Goal: Task Accomplishment & Management: Complete application form

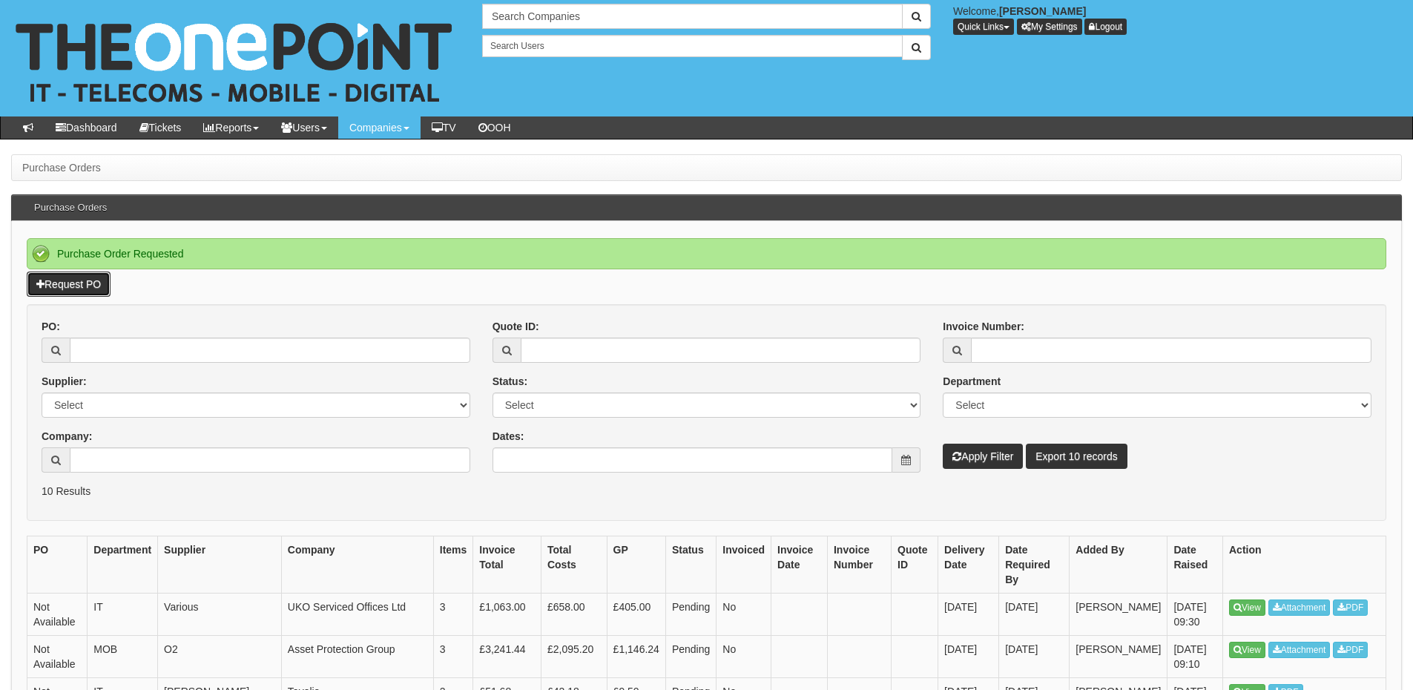
click at [85, 281] on link "Request PO" at bounding box center [69, 283] width 84 height 25
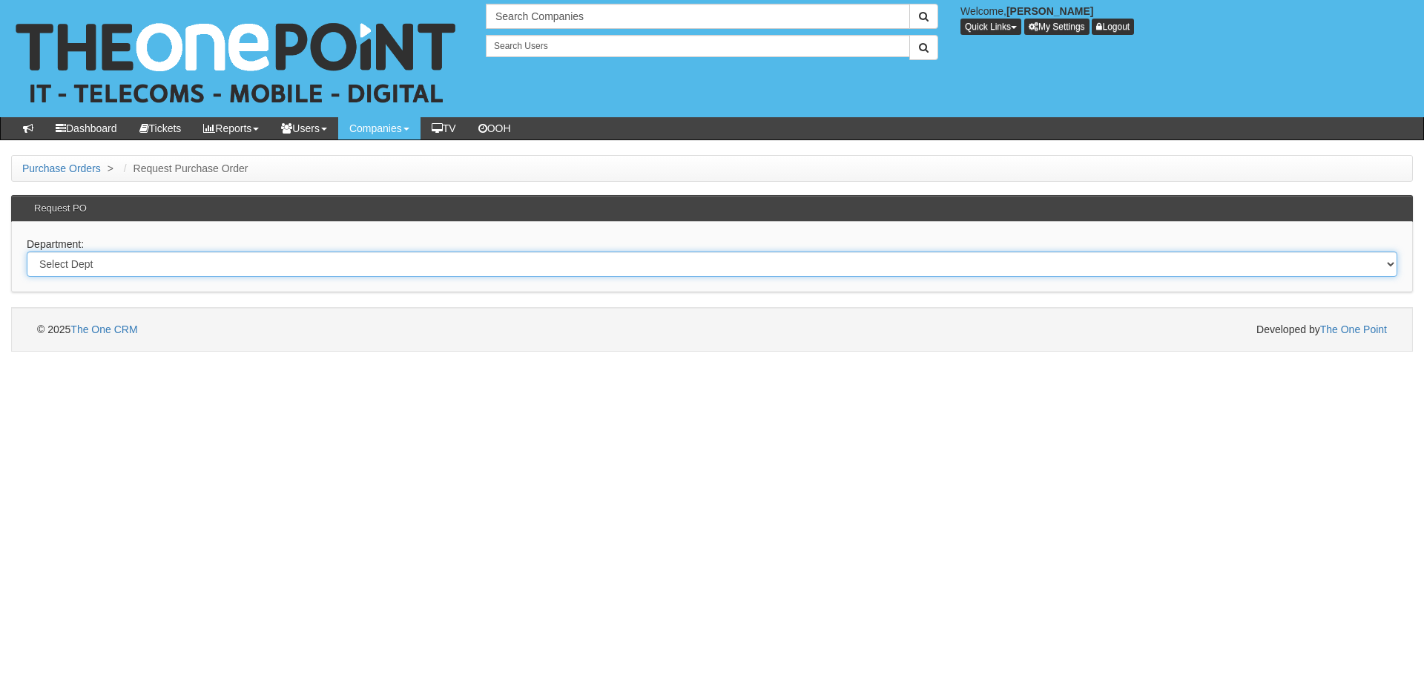
click at [328, 262] on select "Select Dept Digital Internal IT Mobiles Marketing Telecoms" at bounding box center [712, 263] width 1371 height 25
select select "?pipeID=&dept=TEL"
click at [27, 251] on select "Select Dept Digital Internal IT Mobiles Marketing Telecoms" at bounding box center [712, 263] width 1371 height 25
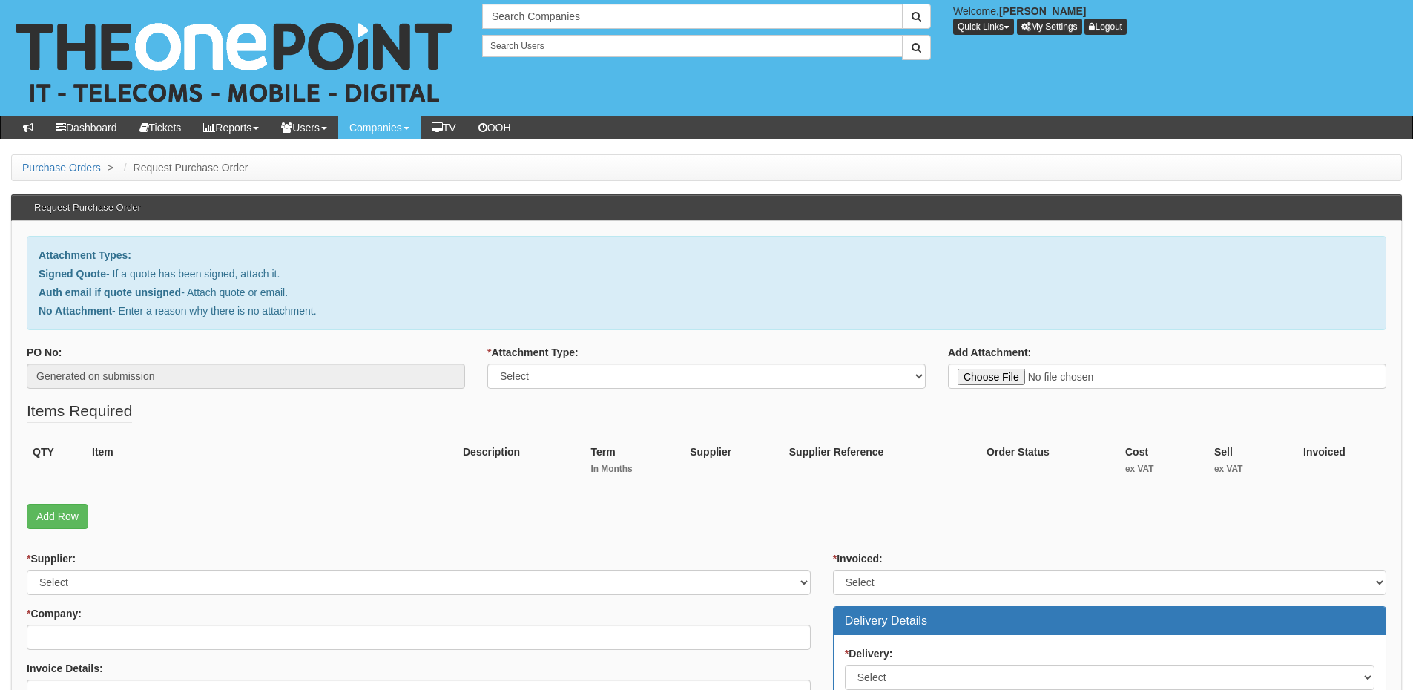
click at [552, 368] on select "Select Signed Quote Auth email with quote if unsigned No Attachment" at bounding box center [706, 375] width 438 height 25
select select "No Attachment"
click at [487, 363] on select "Select Signed Quote Auth email with quote if unsigned No Attachment" at bounding box center [706, 375] width 438 height 25
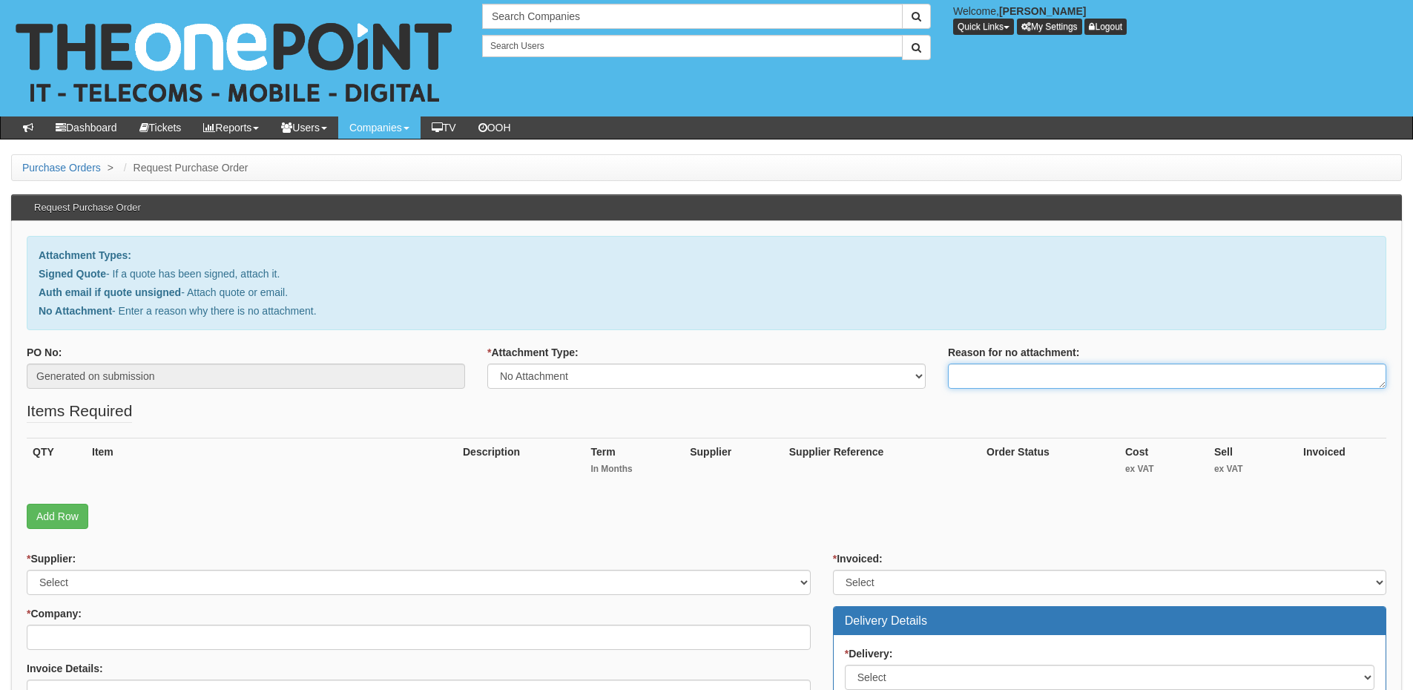
click at [980, 379] on textarea "Reason for no attachment:" at bounding box center [1167, 375] width 438 height 25
click at [1072, 383] on textarea "Linked to ticket 437695" at bounding box center [1167, 375] width 438 height 25
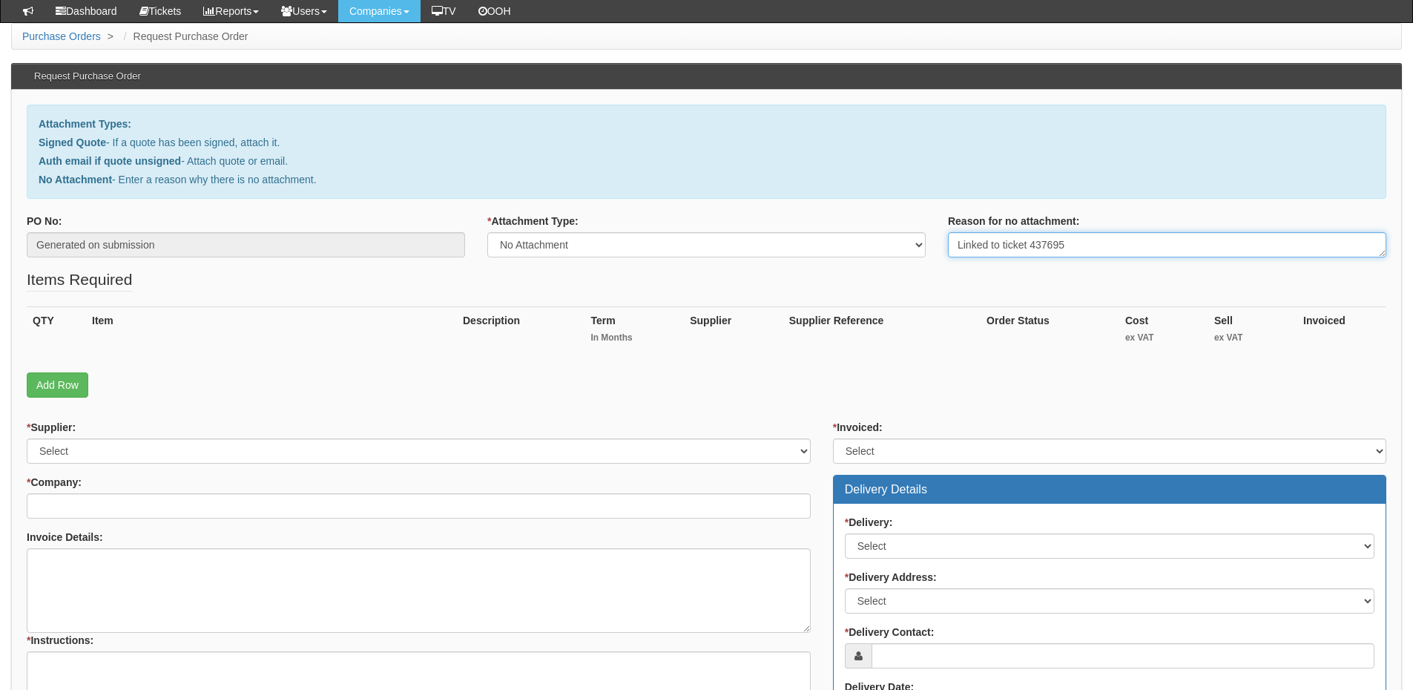
scroll to position [223, 0]
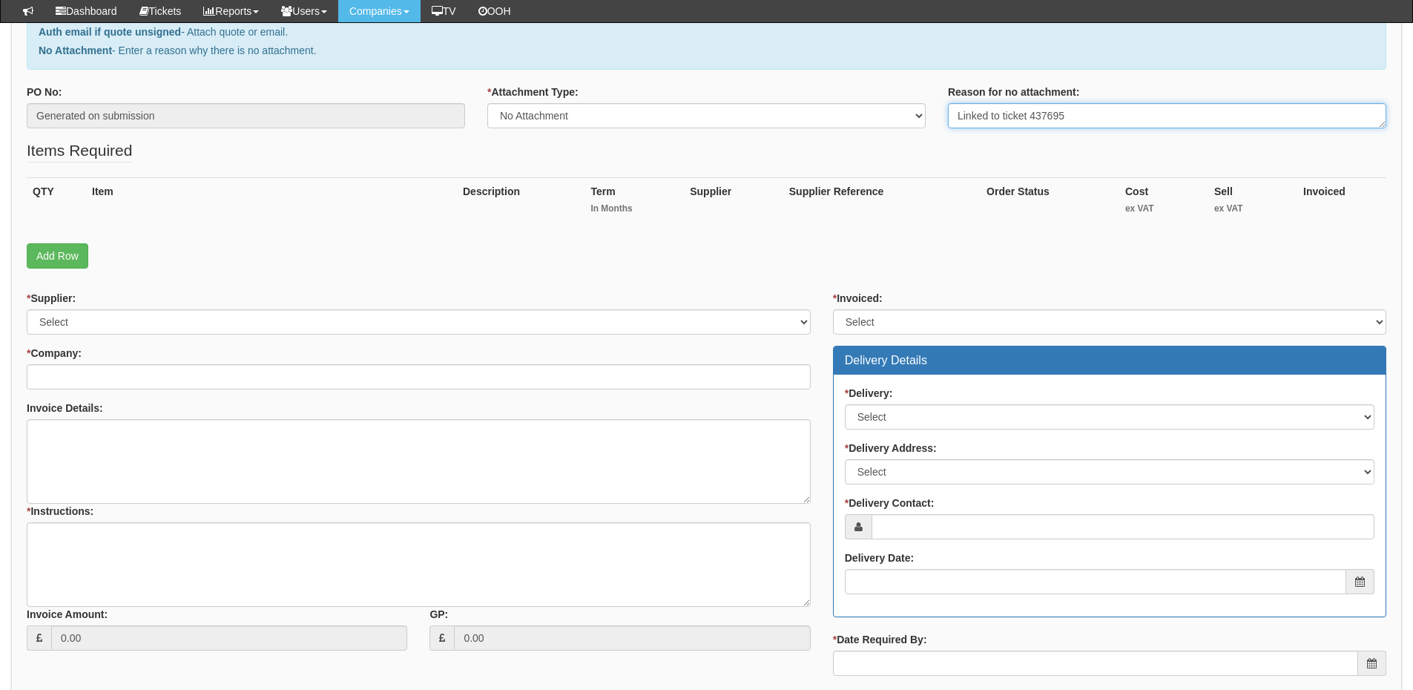
type textarea "Linked to ticket 437695"
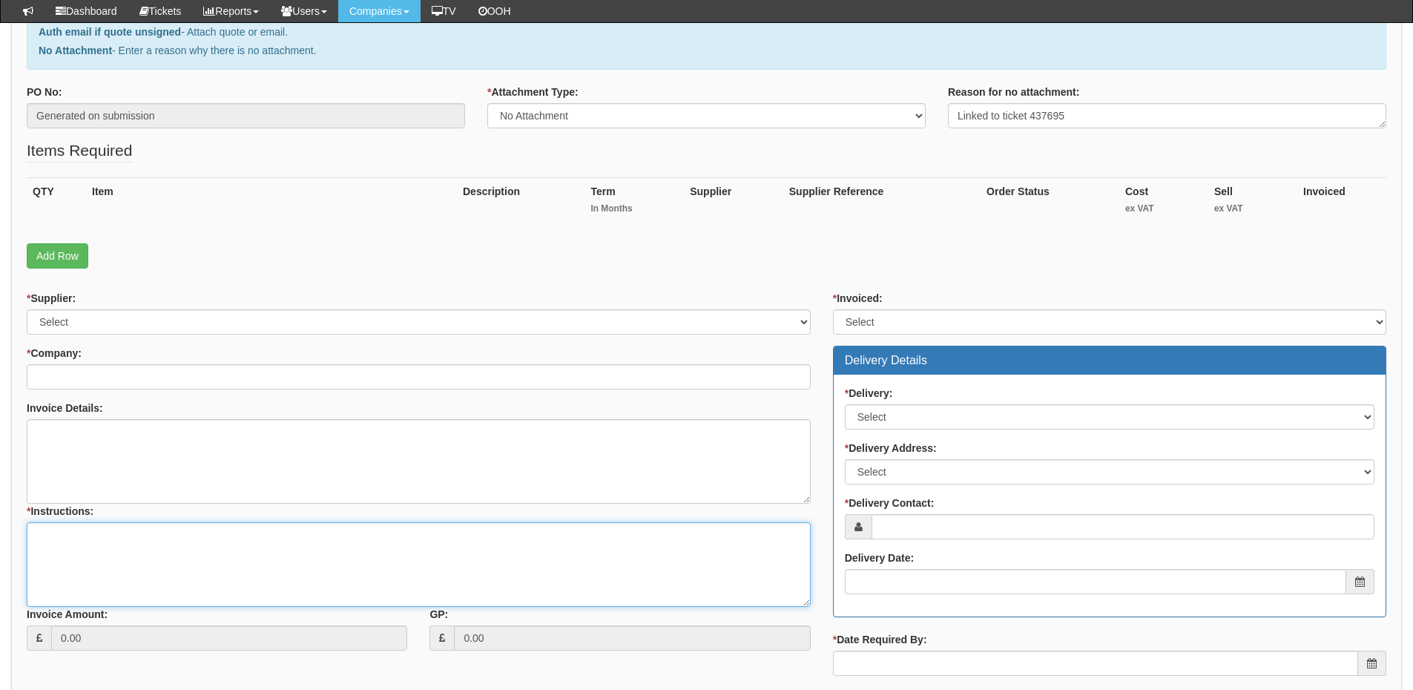
click at [201, 553] on textarea "* Instructions:" at bounding box center [419, 564] width 784 height 85
paste textarea "Linked to ticket 437695"
type textarea "Linked to ticket 437695"
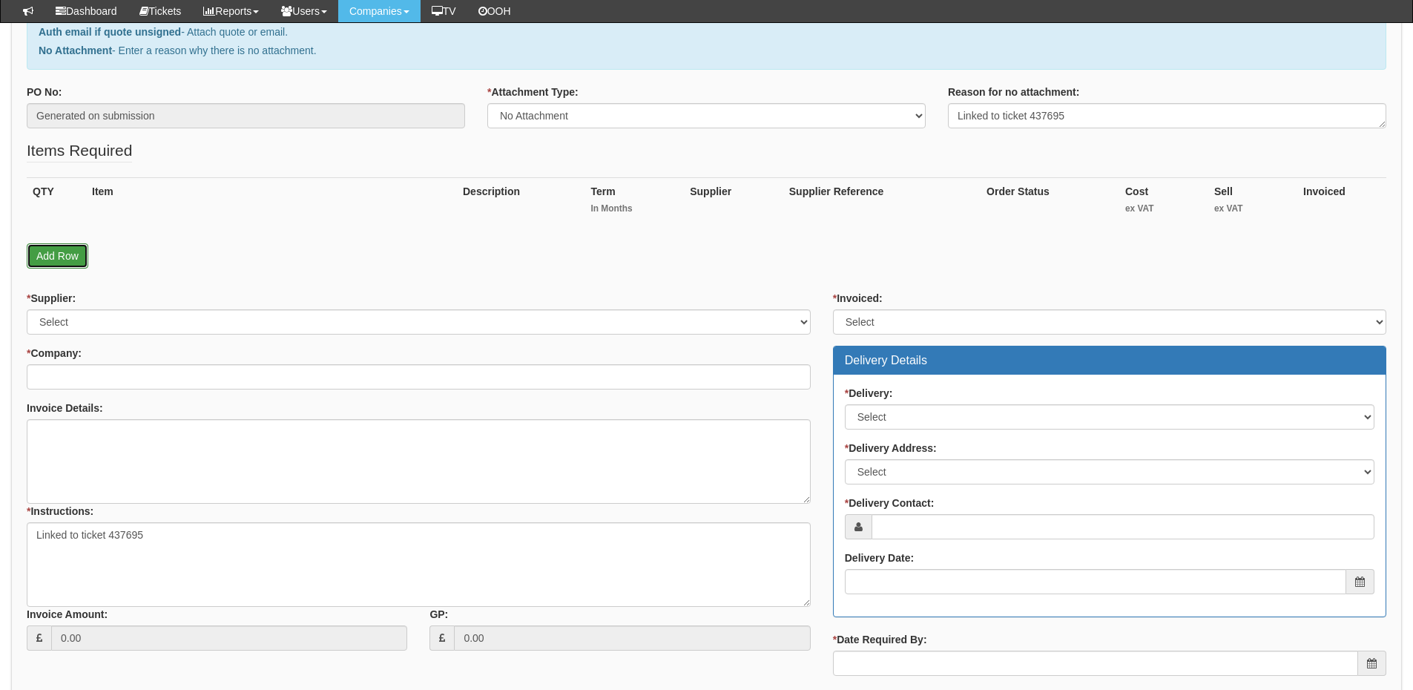
click at [66, 254] on link "Add Row" at bounding box center [58, 255] width 62 height 25
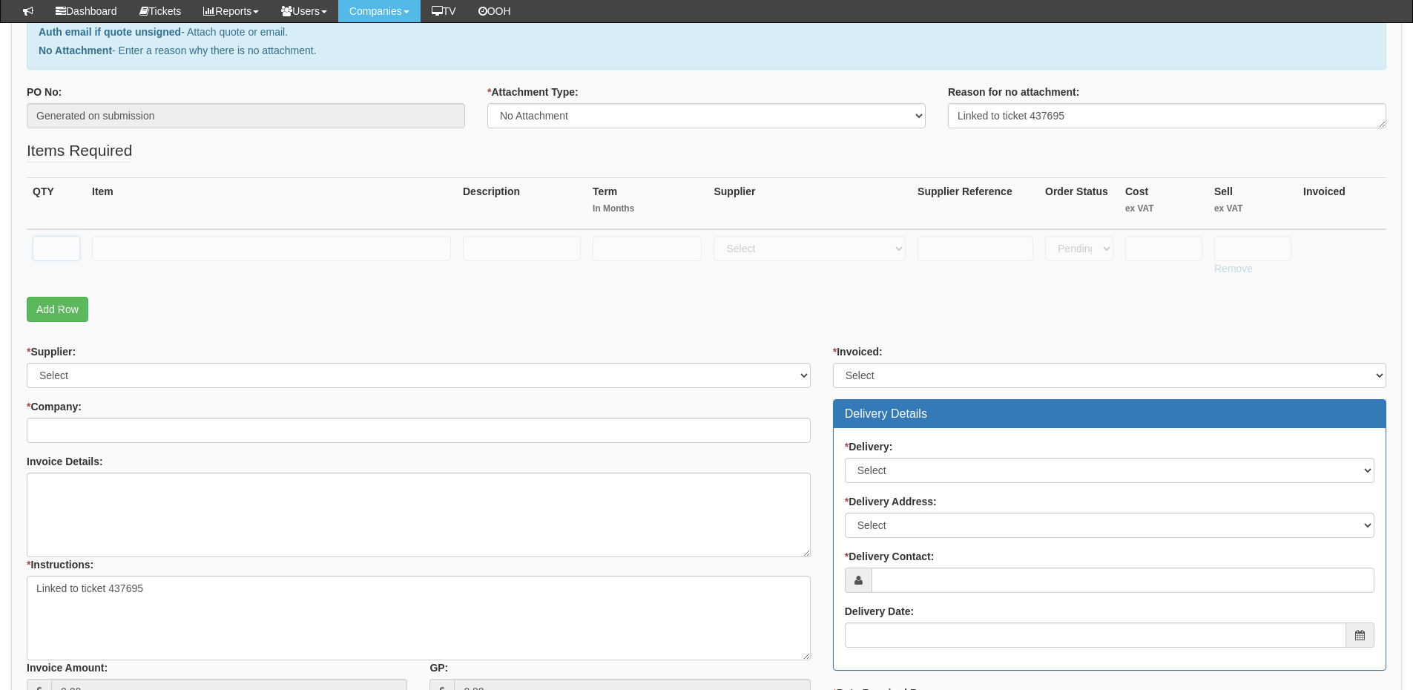
click at [63, 249] on input "text" at bounding box center [56, 248] width 47 height 25
type input "1"
click at [63, 314] on link "Add Row" at bounding box center [58, 309] width 62 height 25
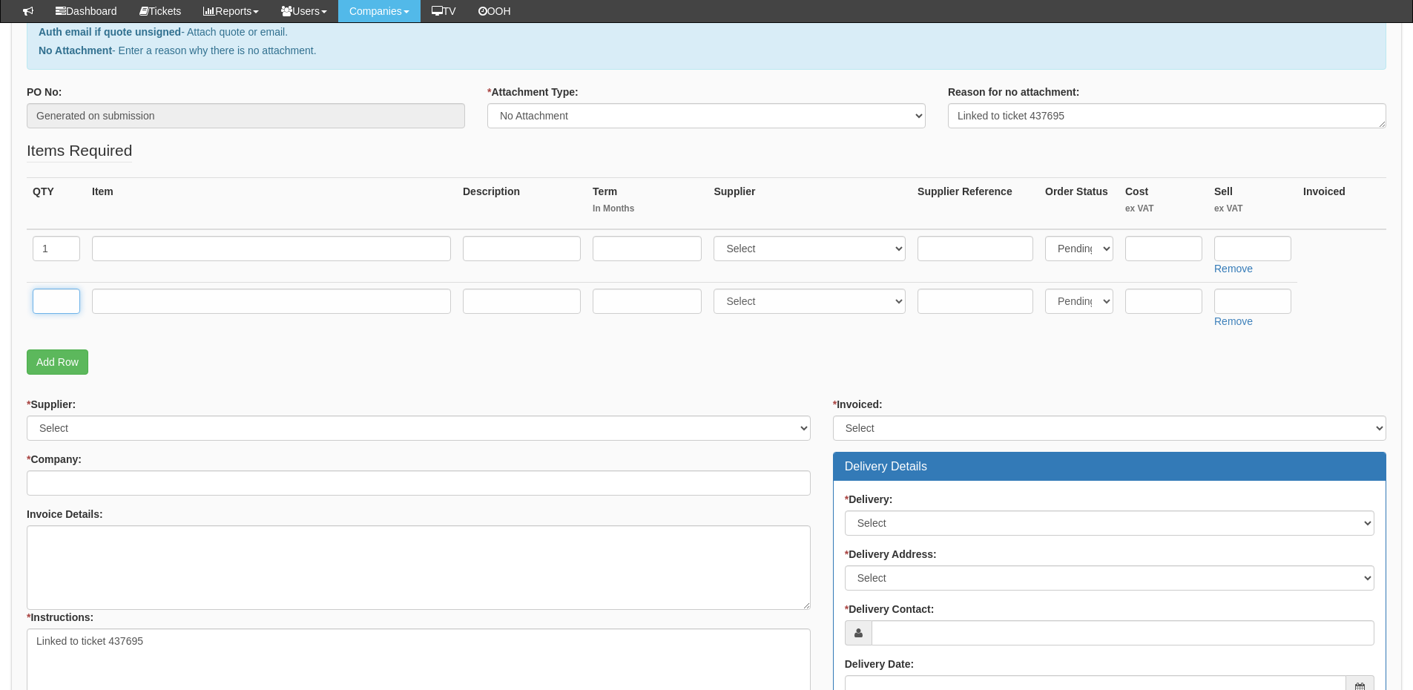
click at [58, 303] on input "text" at bounding box center [56, 301] width 47 height 25
type input "1"
click at [115, 300] on input "text" at bounding box center [271, 301] width 359 height 25
type input "Delivery"
click at [1225, 306] on input "text" at bounding box center [1252, 301] width 77 height 25
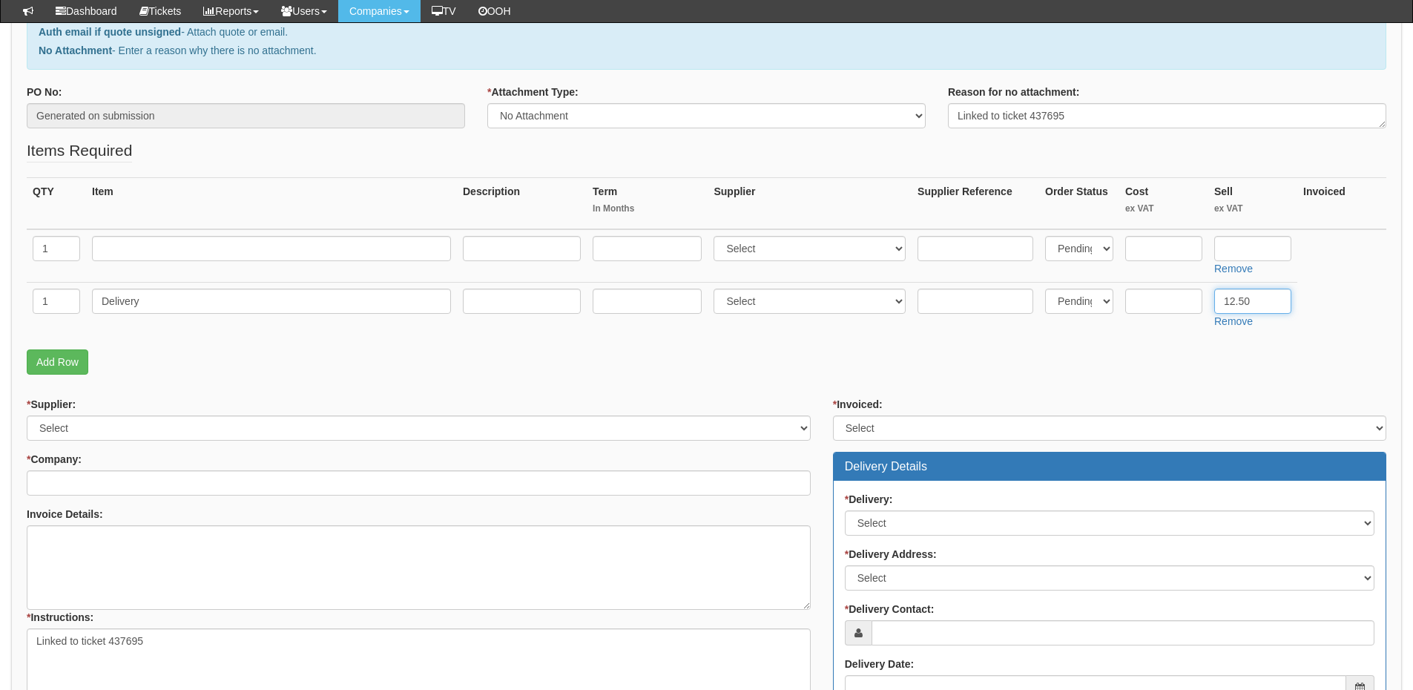
type input "12.50"
click at [154, 248] on input "text" at bounding box center [271, 248] width 359 height 25
type input "Yealink W56H"
click at [752, 251] on select "Select 123 REG.co.uk 1Password 3 4Gon AA Jones Electric Ltd Abzorb Access Group…" at bounding box center [810, 248] width 192 height 25
select select "106"
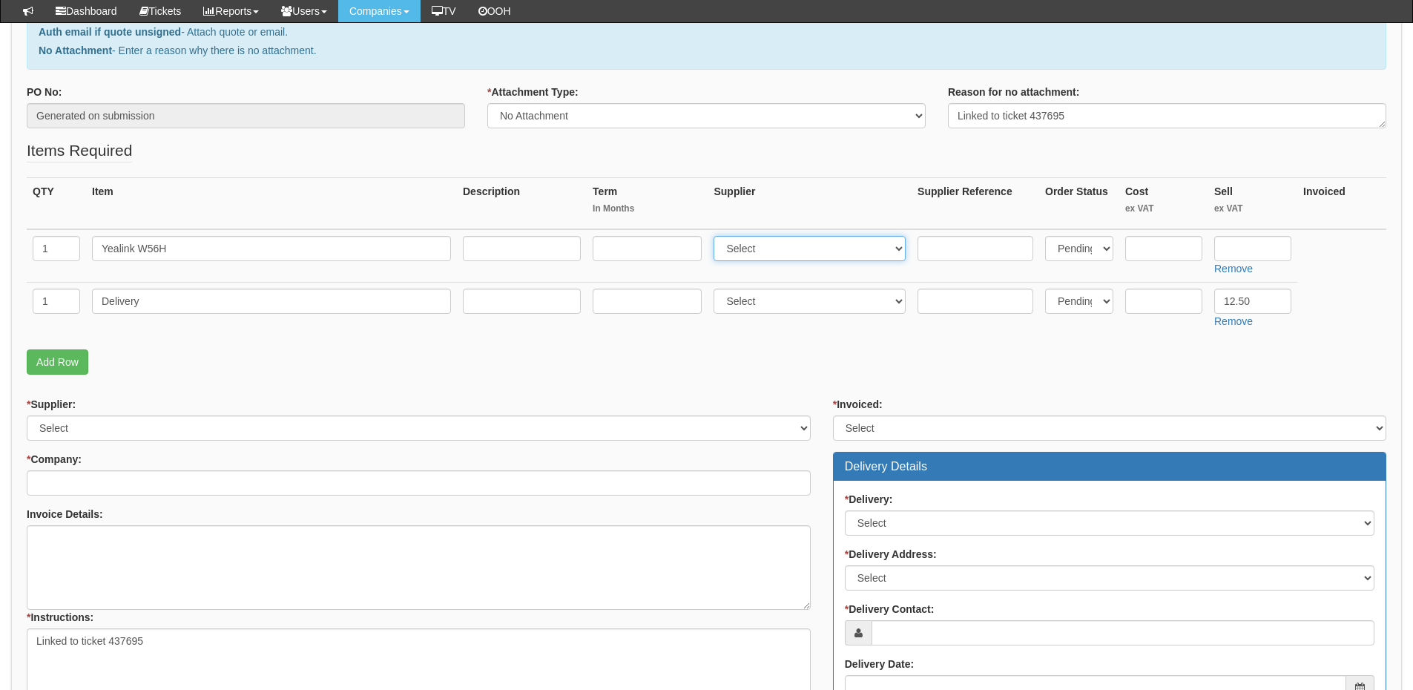
click at [717, 236] on select "Select 123 REG.co.uk 1Password 3 4Gon AA Jones Electric Ltd Abzorb Access Group…" at bounding box center [810, 248] width 192 height 25
click at [1153, 241] on input "text" at bounding box center [1163, 248] width 77 height 25
type input "70.11"
click at [999, 248] on input "text" at bounding box center [976, 248] width 116 height 25
paste input "W56H"
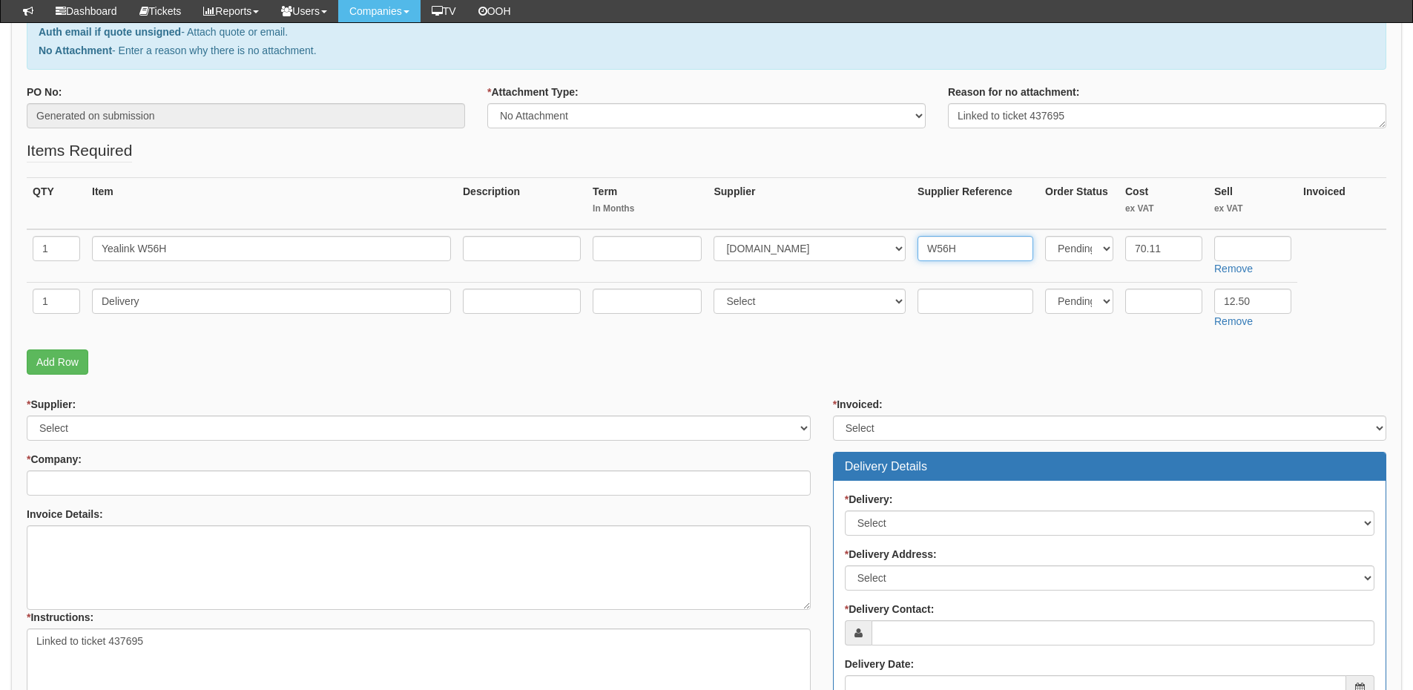
type input "W56H"
click at [1239, 248] on input "text" at bounding box center [1252, 248] width 77 height 25
click at [1250, 254] on input "text" at bounding box center [1252, 248] width 77 height 25
type input "75.11"
click at [127, 423] on select "Select 123 REG.co.uk 1Password 3 4Gon AA Jones Electric Ltd Abzorb Access Group…" at bounding box center [419, 427] width 784 height 25
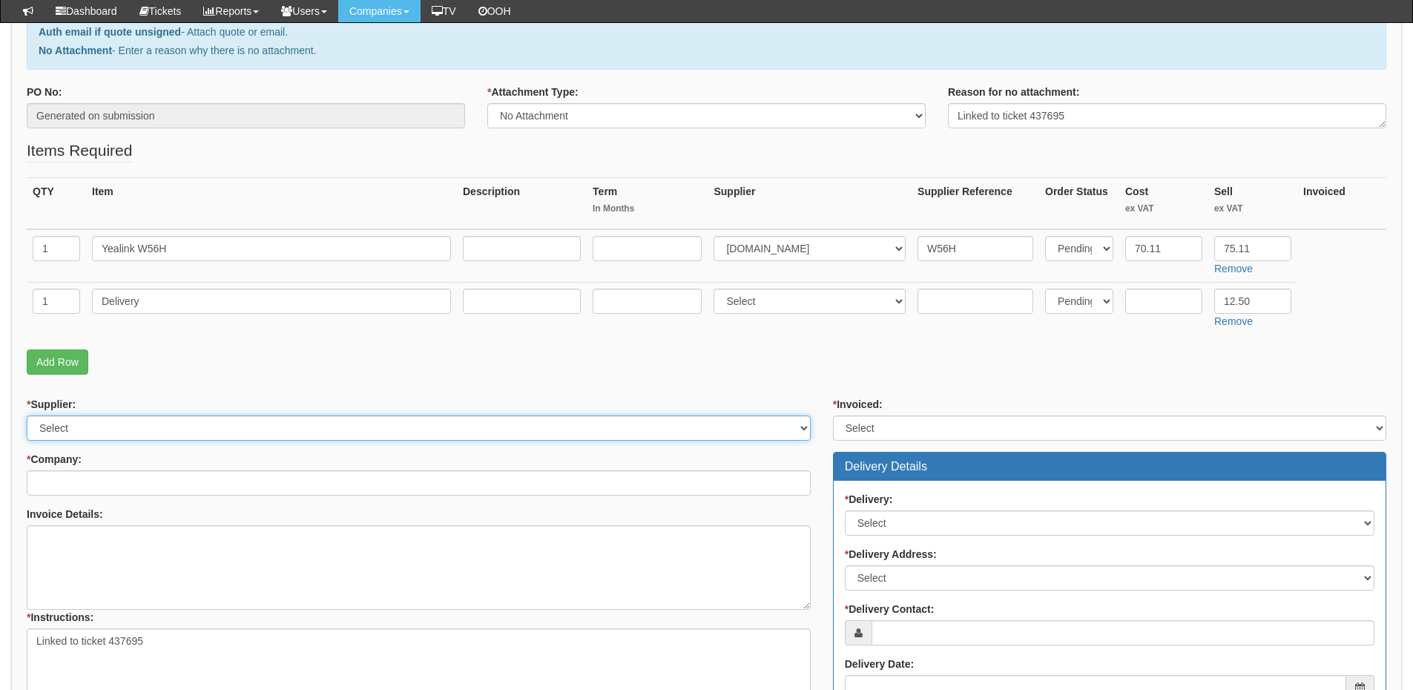
select select "106"
click at [27, 415] on select "Select 123 REG.co.uk 1Password 3 4Gon AA Jones Electric Ltd Abzorb Access Group…" at bounding box center [419, 427] width 784 height 25
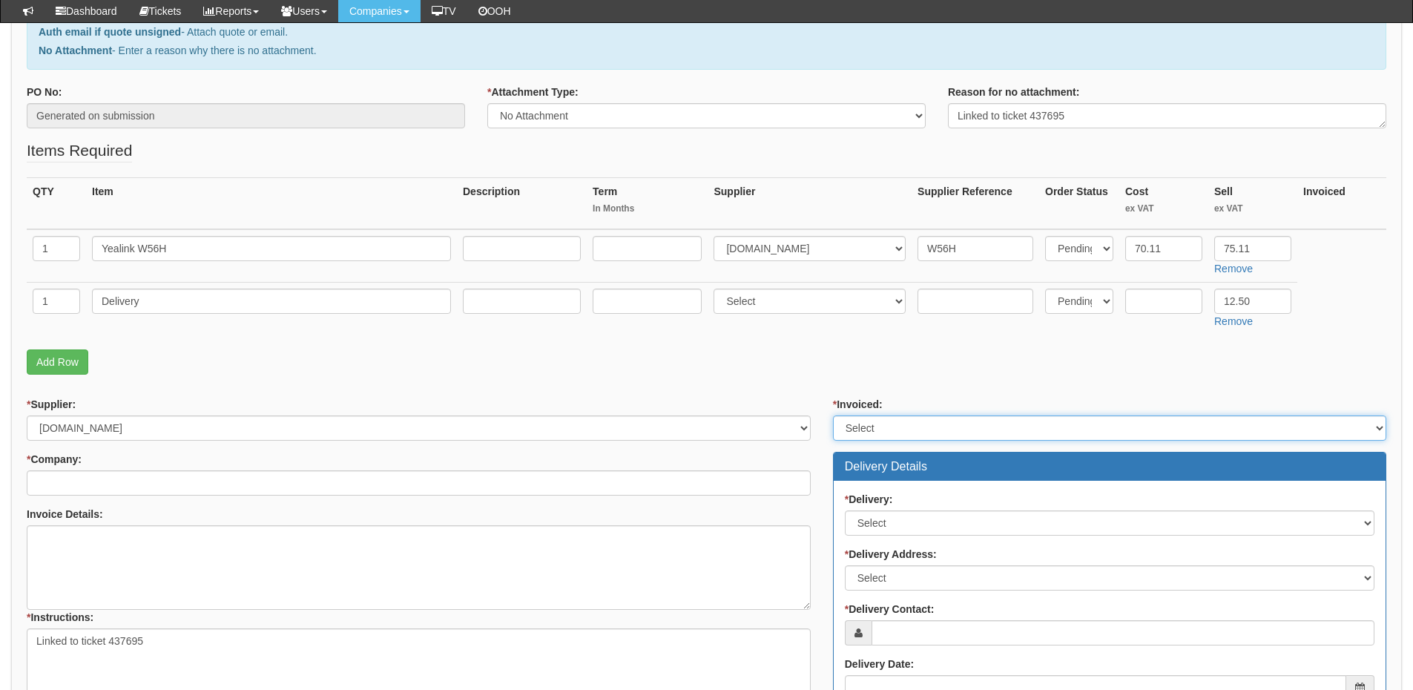
drag, startPoint x: 866, startPoint y: 424, endPoint x: 873, endPoint y: 437, distance: 14.9
click at [866, 424] on select "Select Yes No N/A STB (part of order)" at bounding box center [1109, 427] width 553 height 25
select select "2"
click at [833, 415] on select "Select Yes No N/A STB (part of order)" at bounding box center [1109, 427] width 553 height 25
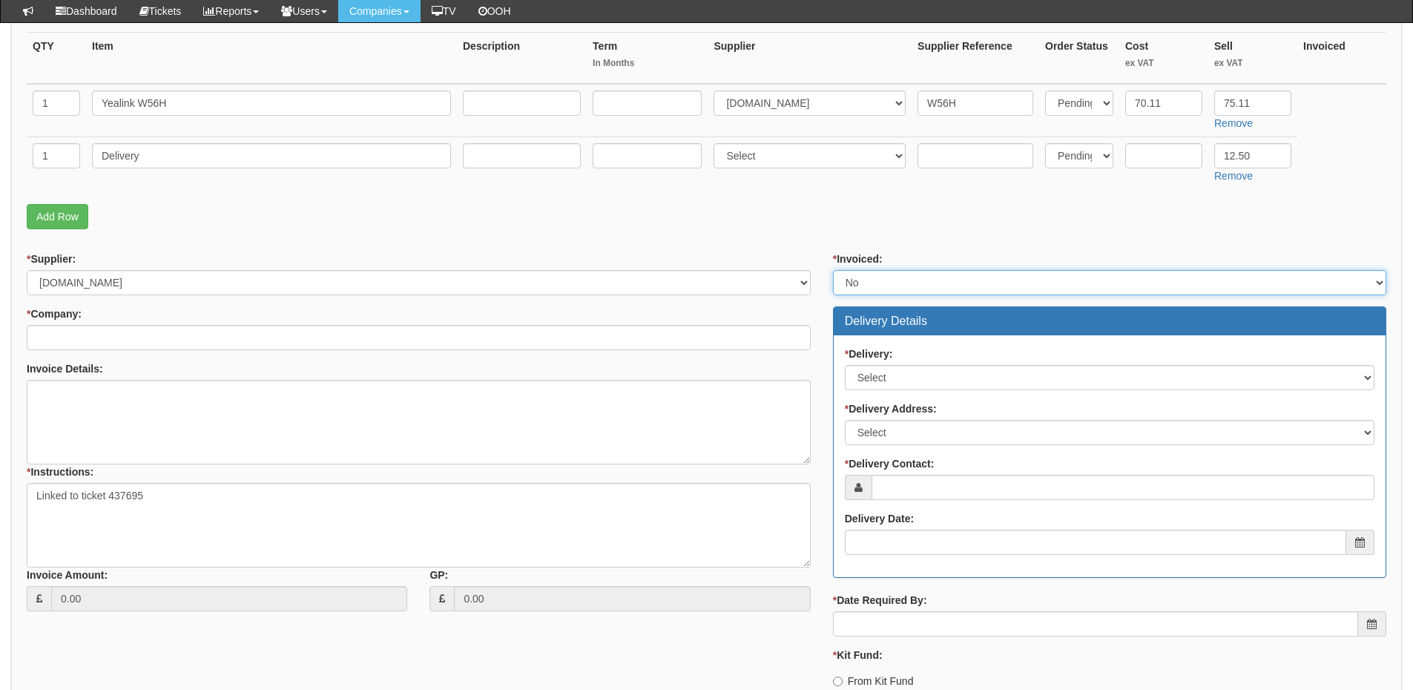
scroll to position [371, 0]
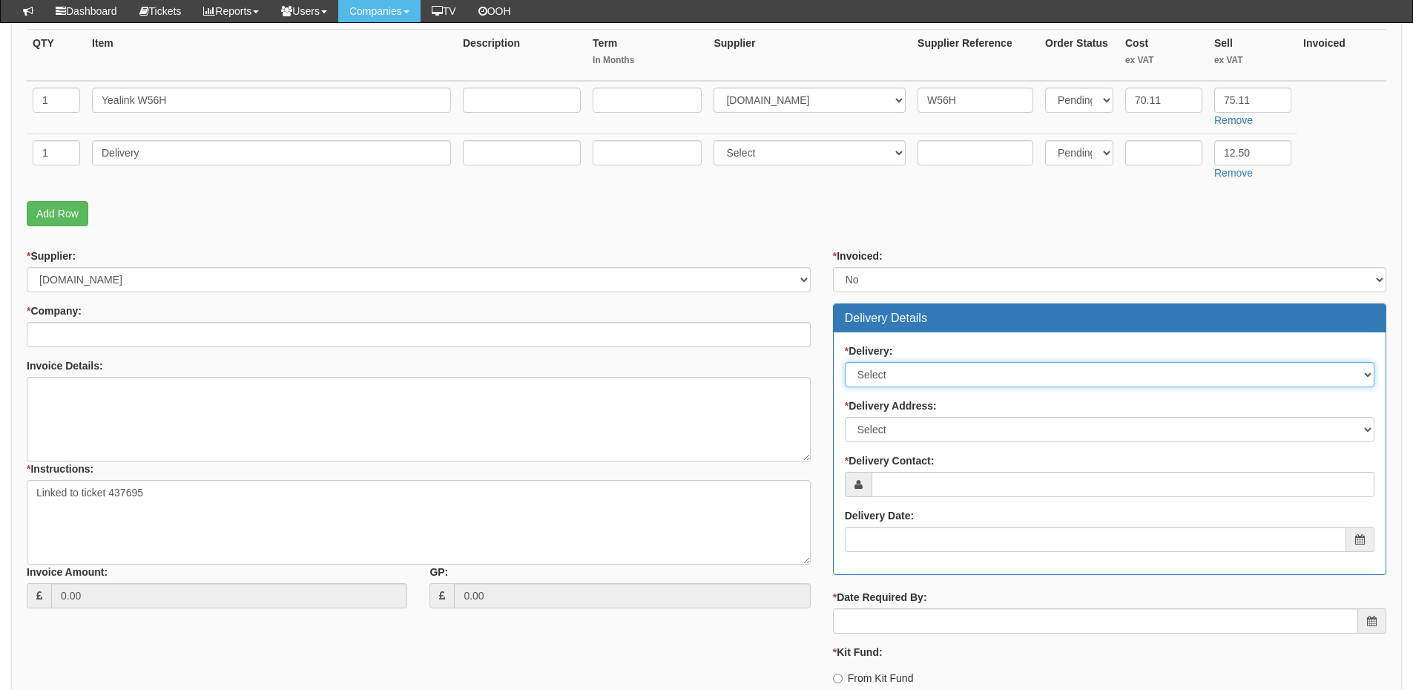
click at [886, 375] on select "Select No Not Applicable Yes" at bounding box center [1110, 374] width 530 height 25
select select "1"
click at [845, 362] on select "Select No Not Applicable Yes" at bounding box center [1110, 374] width 530 height 25
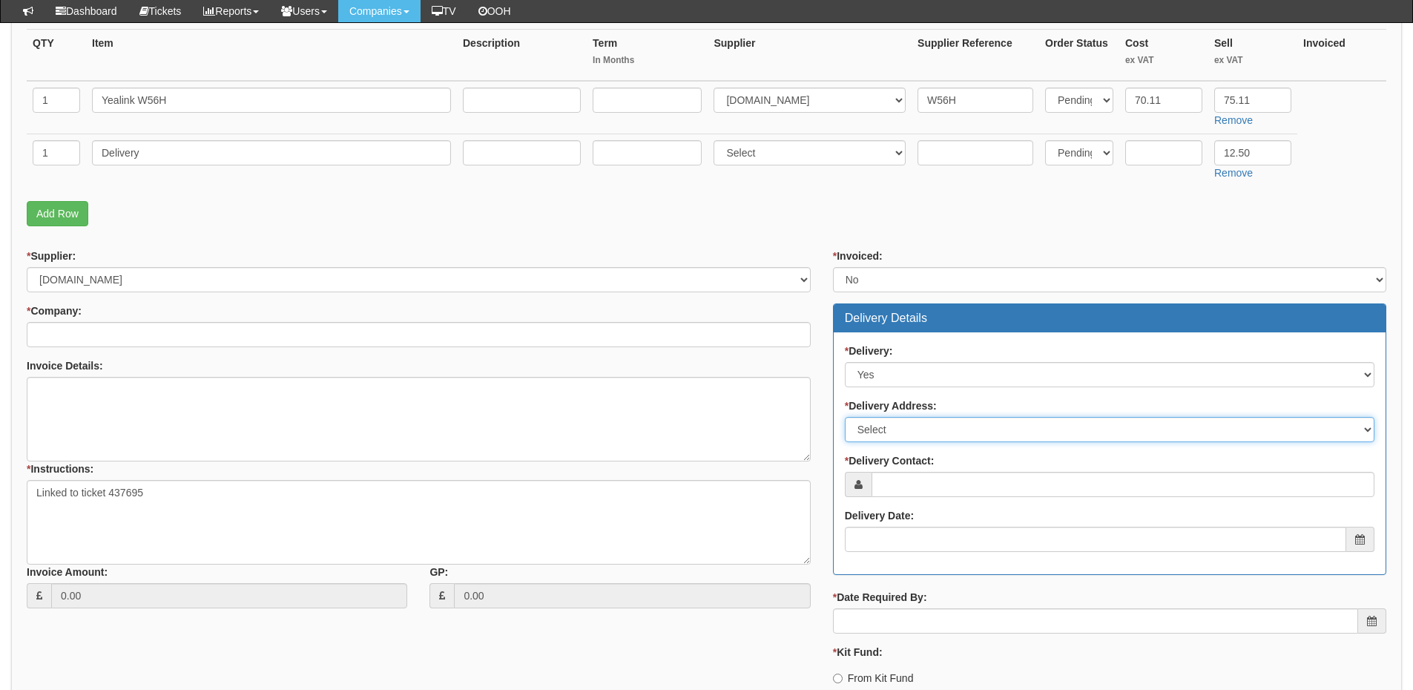
click at [894, 432] on select "Select Not Applicable Other" at bounding box center [1110, 429] width 530 height 25
select select "other"
click at [845, 417] on select "Select Not Applicable Other" at bounding box center [1110, 429] width 530 height 25
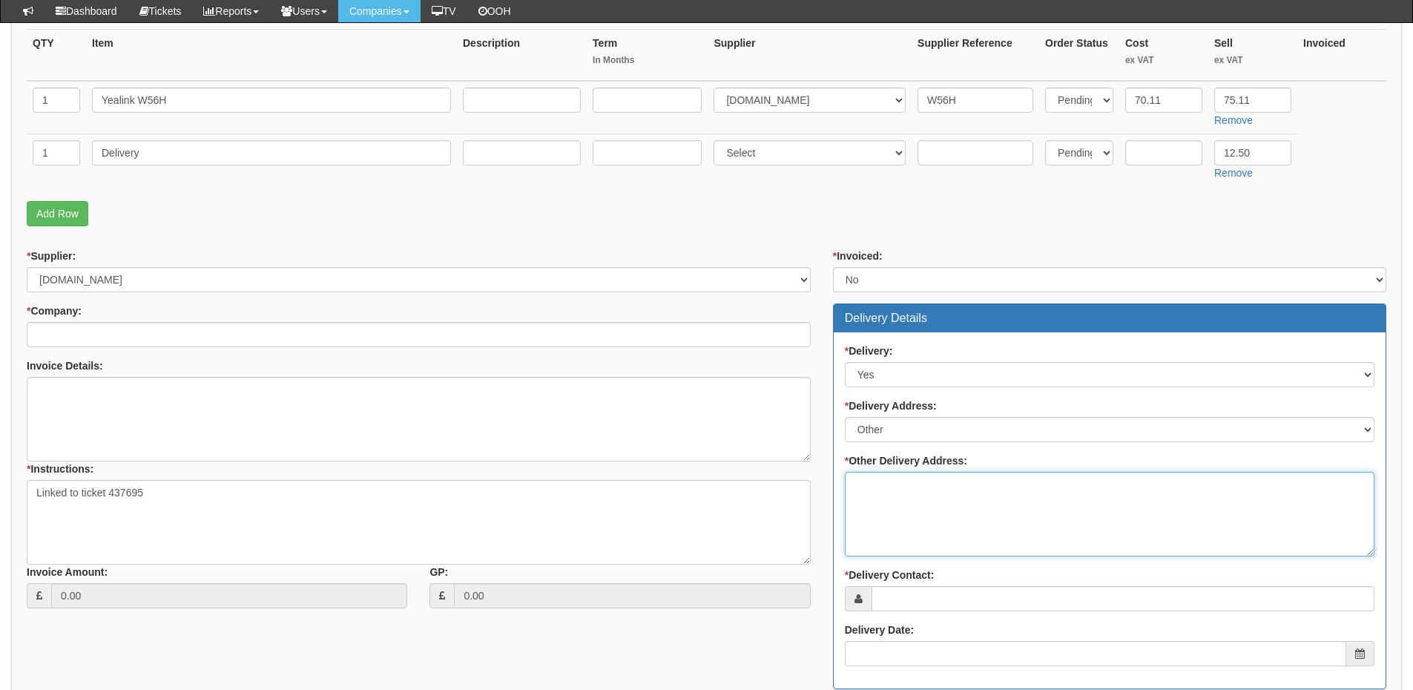
click at [897, 492] on textarea "* Other Delivery Address:" at bounding box center [1110, 514] width 530 height 85
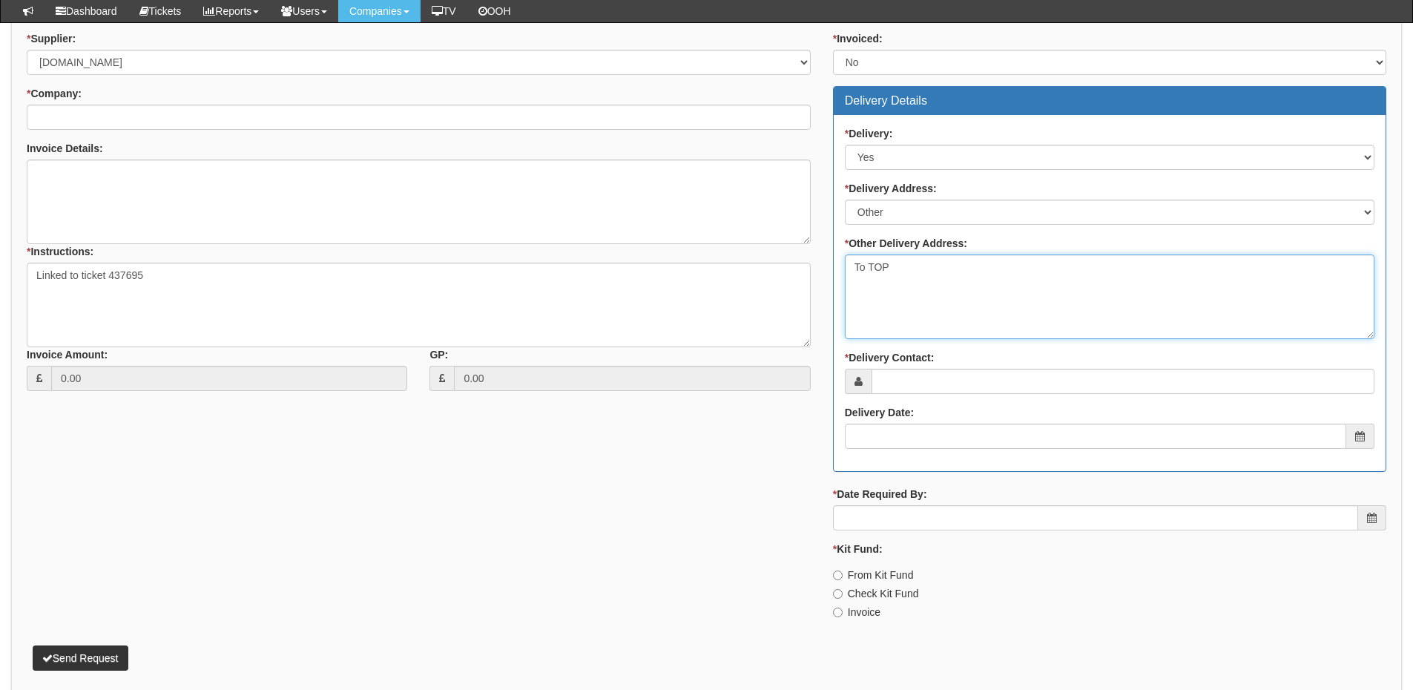
scroll to position [593, 0]
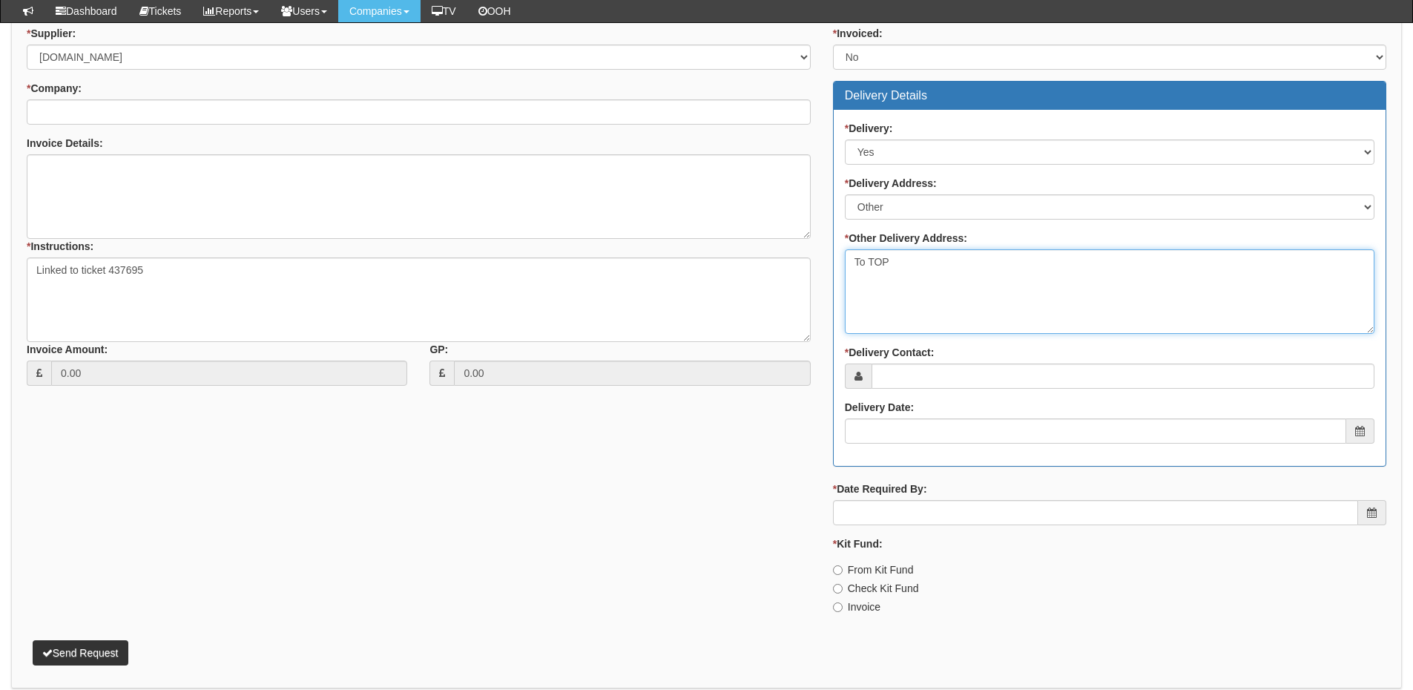
type textarea "To TOP"
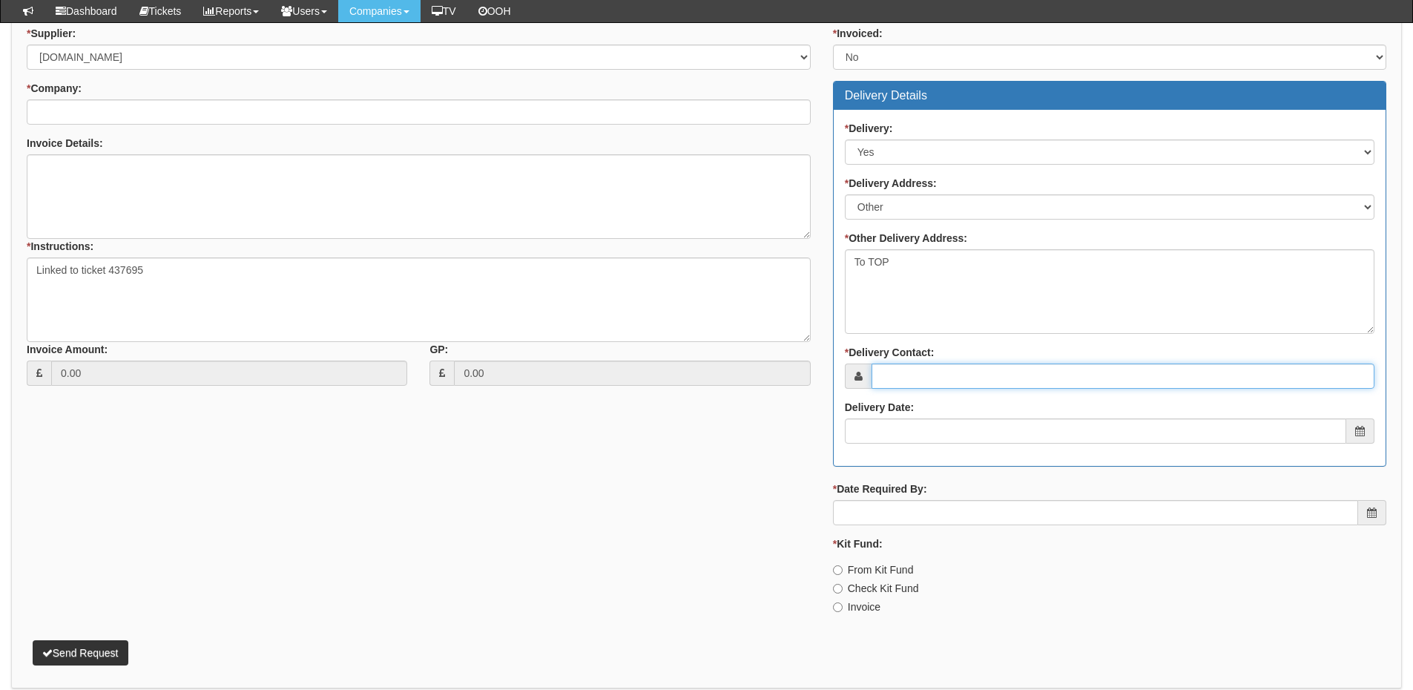
click at [920, 372] on input "* Delivery Contact:" at bounding box center [1123, 375] width 503 height 25
type input "Matty Windass"
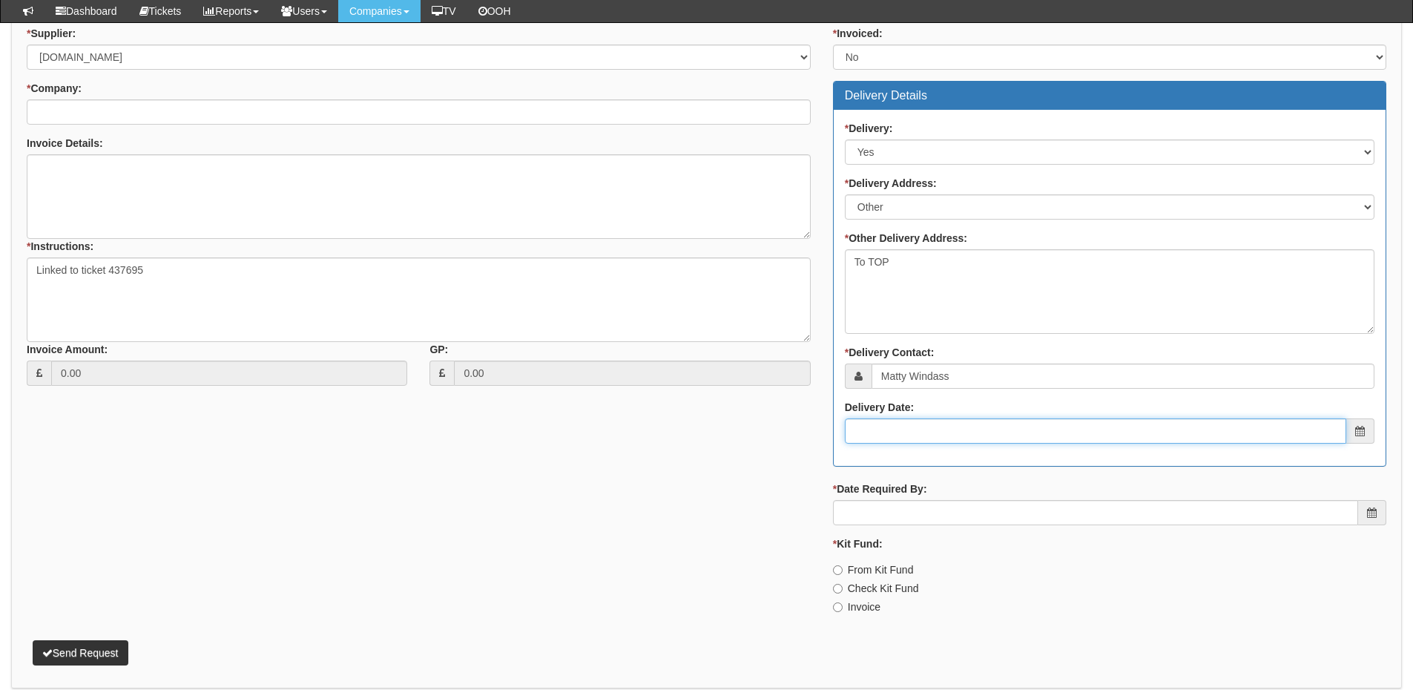
click at [943, 437] on input "Delivery Date:" at bounding box center [1095, 430] width 501 height 25
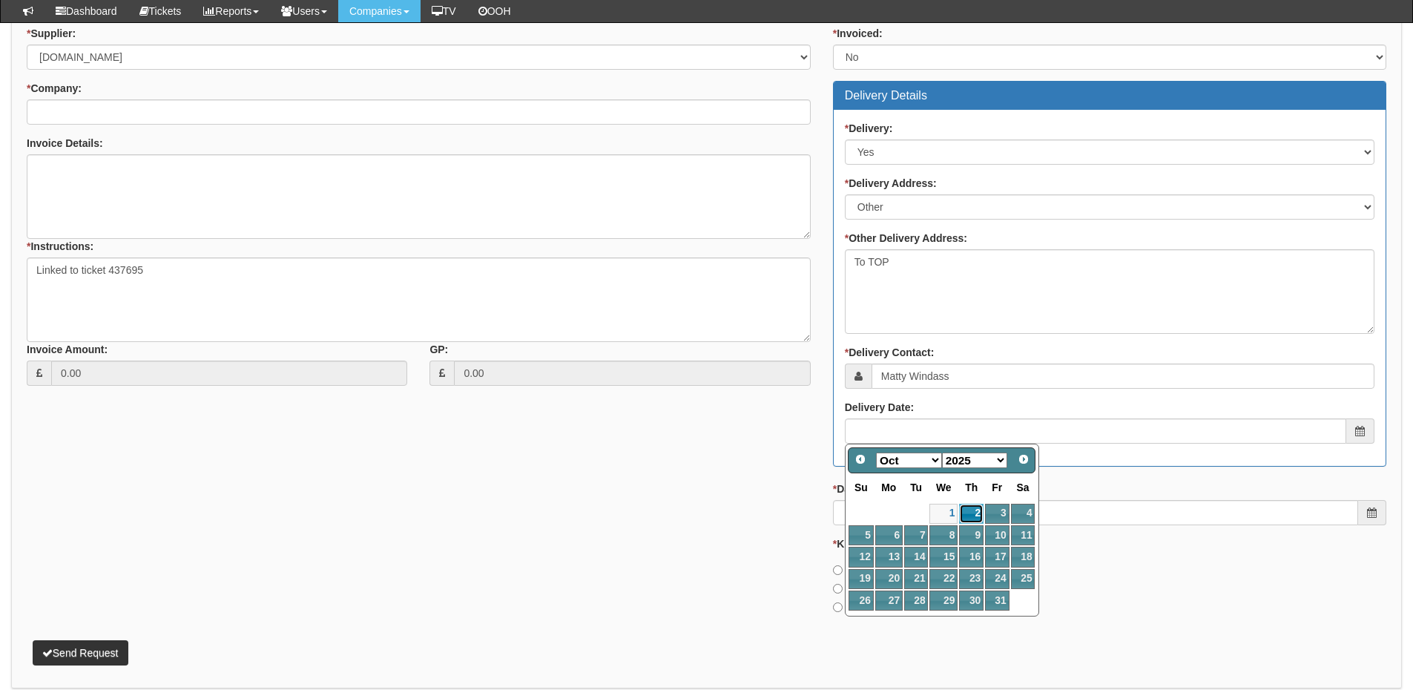
click at [975, 511] on link "2" at bounding box center [971, 514] width 24 height 20
type input "2025-10-02"
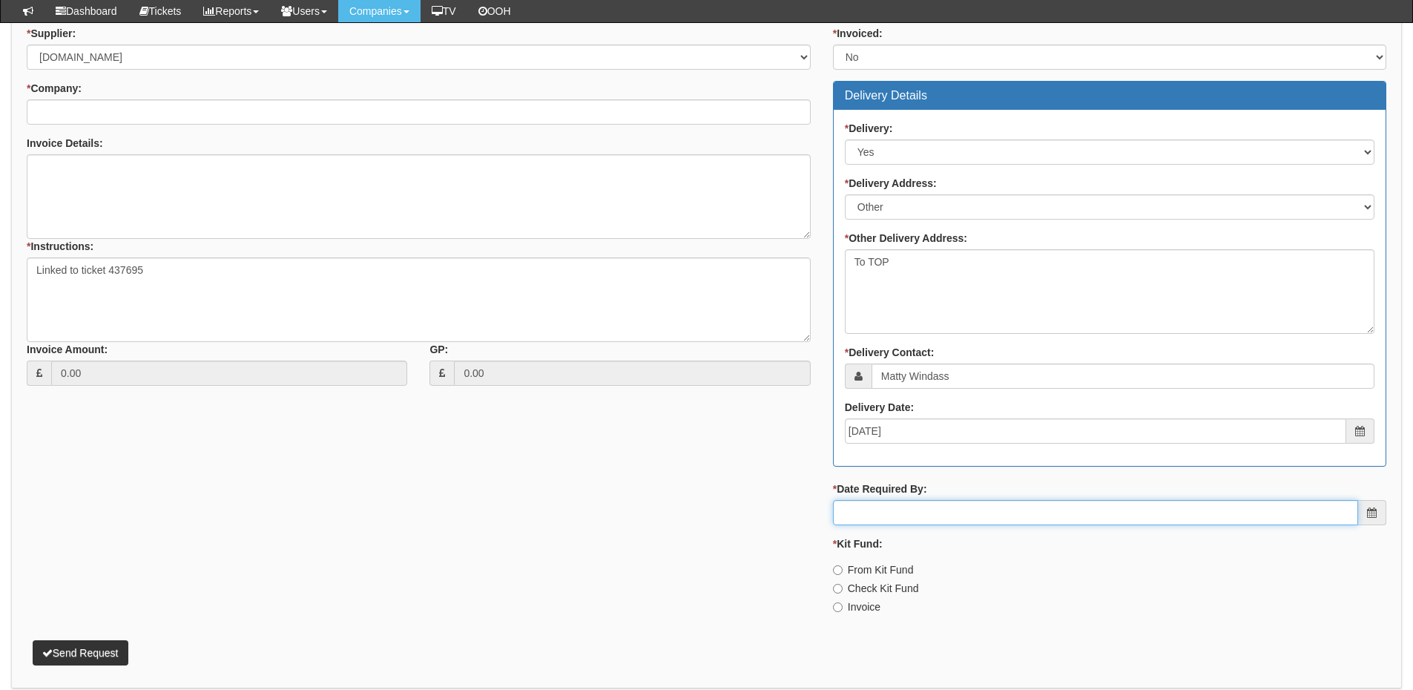
click at [966, 513] on input "* Date Required By:" at bounding box center [1095, 512] width 525 height 25
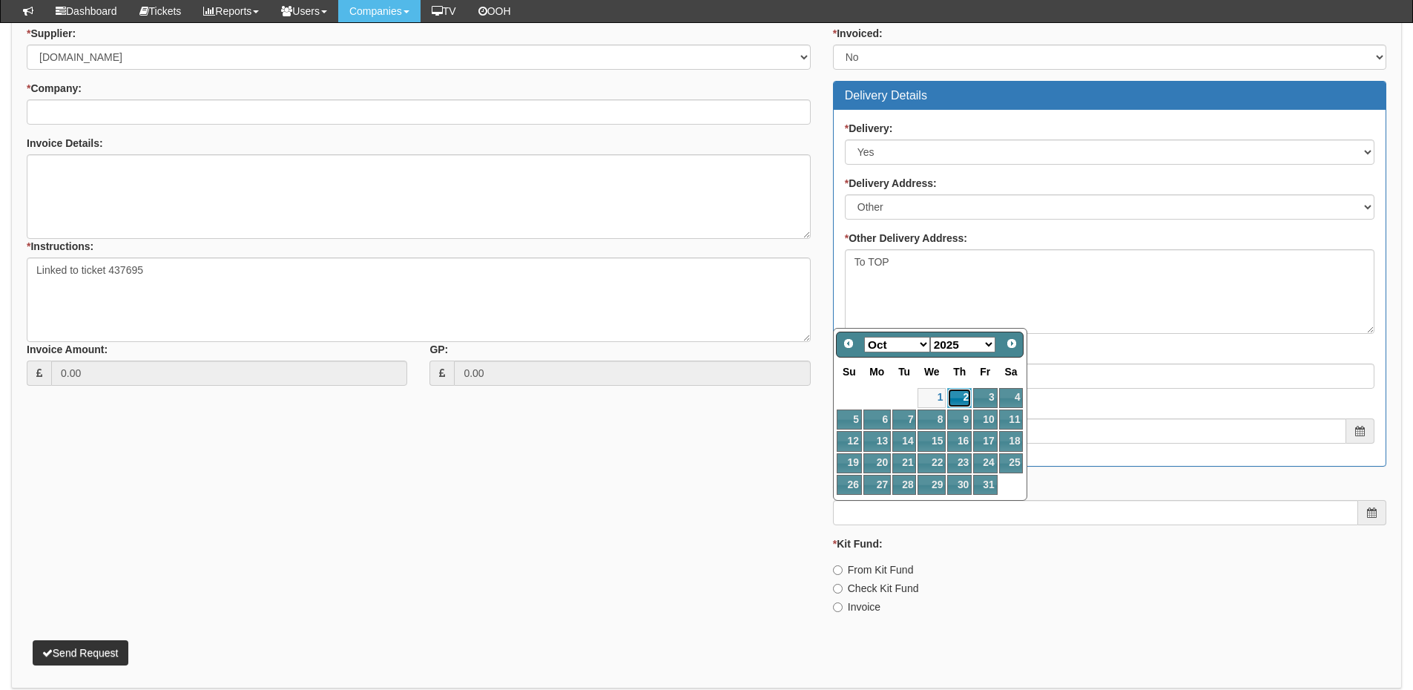
click at [959, 390] on link "2" at bounding box center [959, 398] width 24 height 20
type input "2025-10-02"
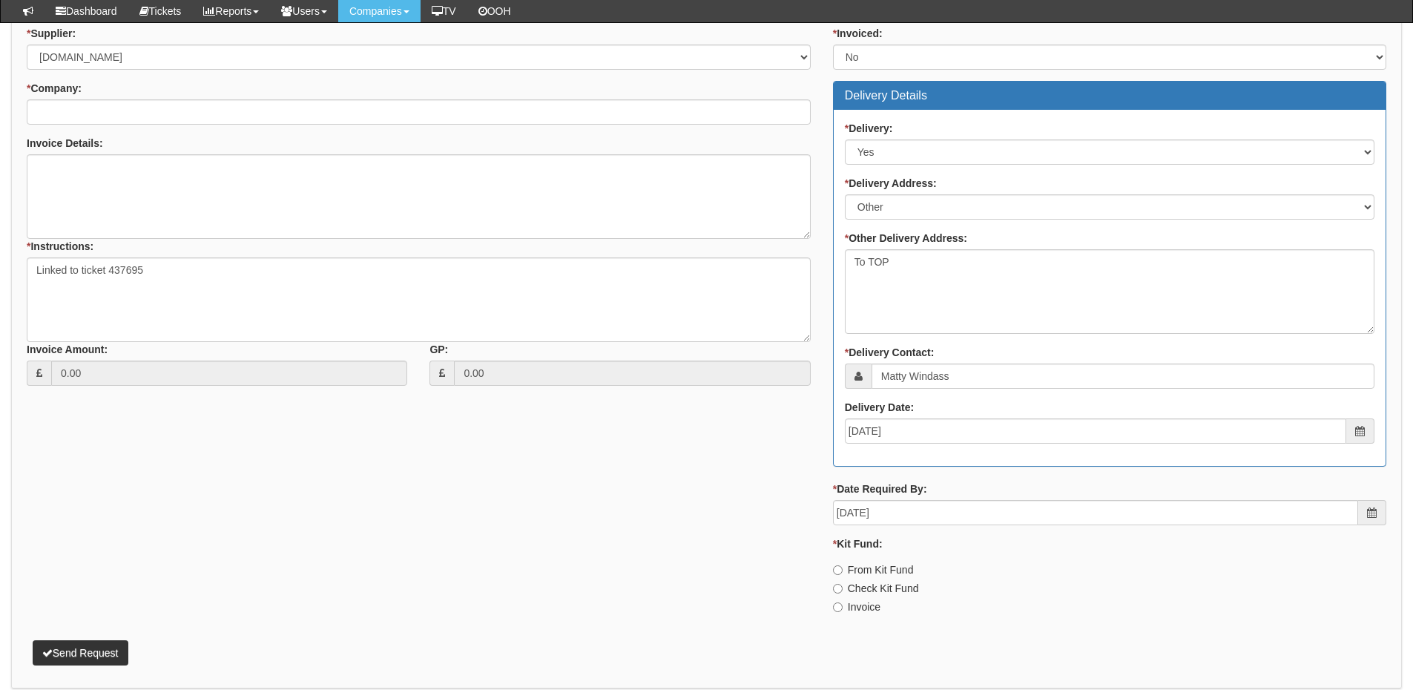
click at [850, 607] on label "Invoice" at bounding box center [856, 606] width 47 height 15
click at [843, 607] on input "Invoice" at bounding box center [838, 607] width 10 height 10
radio input "true"
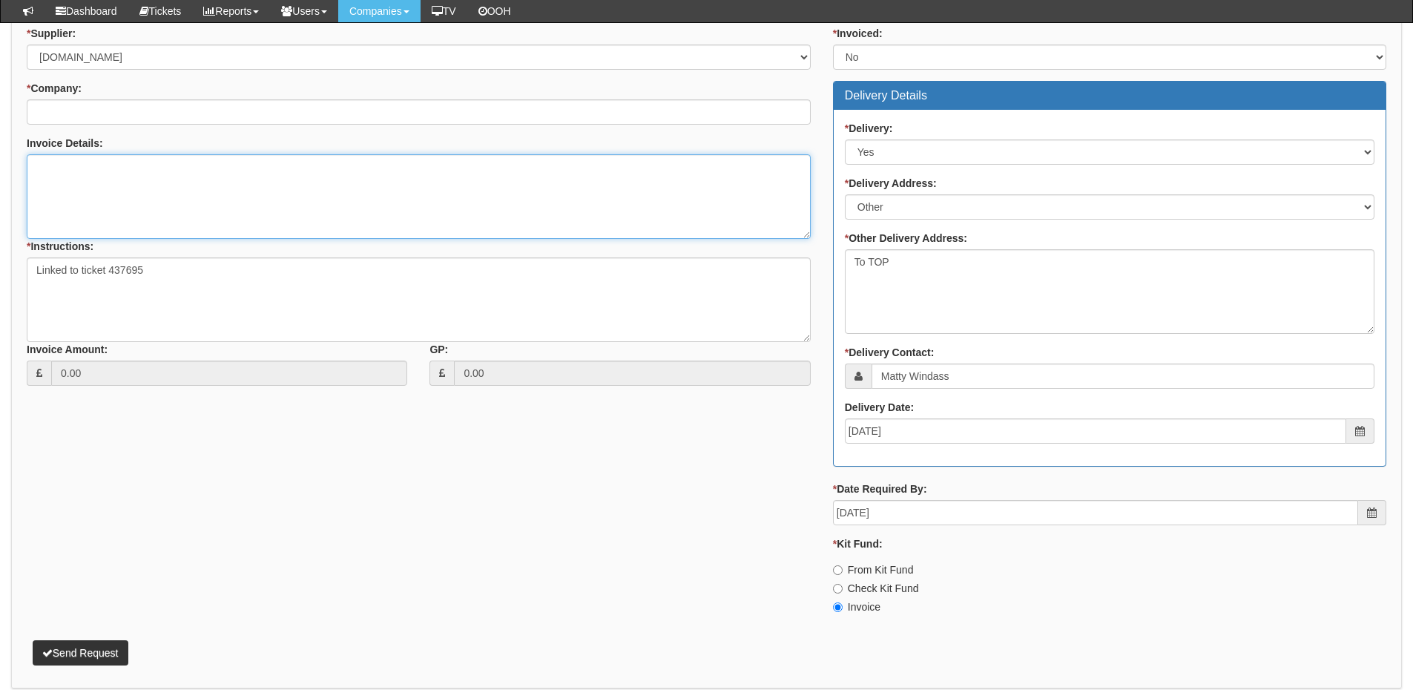
click at [106, 191] on textarea "Invoice Details:" at bounding box center [419, 196] width 784 height 85
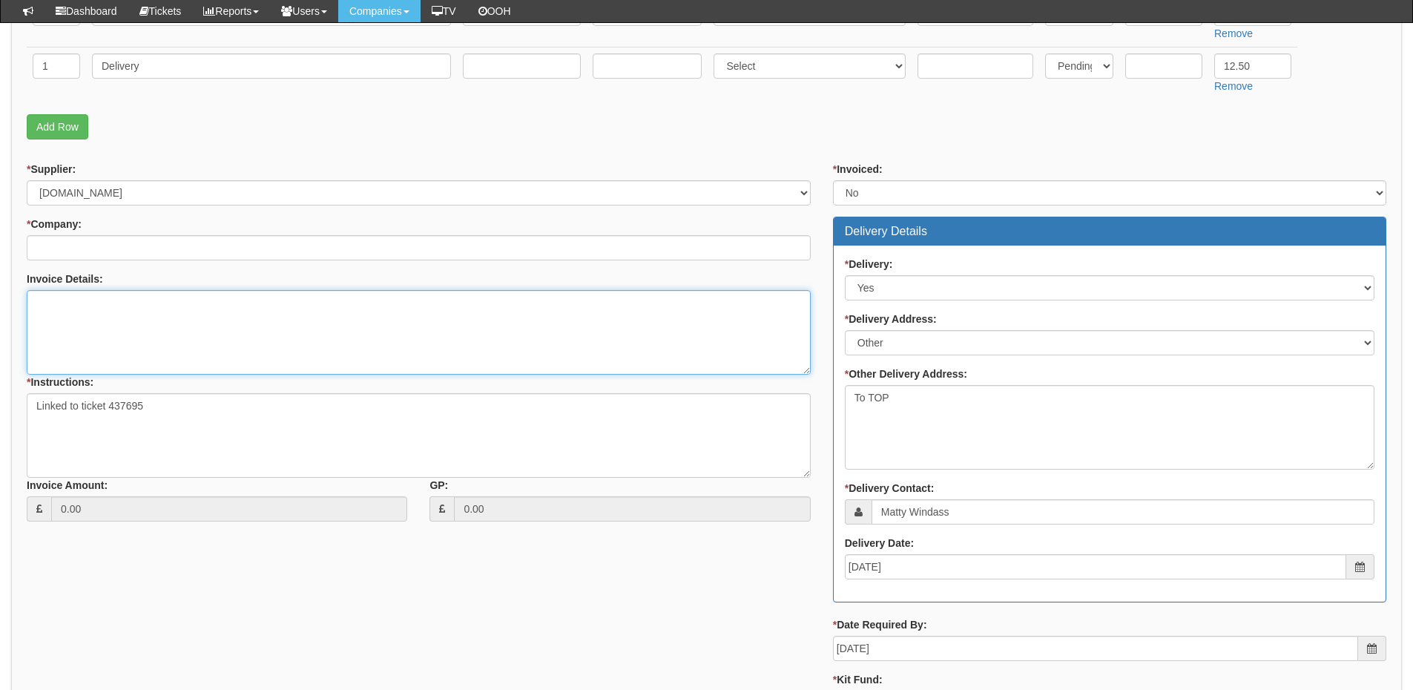
scroll to position [445, 0]
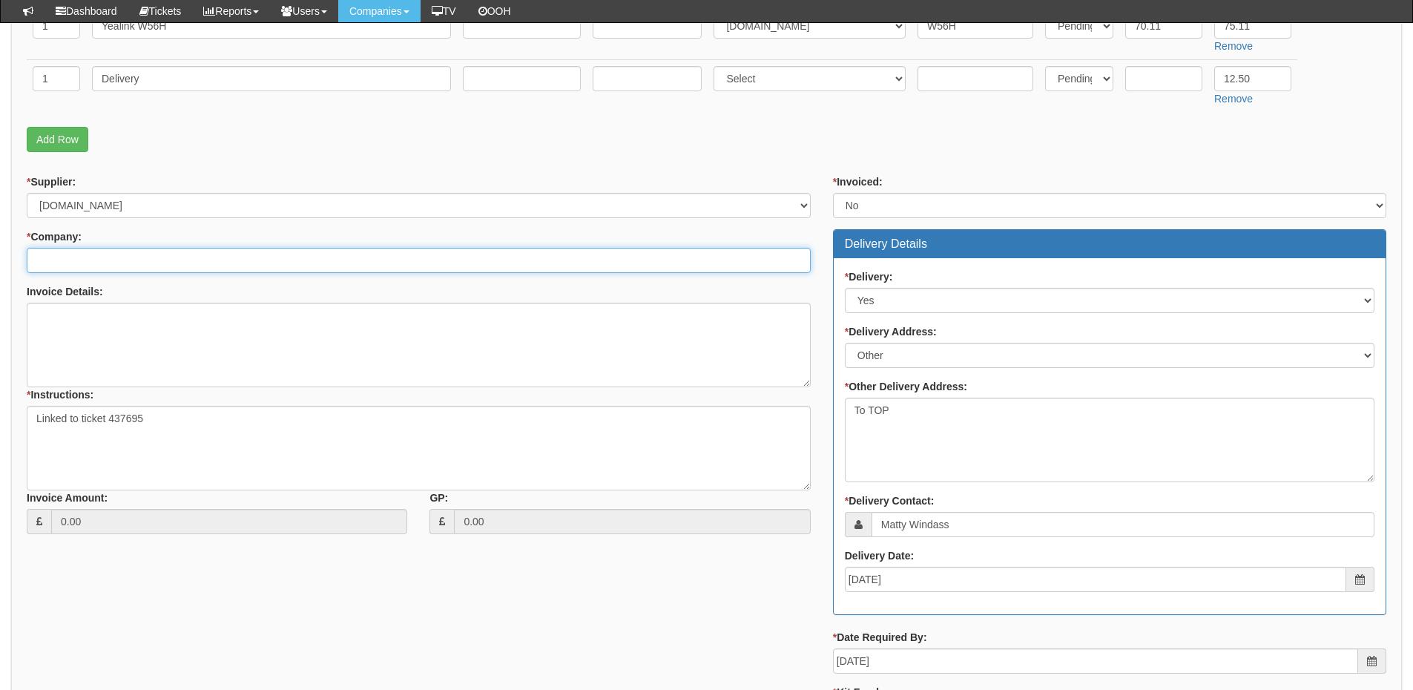
click at [108, 263] on input "* Company:" at bounding box center [419, 260] width 784 height 25
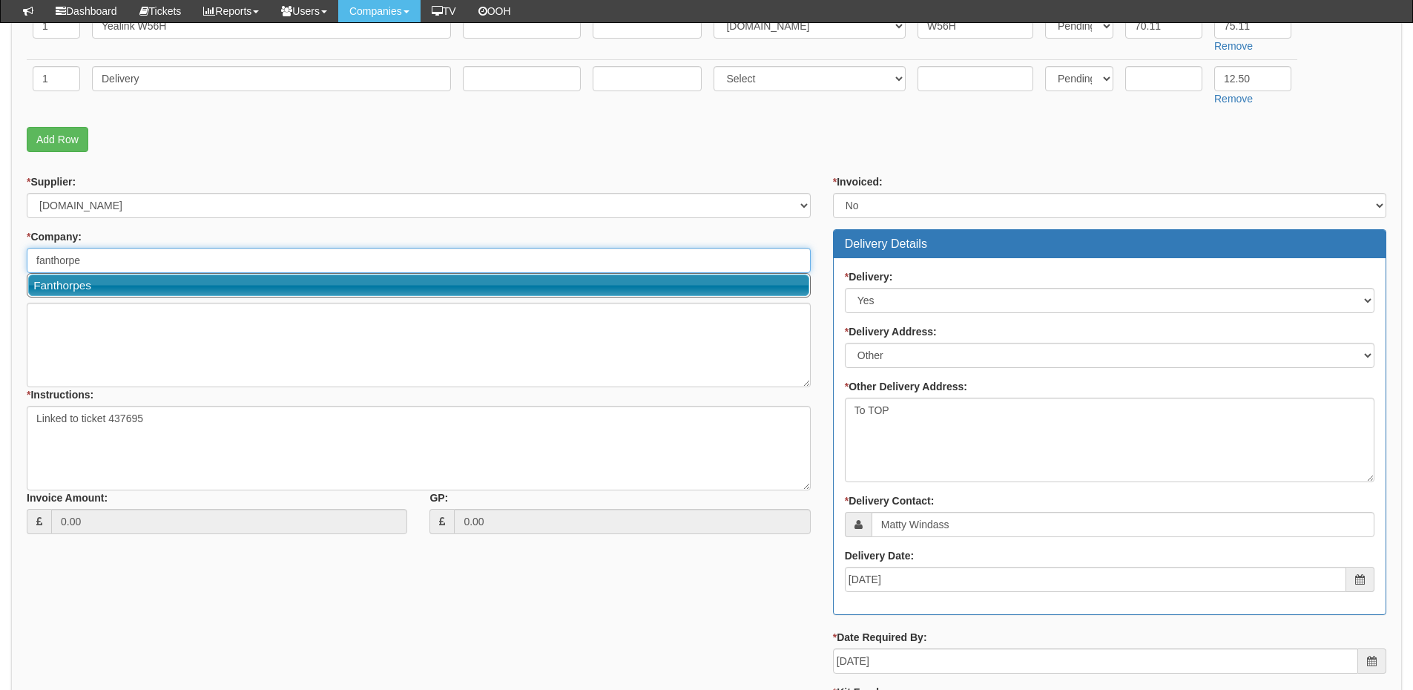
click at [103, 284] on link "Fanthorpes" at bounding box center [418, 285] width 781 height 22
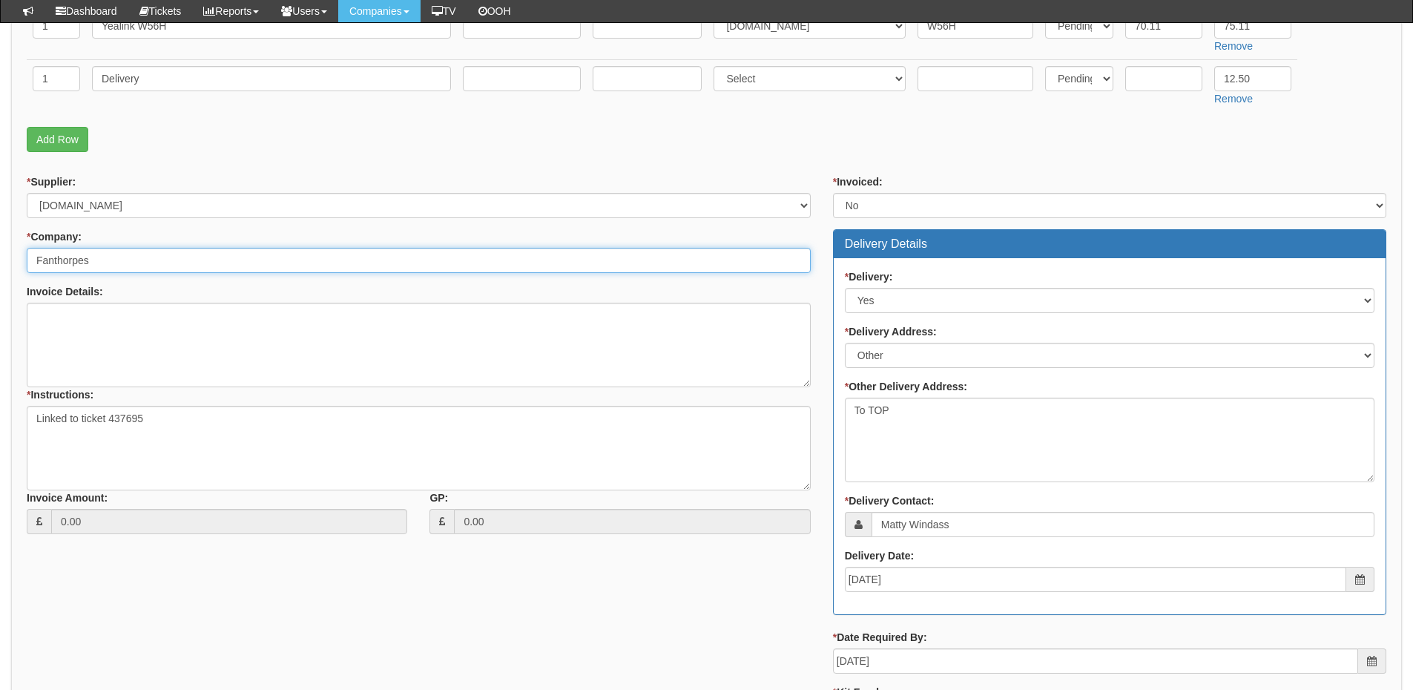
type input "Fanthorpes"
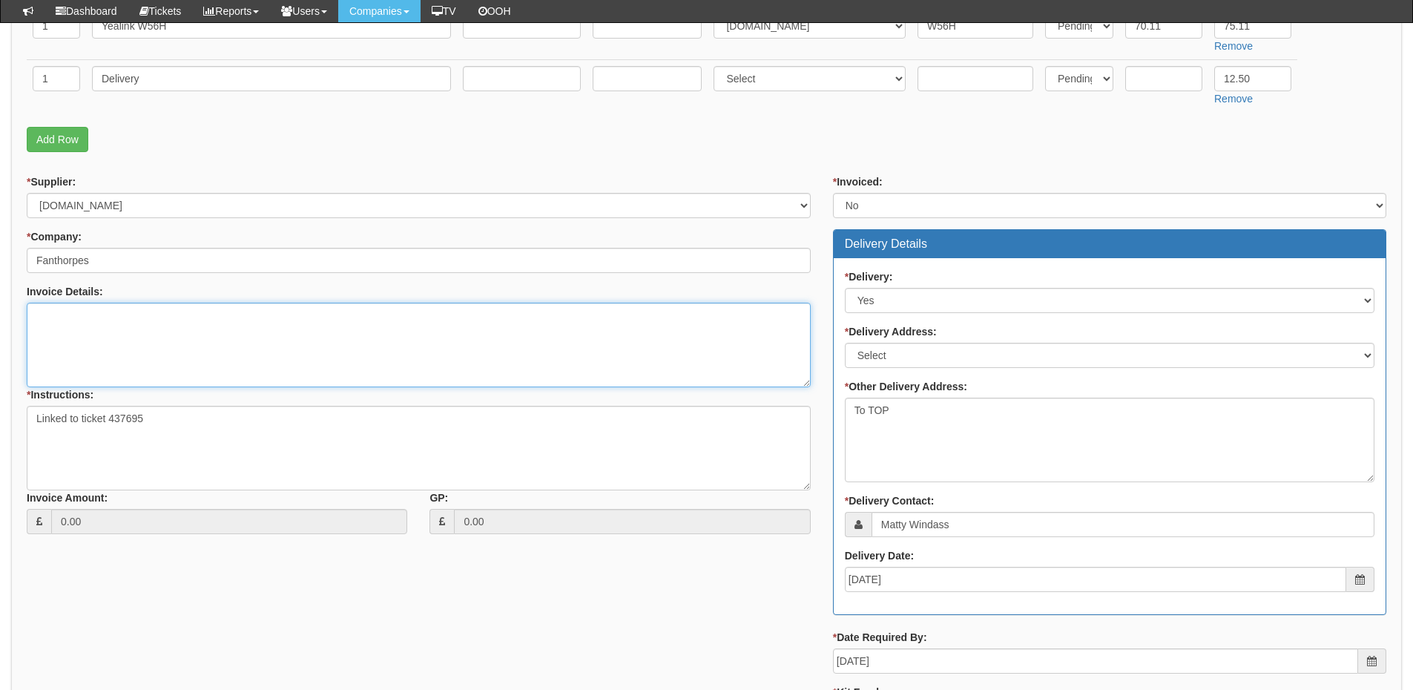
click at [83, 360] on textarea "Invoice Details:" at bounding box center [419, 345] width 784 height 85
click at [297, 322] on textarea "If possible can the handset be purchased from Vanilla" at bounding box center [419, 345] width 784 height 85
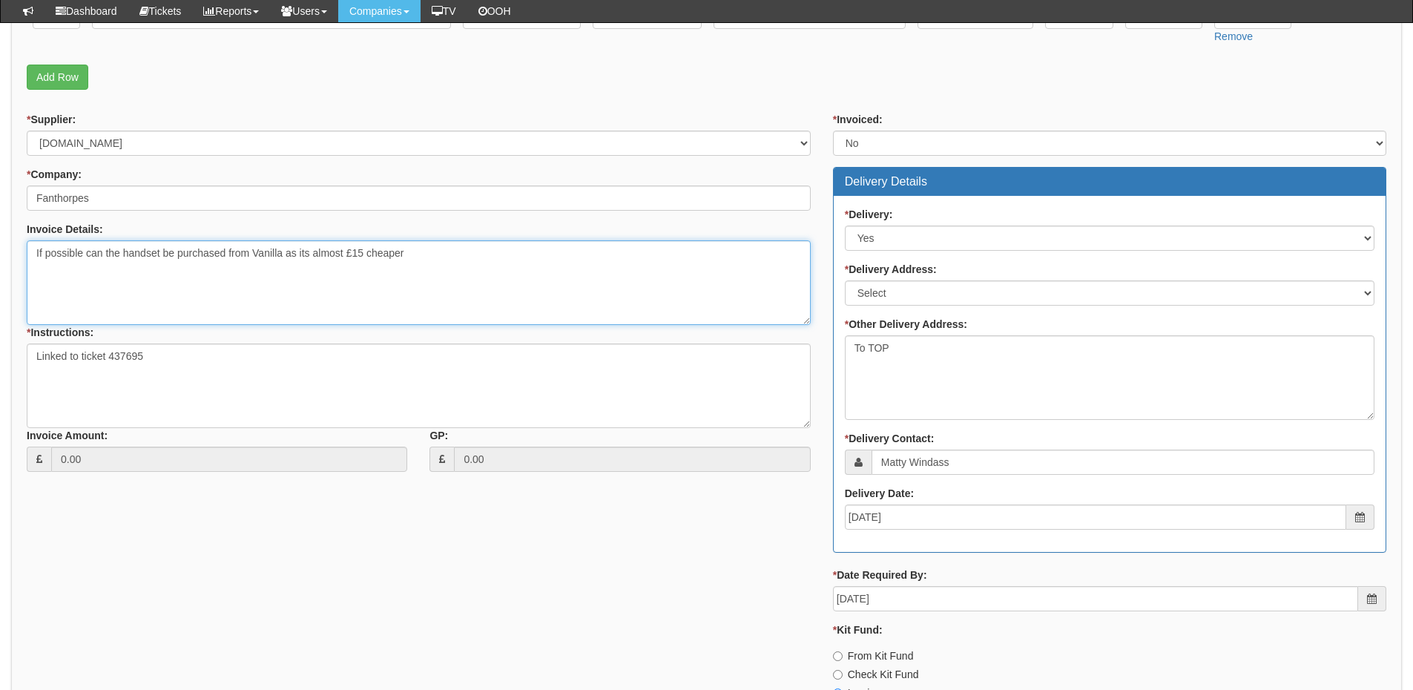
scroll to position [593, 0]
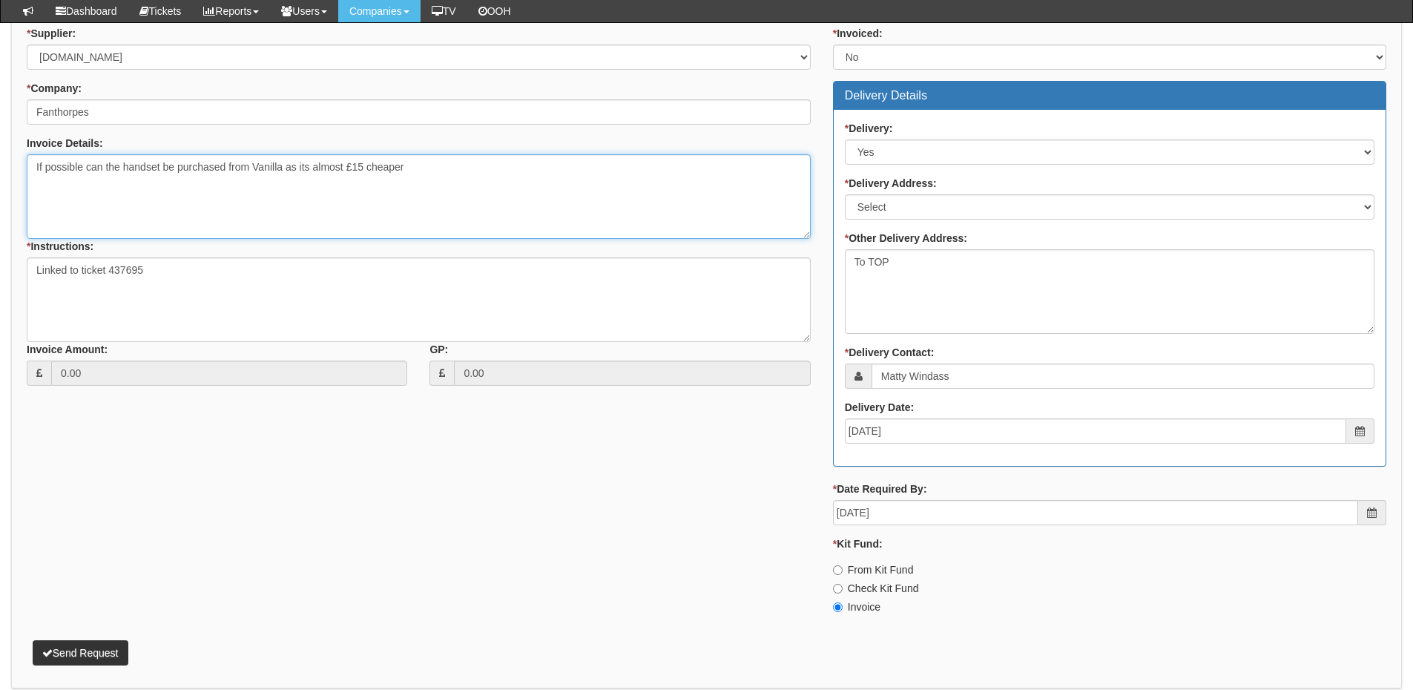
type textarea "If possible can the handset be purchased from Vanilla as its almost £15 cheaper"
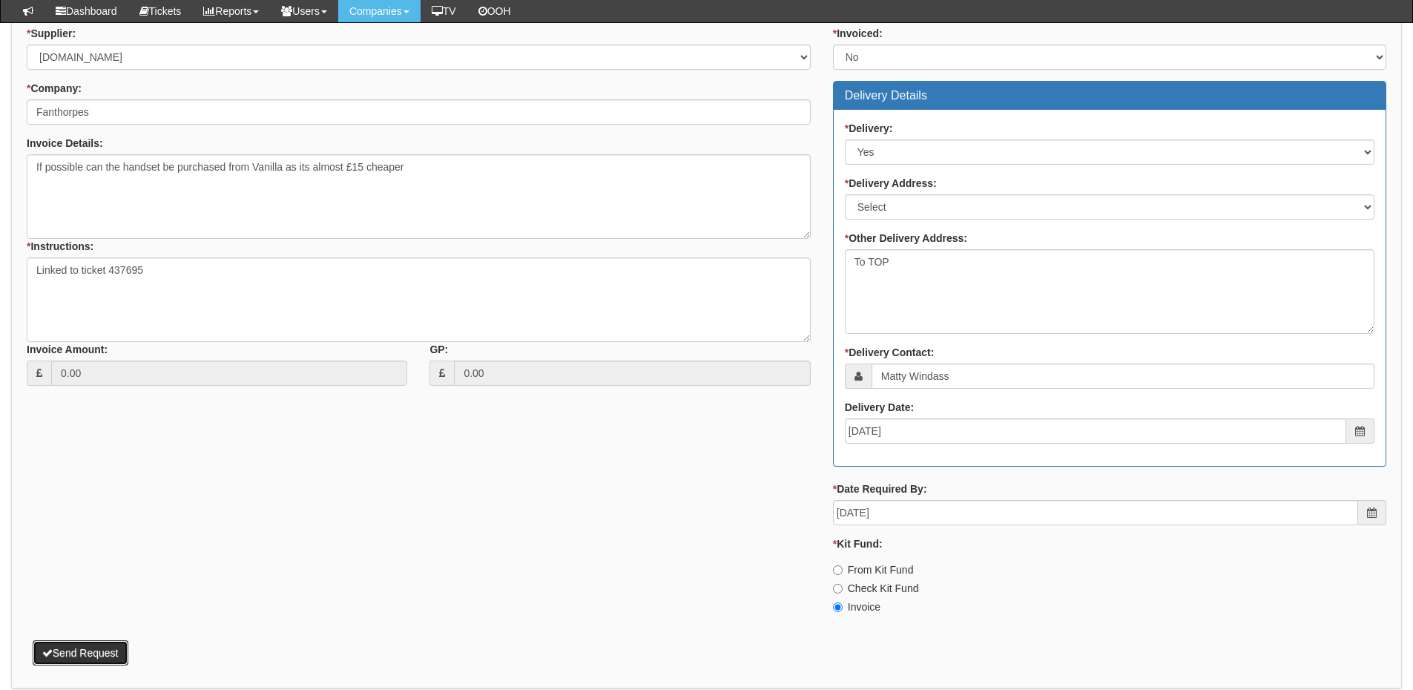
click at [105, 651] on button "Send Request" at bounding box center [81, 652] width 96 height 25
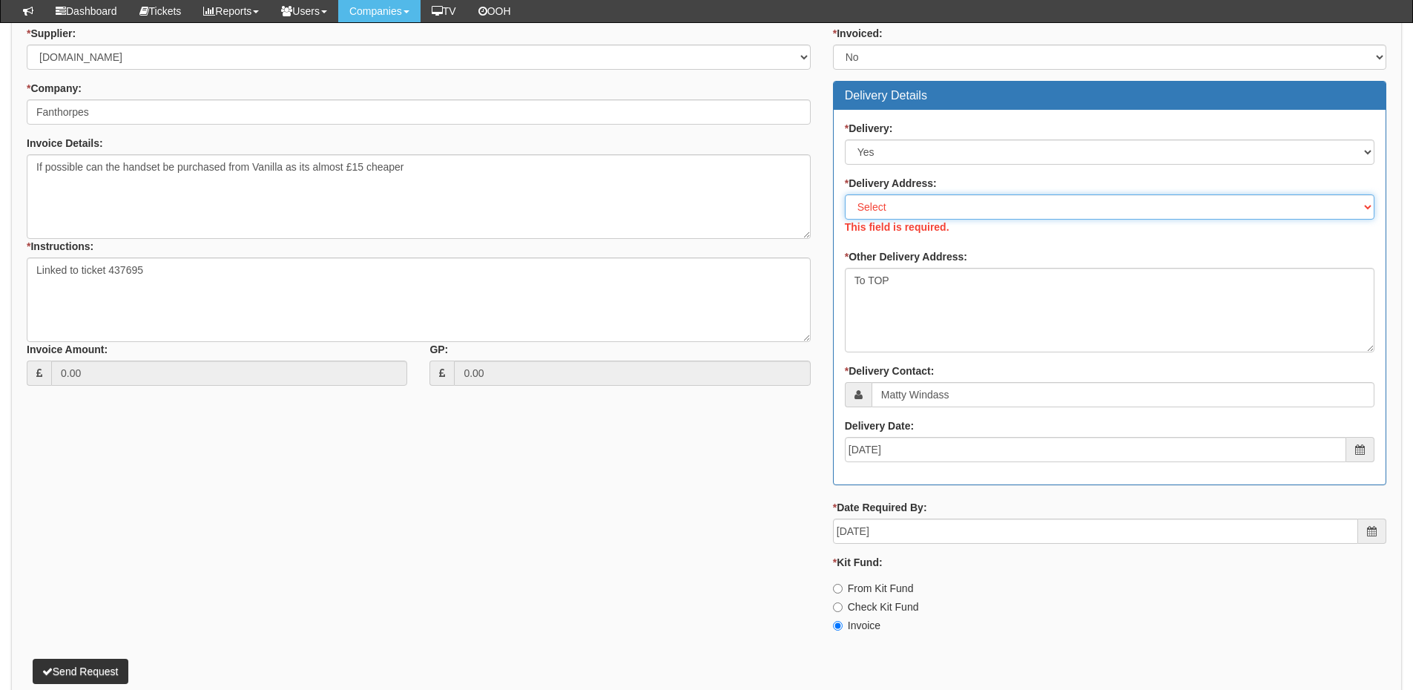
click at [886, 218] on select "Select Not Applicable Main Address - HU1 1JU Quay Television - YO15 2AE Other" at bounding box center [1110, 206] width 530 height 25
select select "other"
click at [845, 194] on select "Select Not Applicable Main Address - HU1 1JU Quay Television - YO15 2AE Other" at bounding box center [1110, 206] width 530 height 25
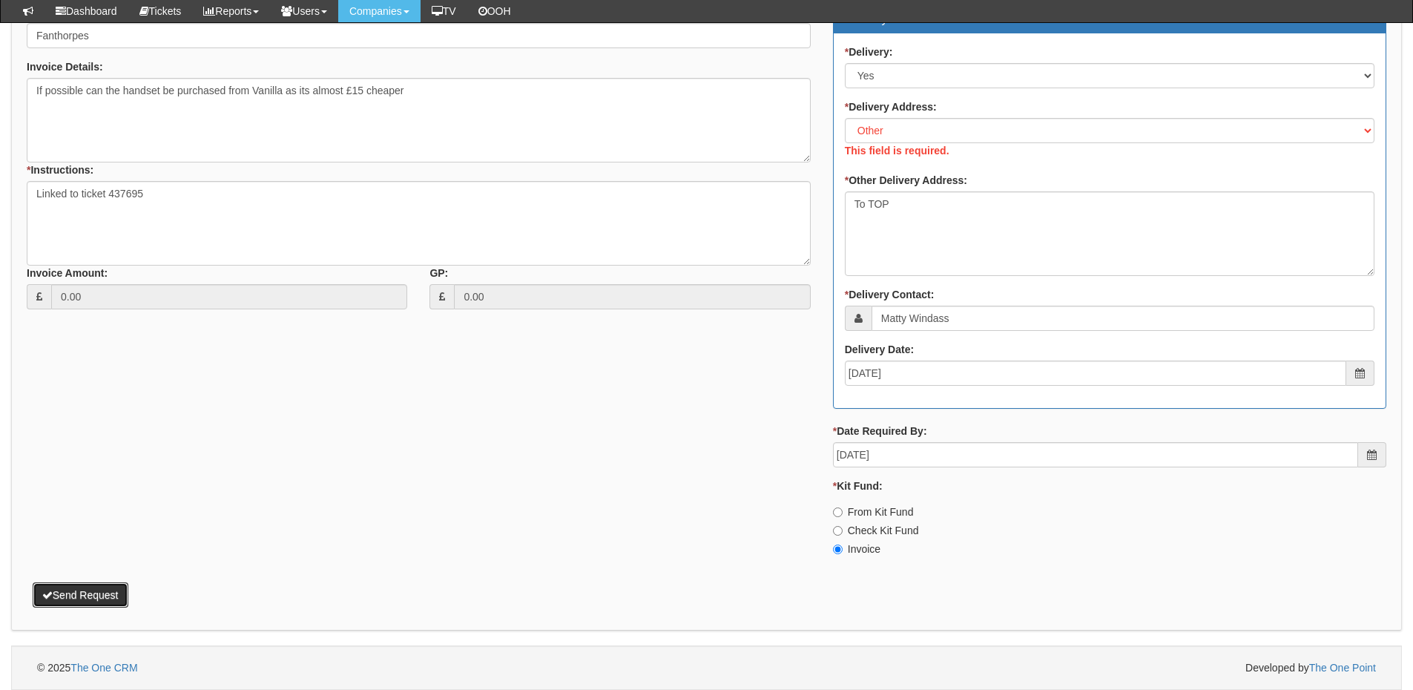
scroll to position [651, 0]
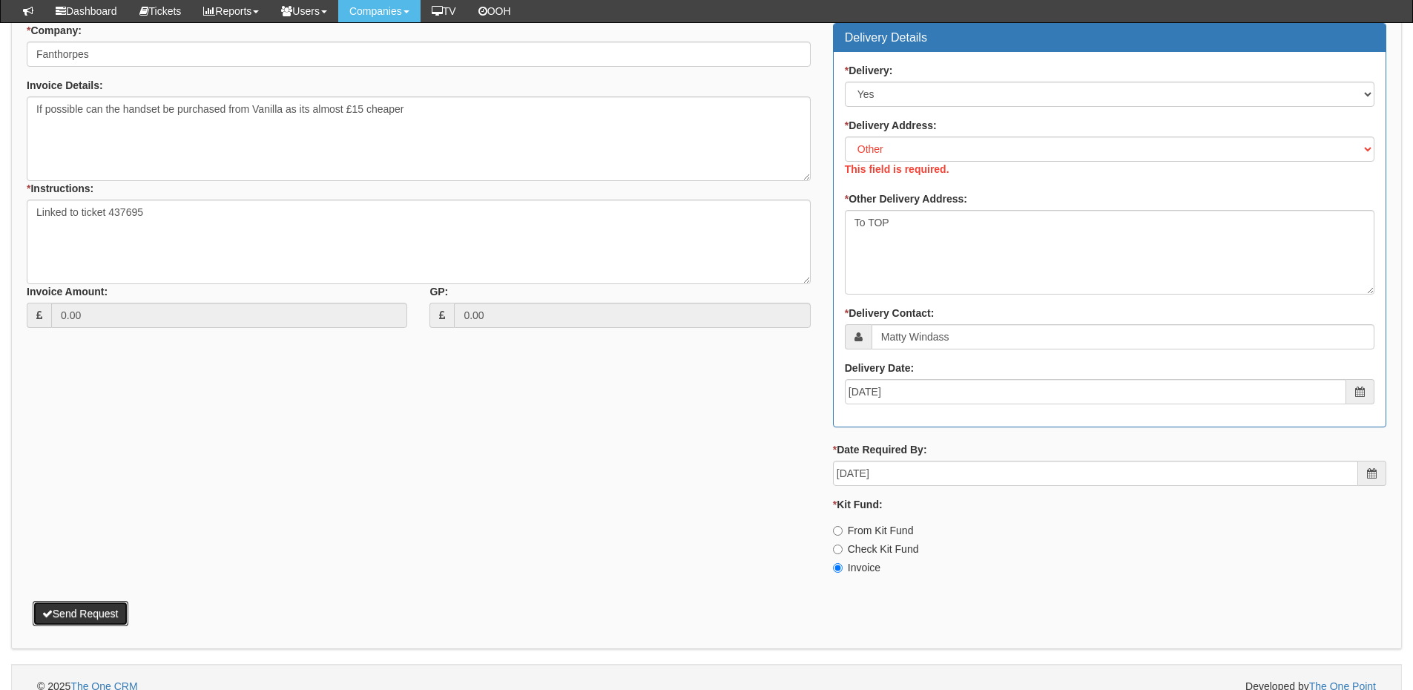
click at [85, 601] on button "Send Request" at bounding box center [81, 613] width 96 height 25
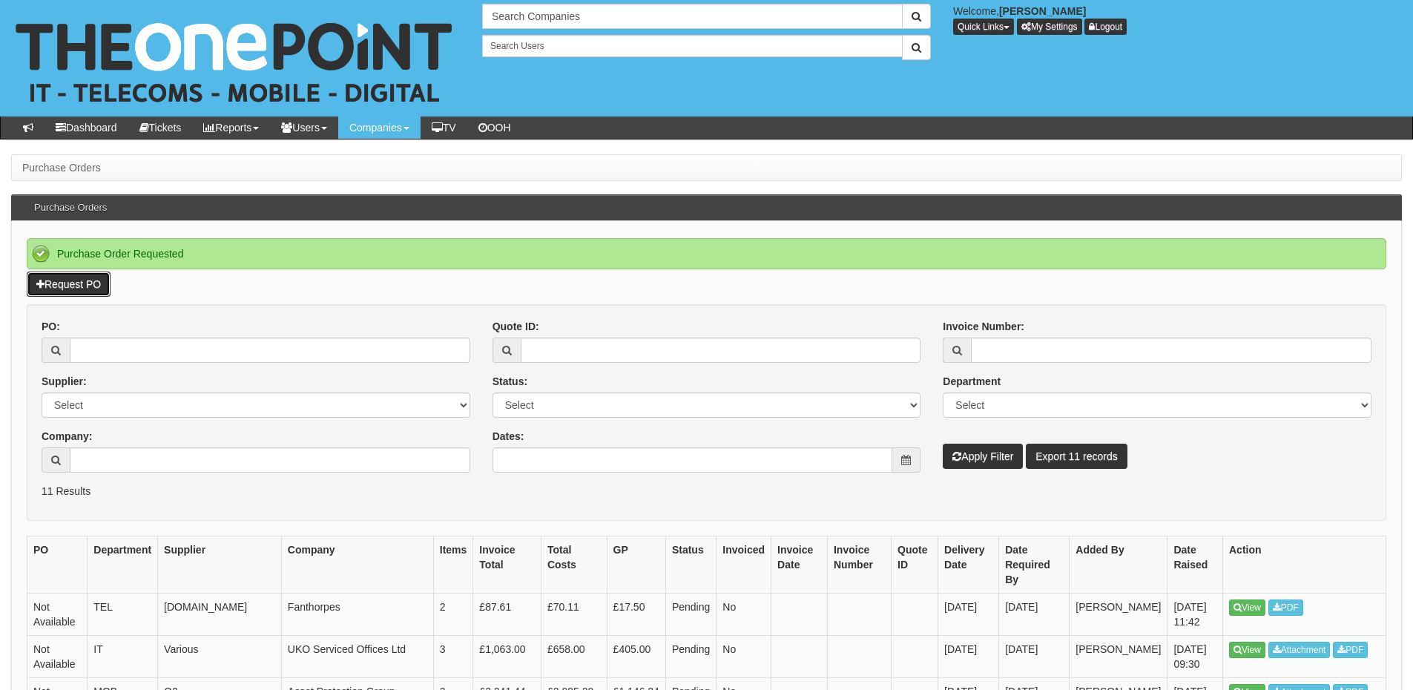
click at [61, 288] on link "Request PO" at bounding box center [69, 283] width 84 height 25
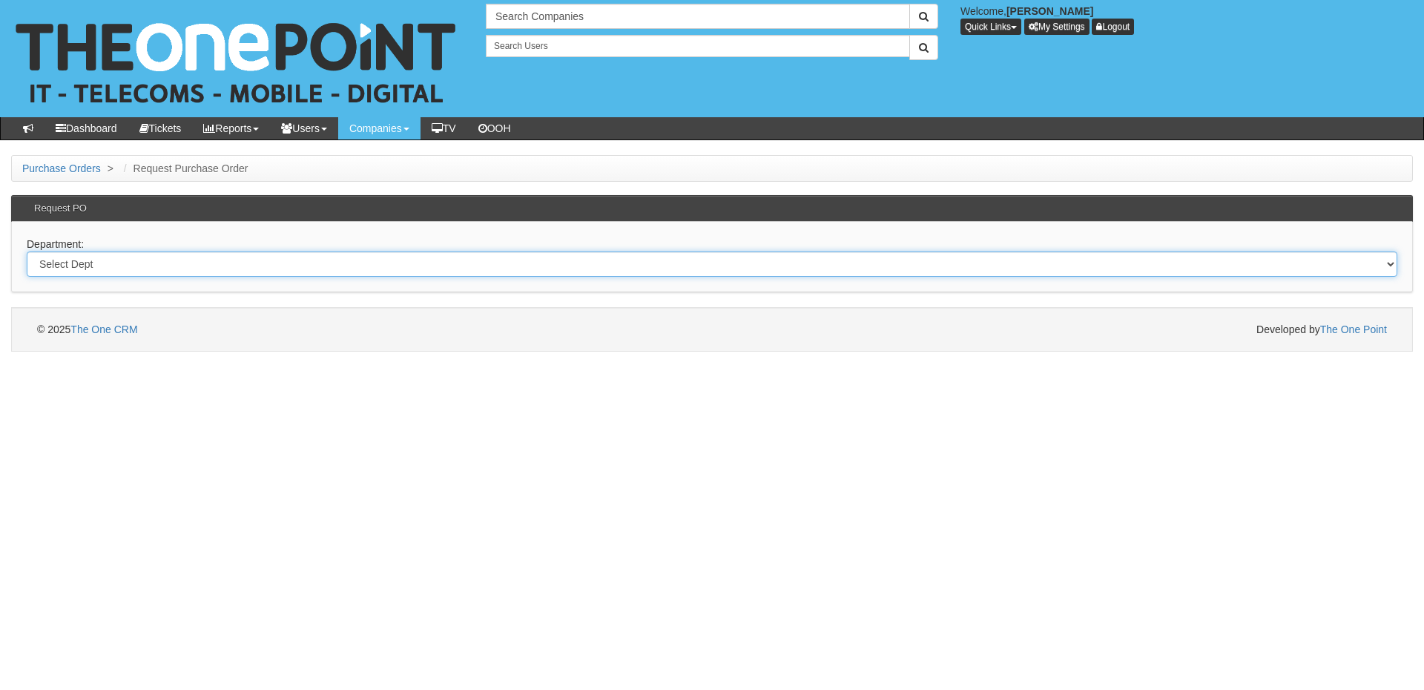
click at [206, 254] on select "Select Dept Digital Internal IT Mobiles Marketing Telecoms" at bounding box center [712, 263] width 1371 height 25
select select "?pipeID=&dept=IT"
click at [27, 251] on select "Select Dept Digital Internal IT Mobiles Marketing Telecoms" at bounding box center [712, 263] width 1371 height 25
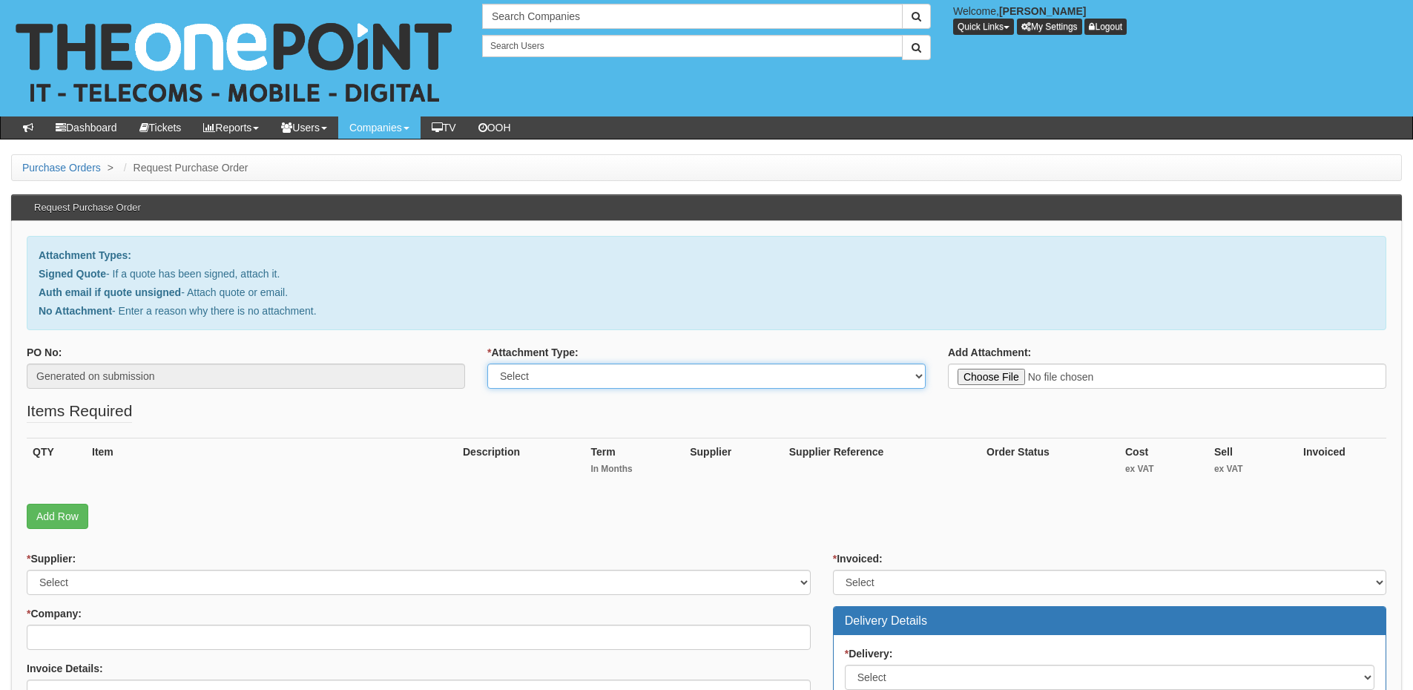
drag, startPoint x: 543, startPoint y: 375, endPoint x: 543, endPoint y: 386, distance: 11.1
click at [543, 375] on select "Select Signed Quote Auth email with quote if unsigned No Attachment" at bounding box center [706, 375] width 438 height 25
select select "No Attachment"
click at [487, 363] on select "Select Signed Quote Auth email with quote if unsigned No Attachment" at bounding box center [706, 375] width 438 height 25
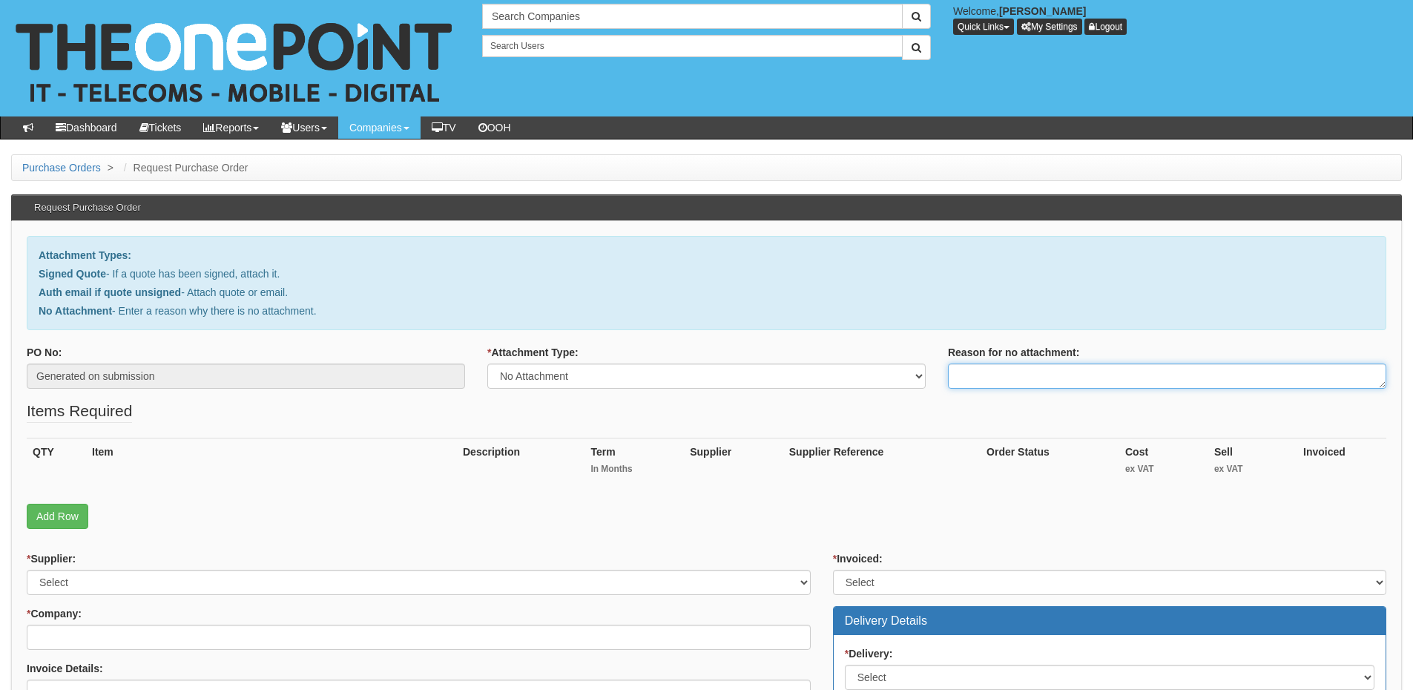
click at [1005, 372] on textarea "Reason for no attachment:" at bounding box center [1167, 375] width 438 height 25
click at [1081, 374] on textarea "Linked to ticket 438061" at bounding box center [1167, 375] width 438 height 25
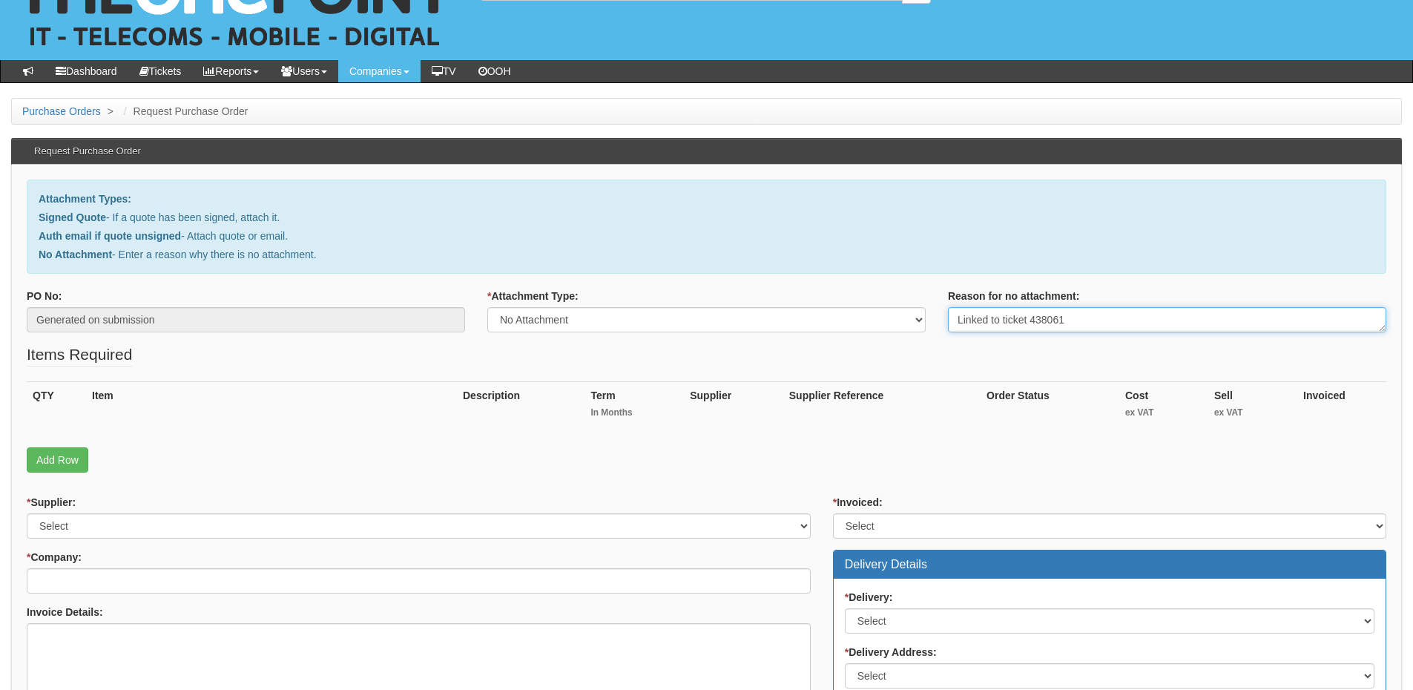
scroll to position [223, 0]
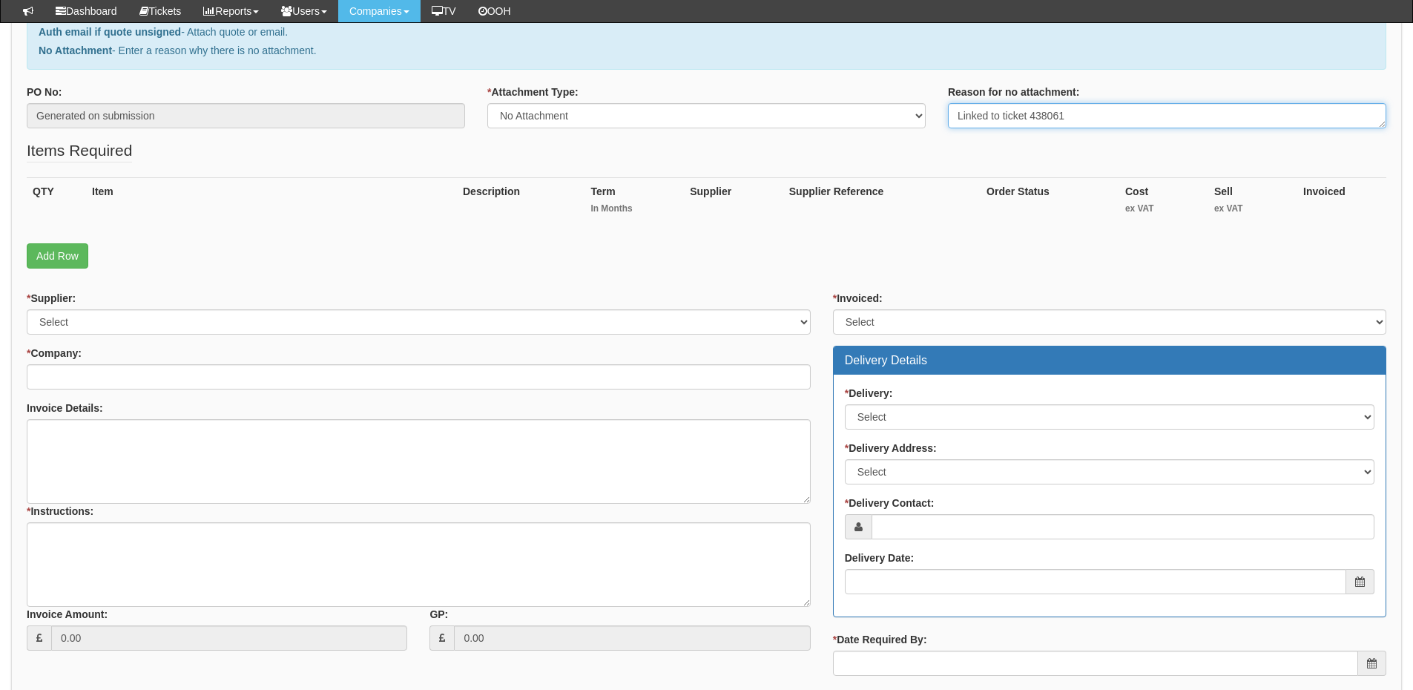
type textarea "Linked to ticket 438061"
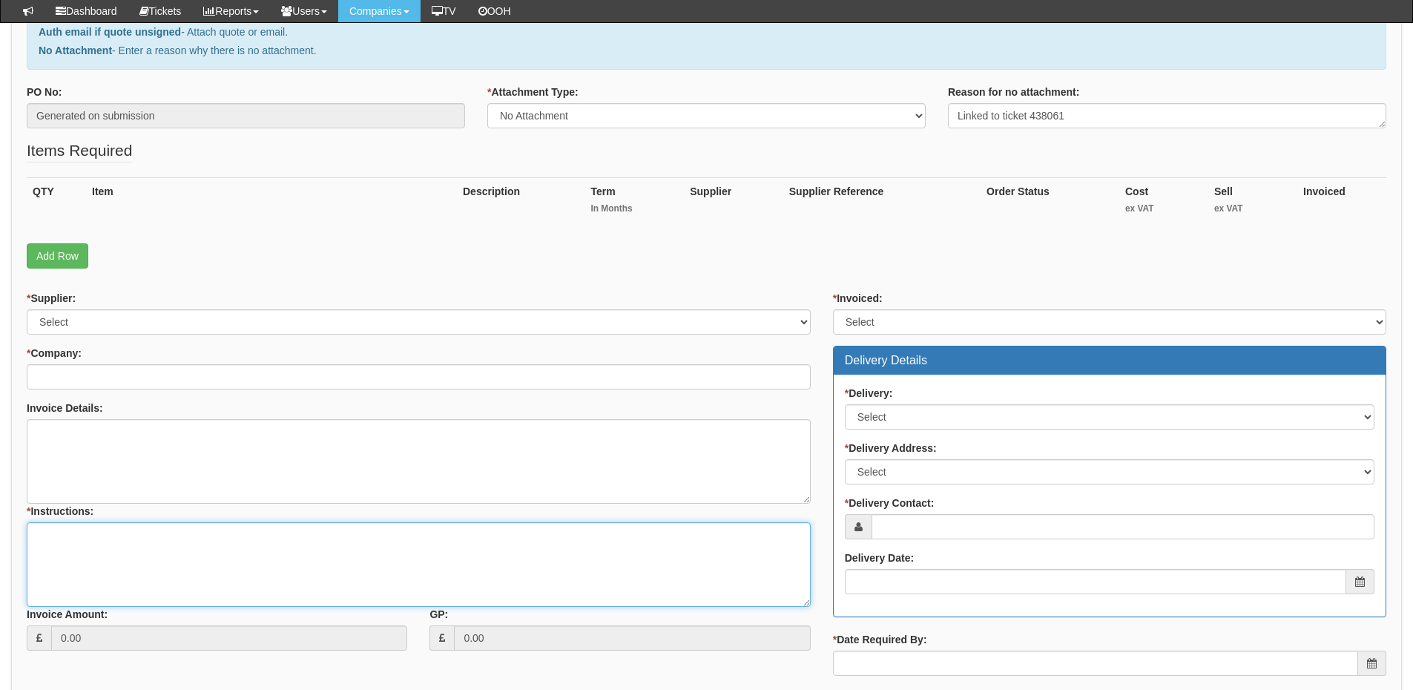
click at [277, 535] on textarea "* Instructions:" at bounding box center [419, 564] width 784 height 85
paste textarea "Linked to ticket 438061"
type textarea "Linked to ticket 438061"
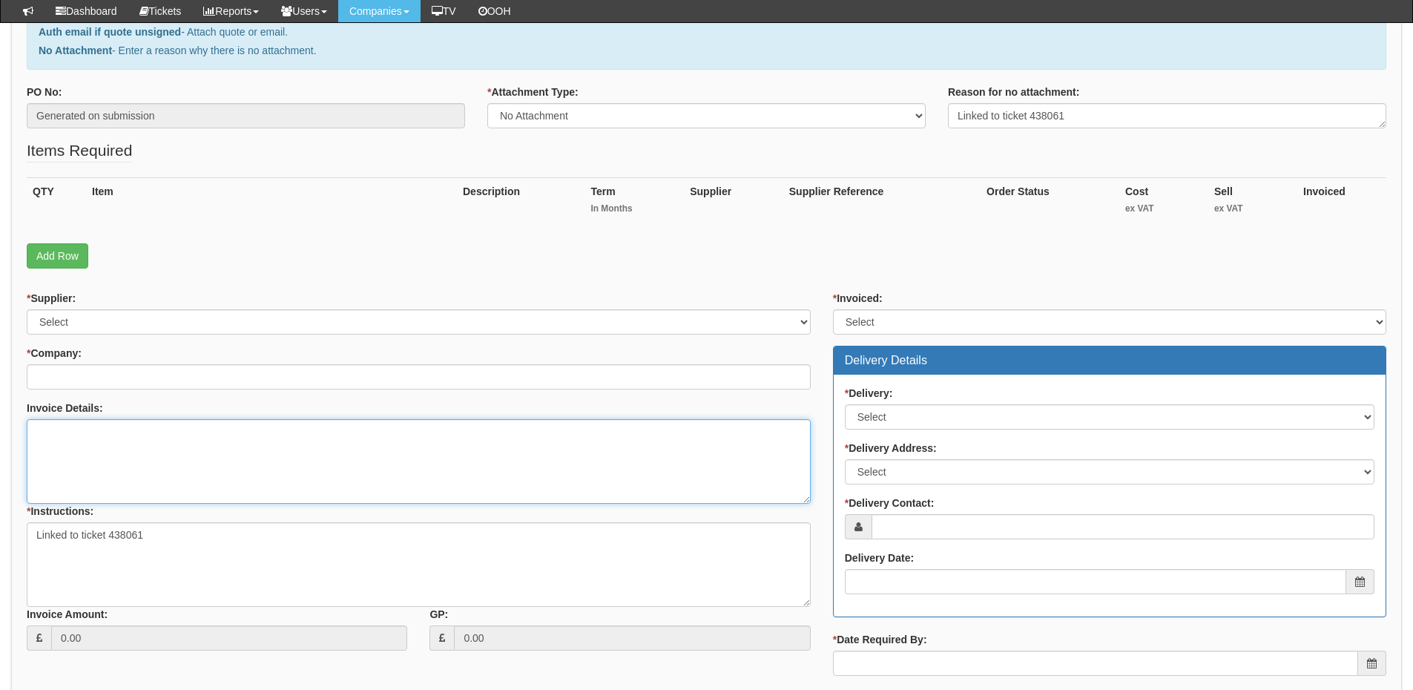
click at [151, 455] on textarea "Invoice Details:" at bounding box center [419, 461] width 784 height 85
click at [90, 435] on textarea "Invoice Details:" at bounding box center [419, 461] width 784 height 85
type textarea "/"
paste textarea "5171"
type textarea "Please use PO5171"
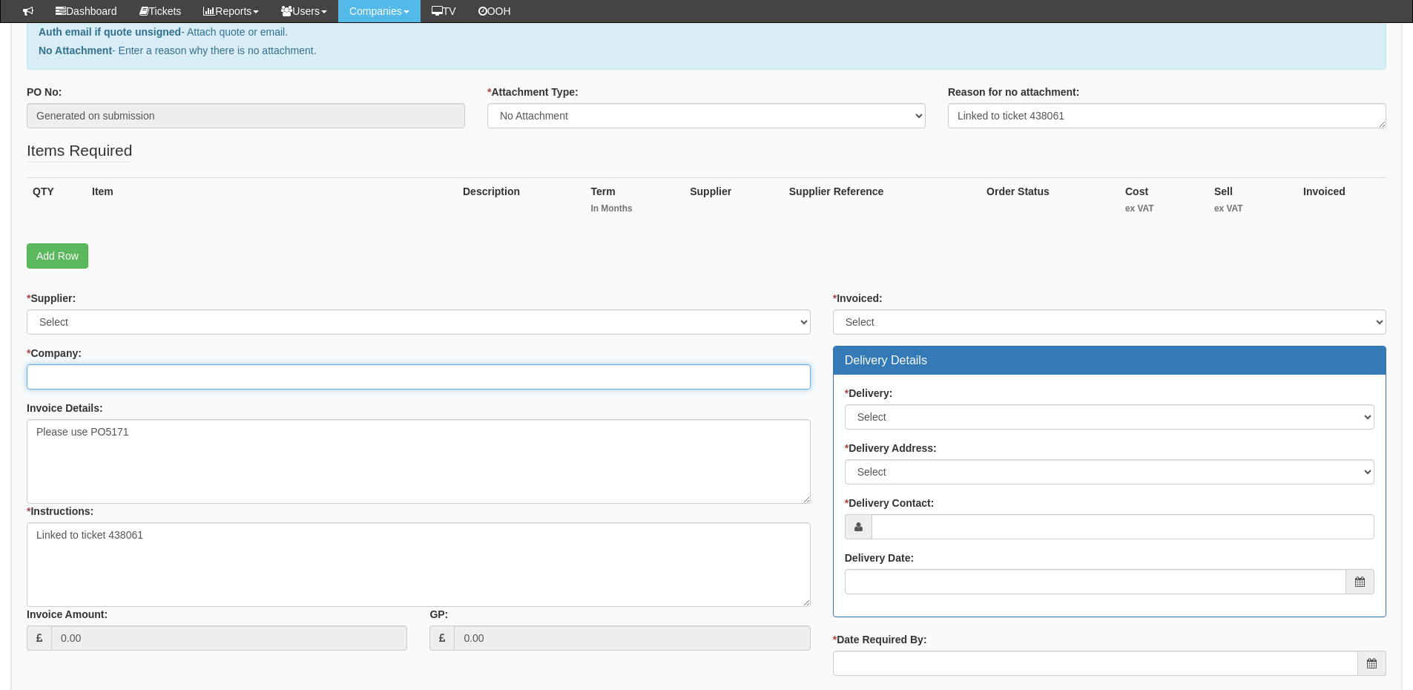
click at [89, 370] on input "* Company:" at bounding box center [419, 376] width 784 height 25
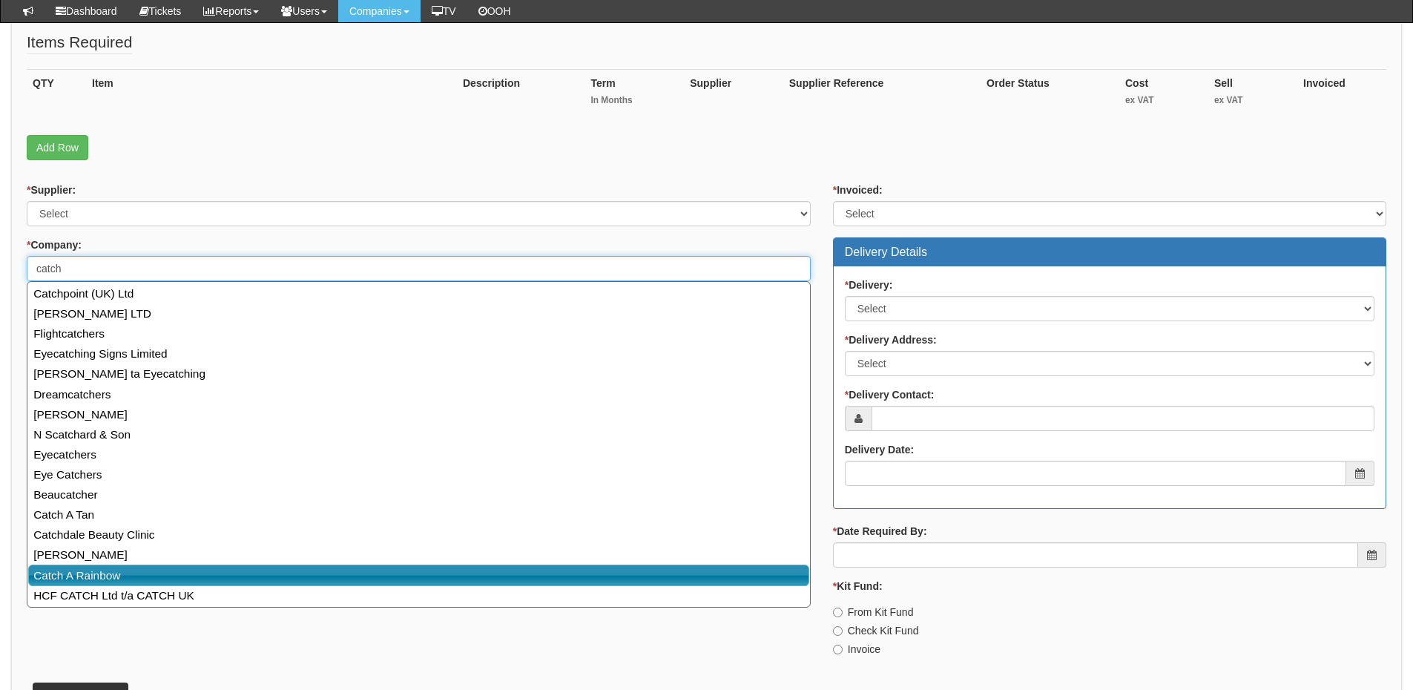
scroll to position [431, 0]
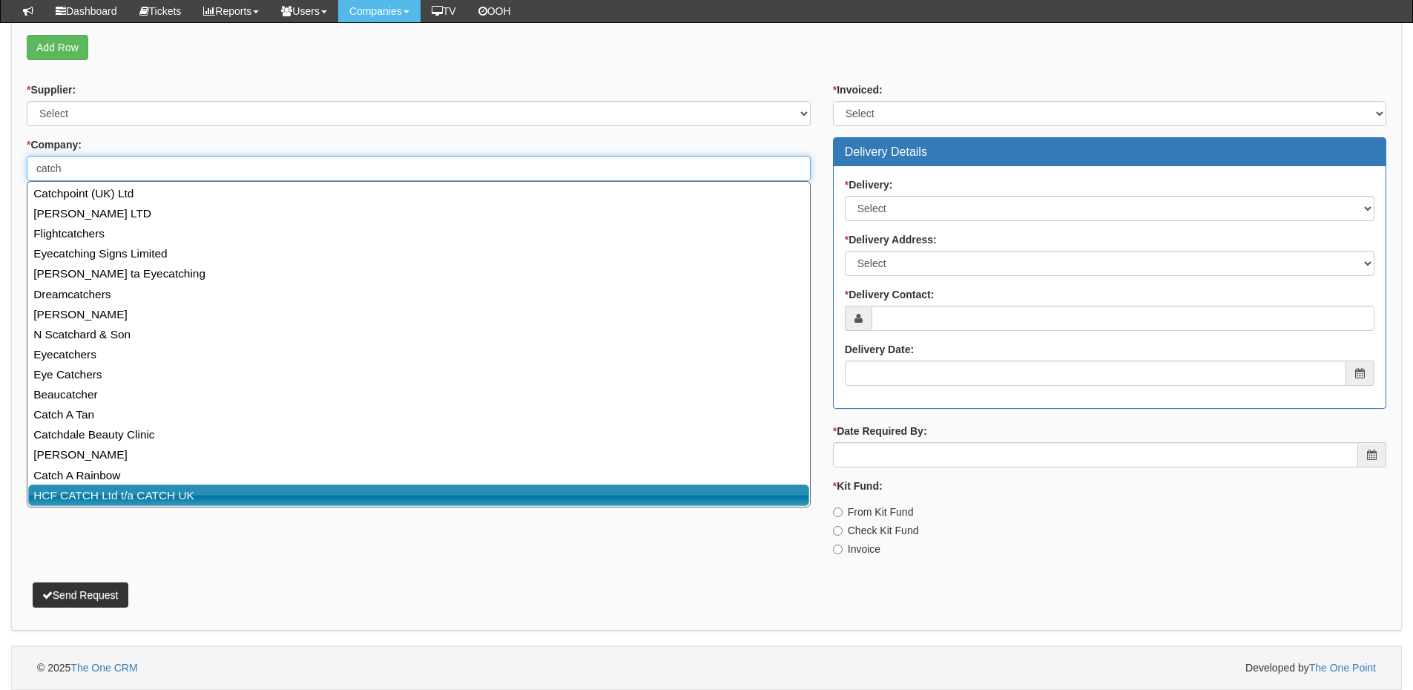
click at [110, 491] on link "HCF CATCH Ltd t/a CATCH UK" at bounding box center [418, 495] width 781 height 22
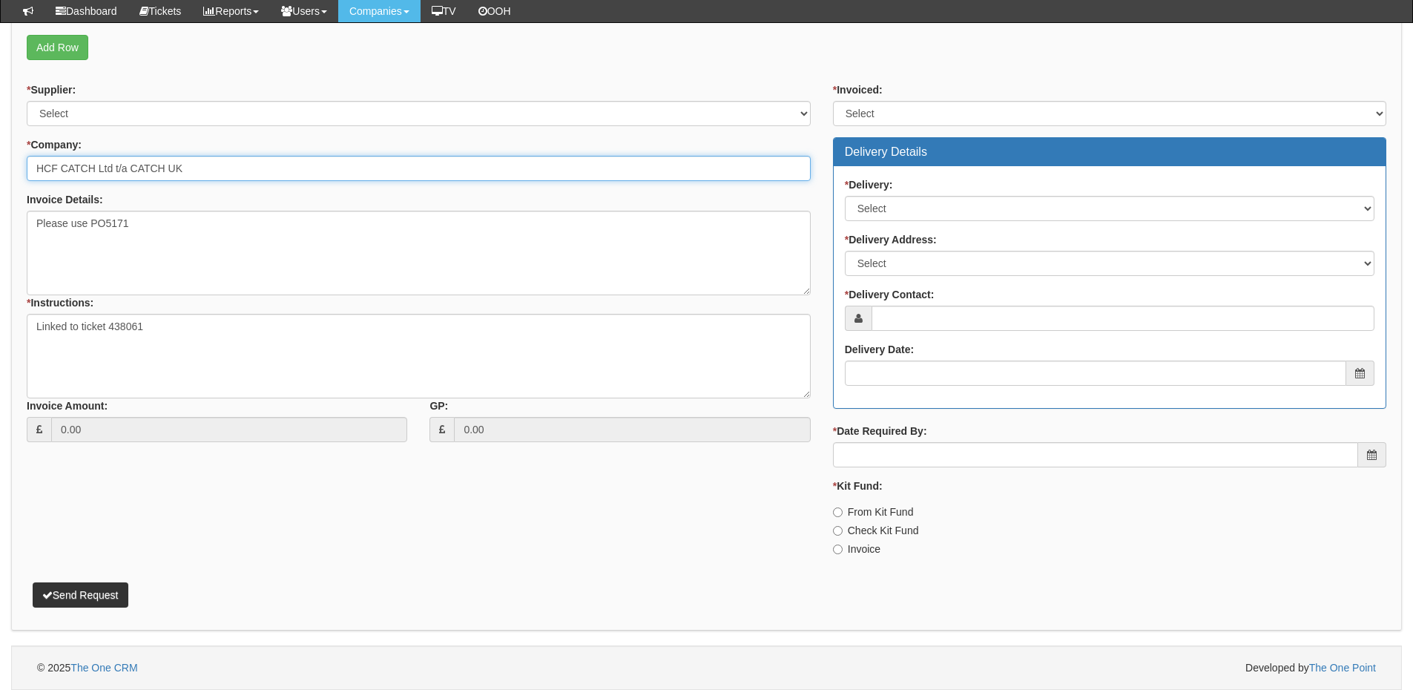
type input "HCF CATCH Ltd t/a CATCH UK"
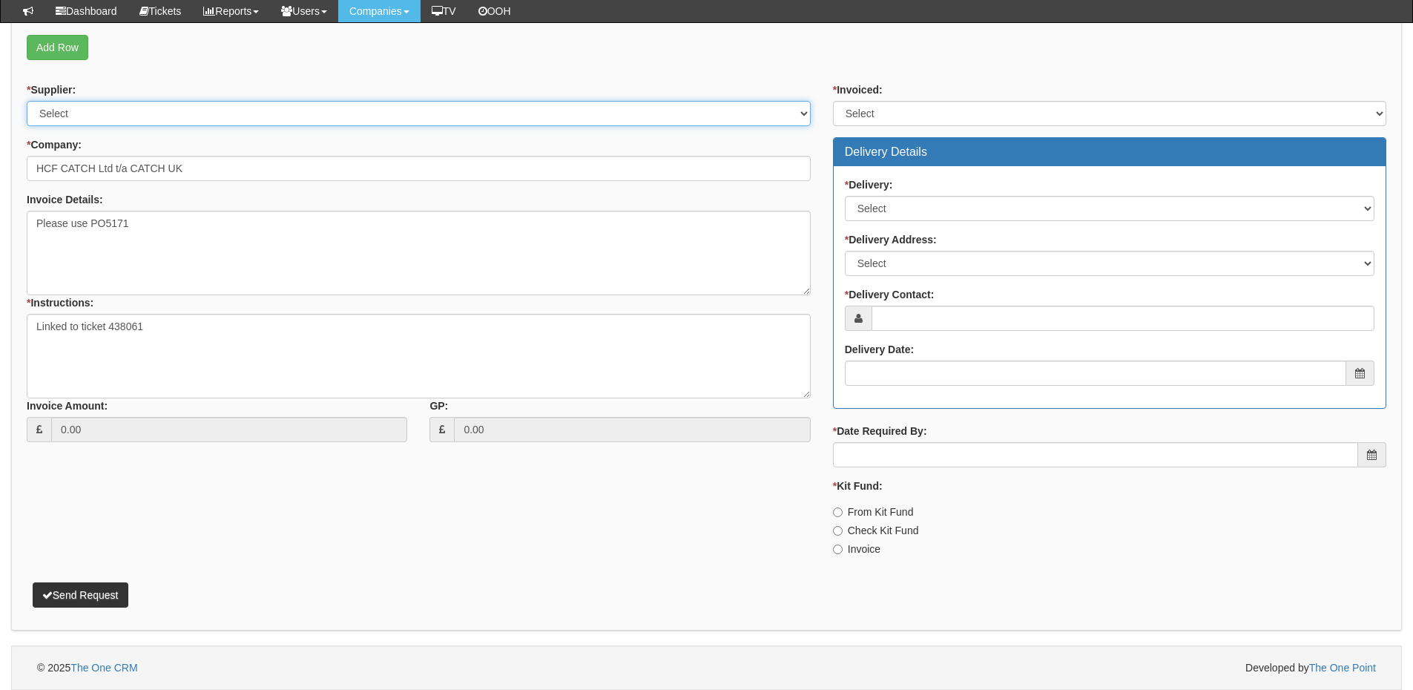
click at [86, 113] on select "Select 123 REG.co.uk 1Password 3 4Gon AA Jones Electric Ltd Abzorb Access Group…" at bounding box center [419, 113] width 784 height 25
select select "19"
click at [27, 101] on select "Select 123 REG.co.uk 1Password 3 4Gon AA Jones Electric Ltd Abzorb Access Group…" at bounding box center [419, 113] width 784 height 25
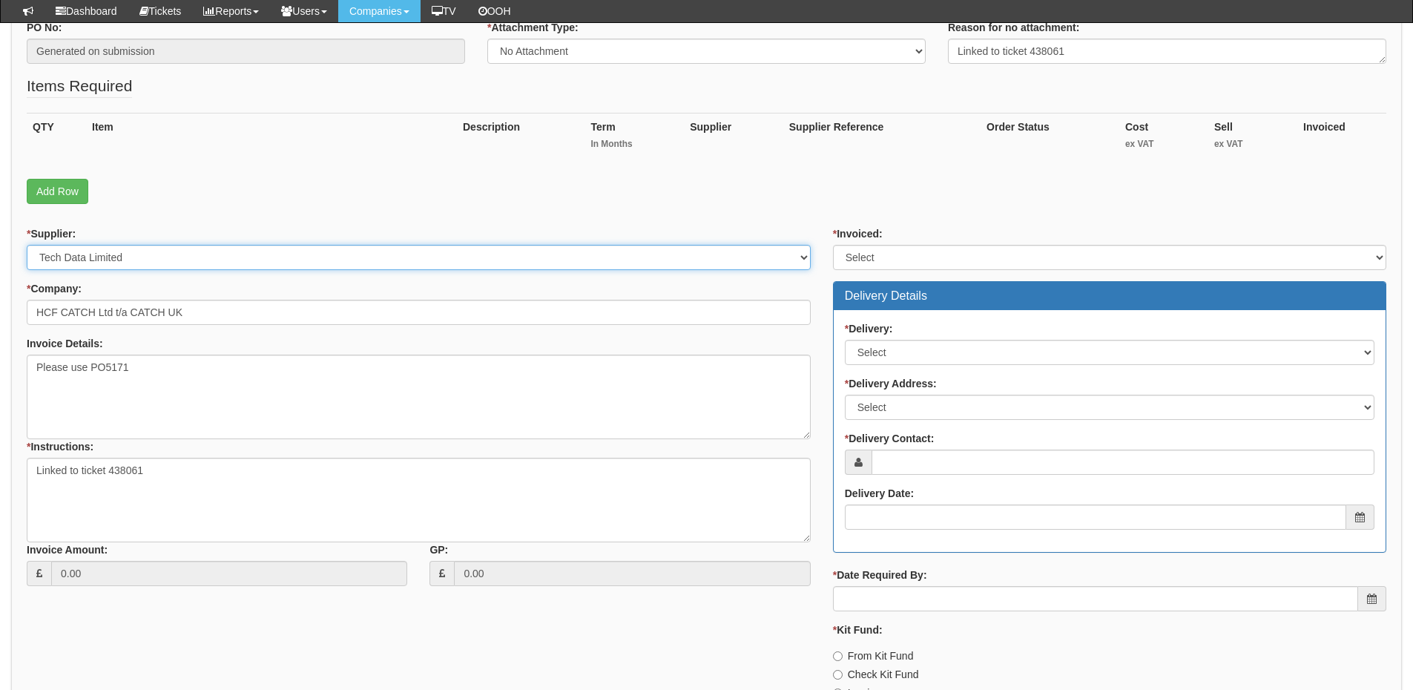
scroll to position [283, 0]
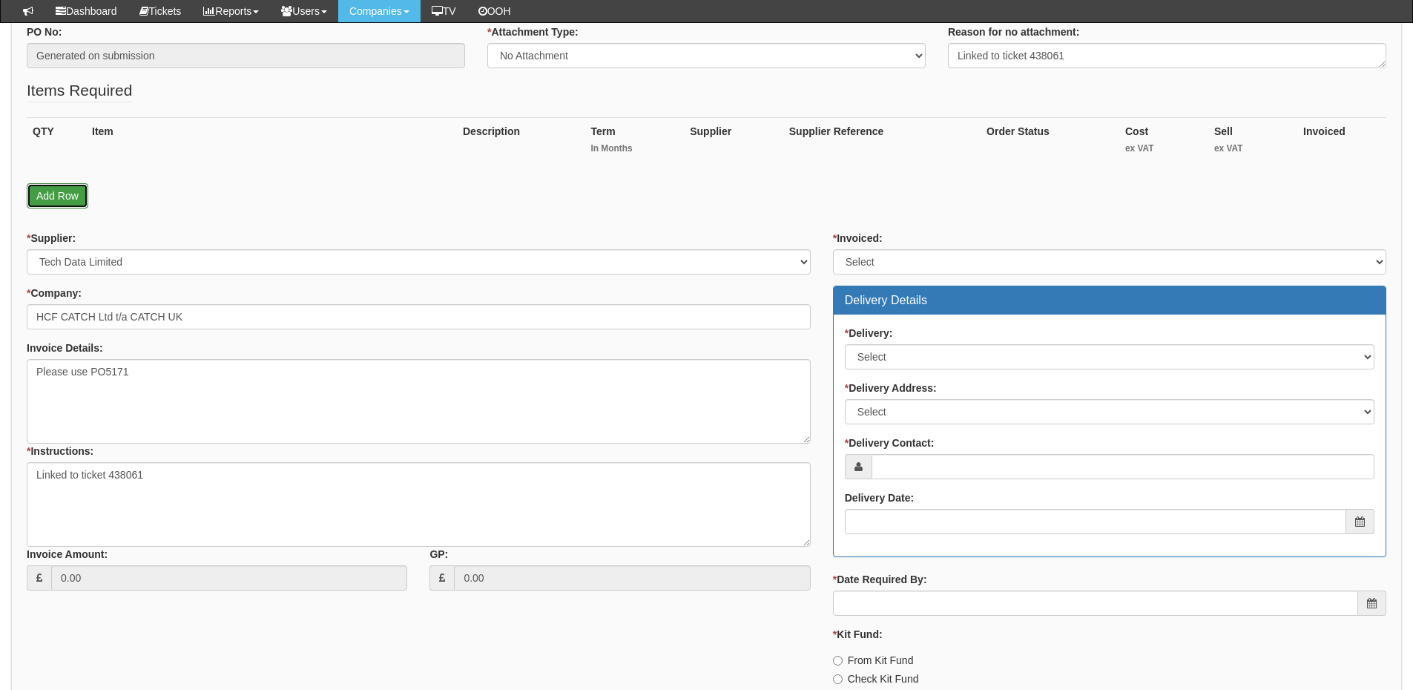
click at [67, 191] on link "Add Row" at bounding box center [58, 195] width 62 height 25
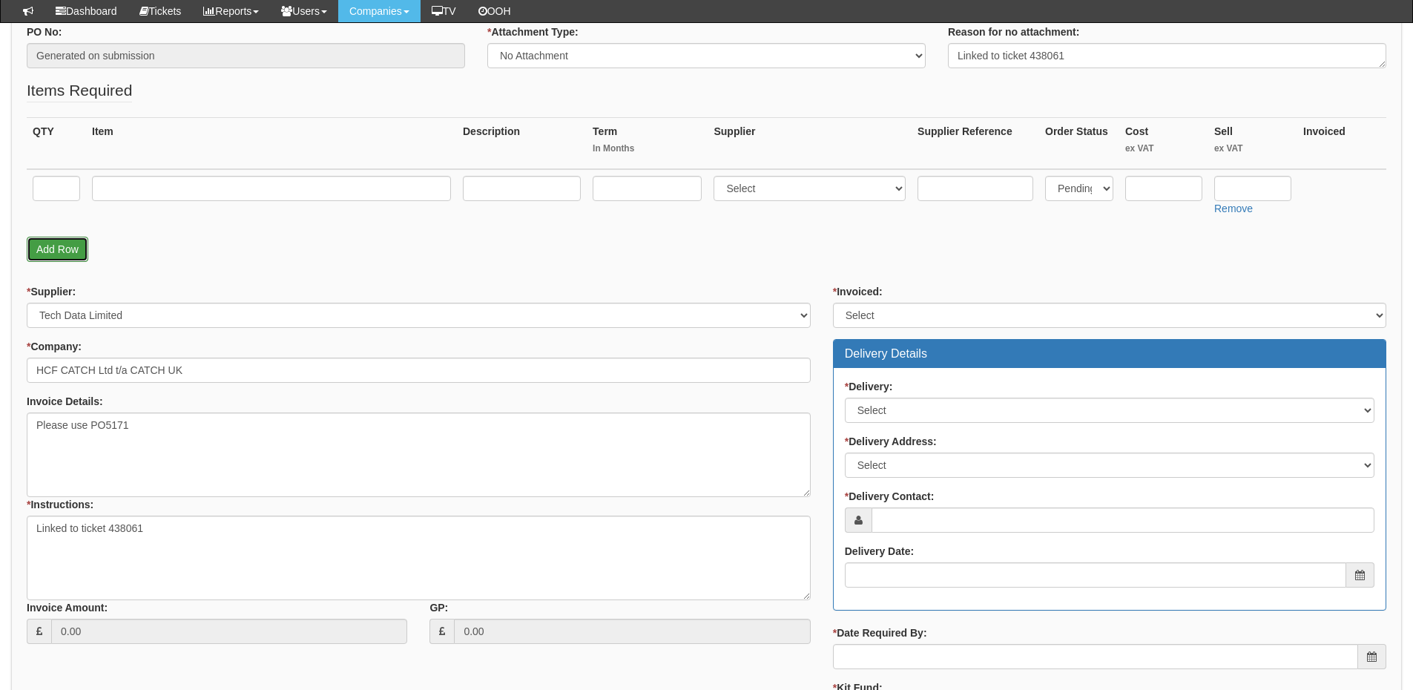
click at [56, 246] on link "Add Row" at bounding box center [58, 249] width 62 height 25
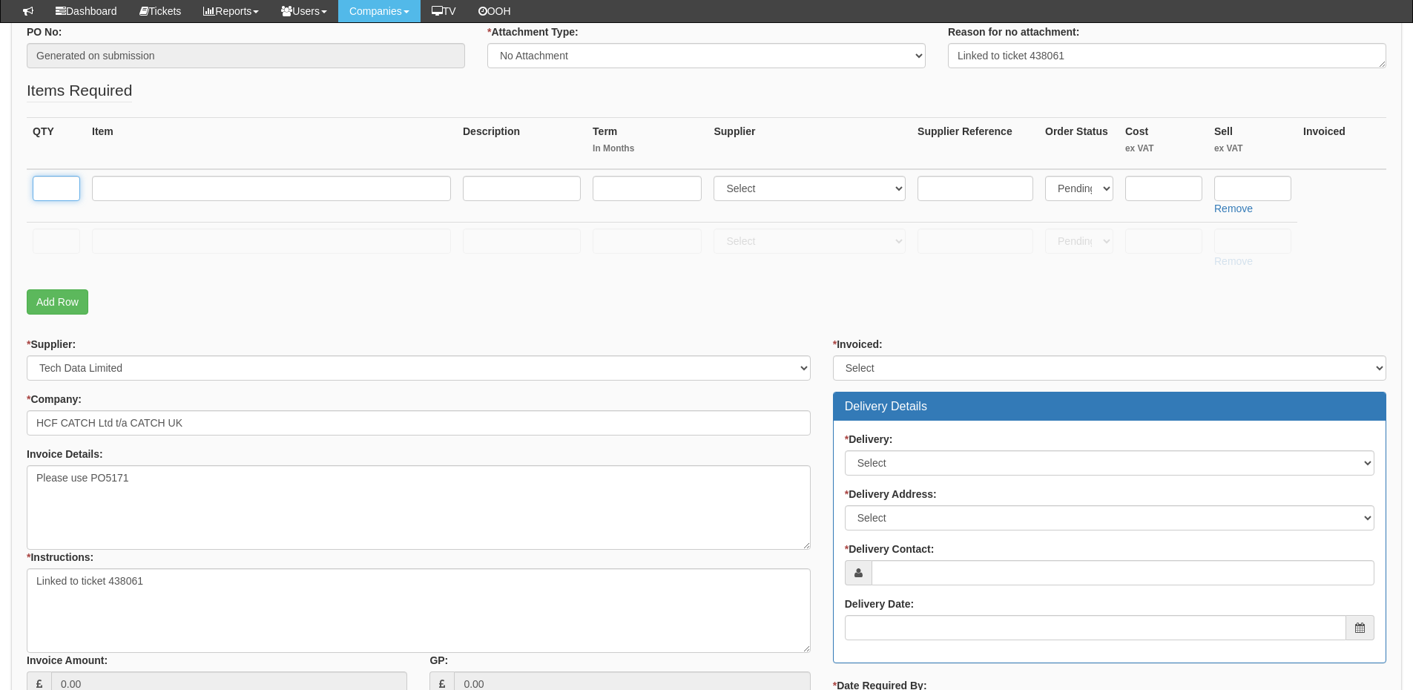
click at [44, 185] on input "text" at bounding box center [56, 188] width 47 height 25
type input "2"
click at [53, 246] on input "text" at bounding box center [56, 240] width 47 height 25
type input "1"
click at [119, 241] on input "text" at bounding box center [271, 240] width 359 height 25
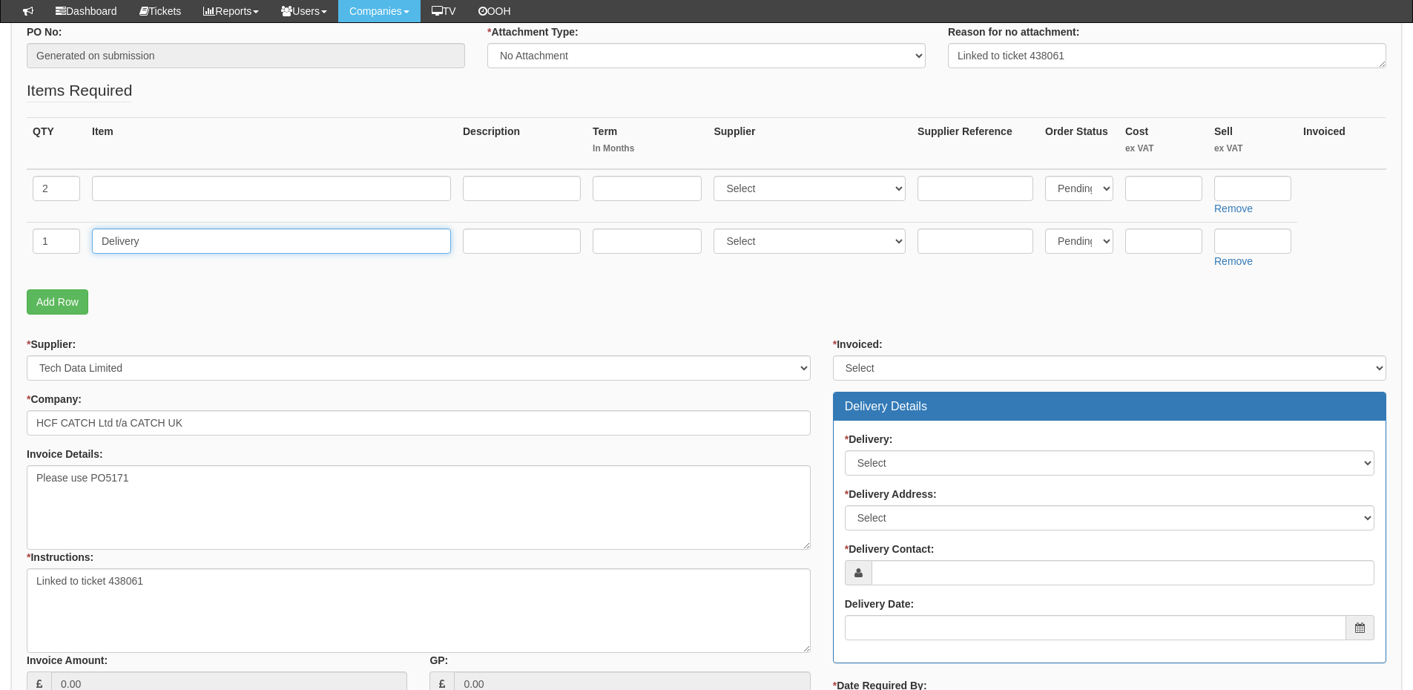
type input "Delivery"
click at [1259, 248] on input "text" at bounding box center [1252, 240] width 77 height 25
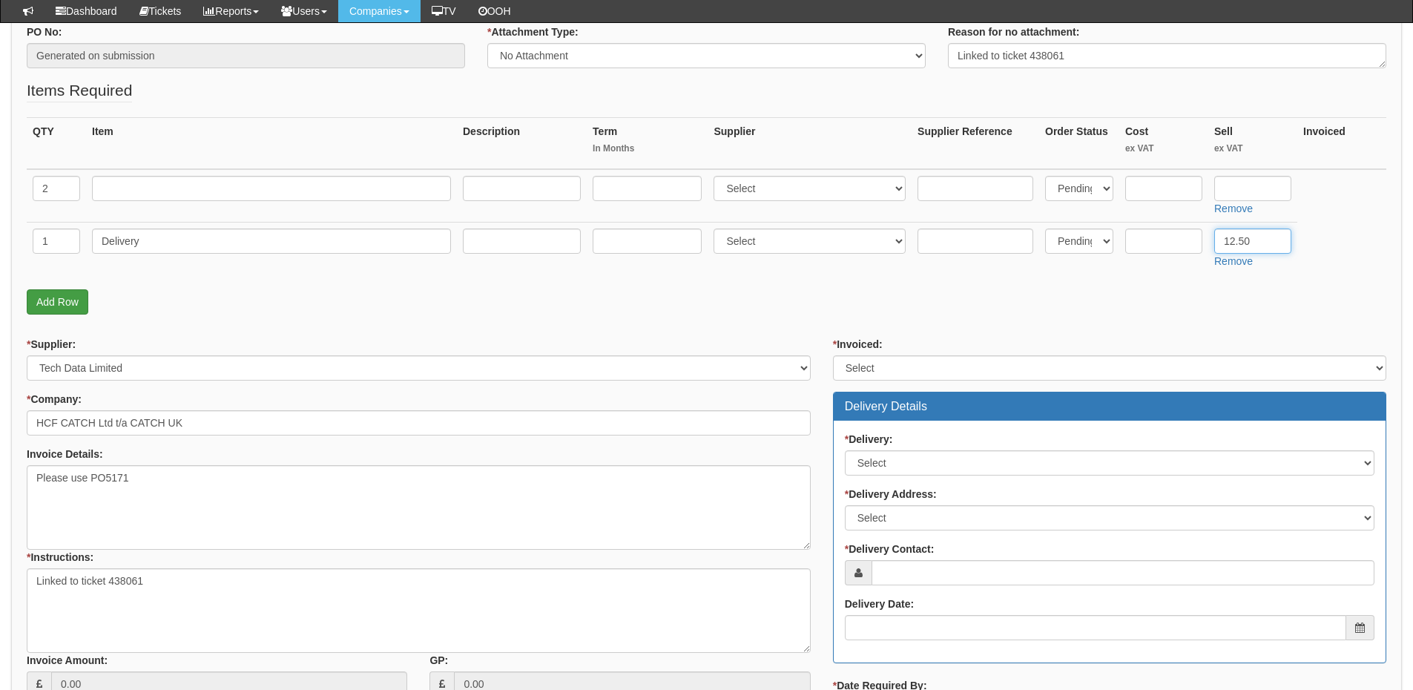
type input "12.50"
click at [285, 186] on input "text" at bounding box center [271, 188] width 359 height 25
paste input "Drll Pro Laptop"
drag, startPoint x: 111, startPoint y: 191, endPoint x: 123, endPoint y: 217, distance: 28.9
click at [111, 191] on input "Drll Pro Laptop" at bounding box center [271, 188] width 359 height 25
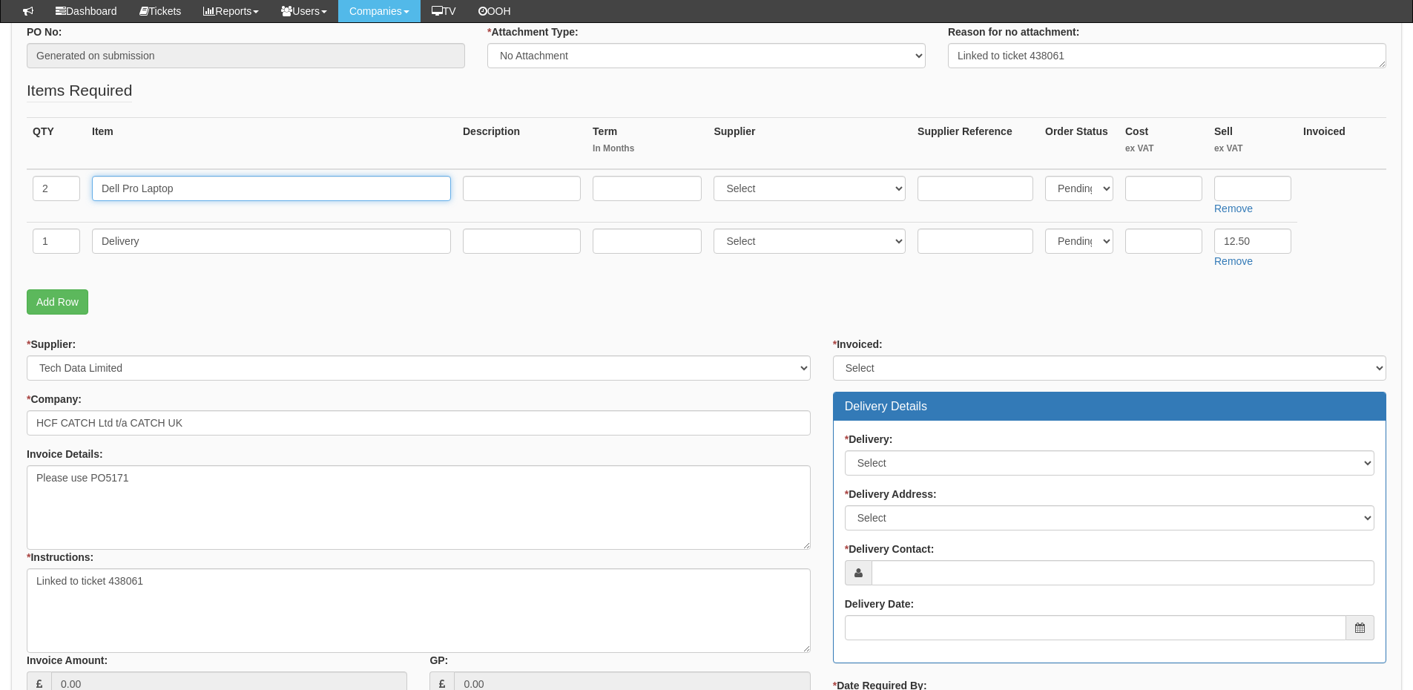
type input "Dell Pro Laptop"
click at [214, 172] on td "Dell Pro Laptop" at bounding box center [271, 195] width 371 height 53
click at [215, 188] on input "Dell Pro Laptop" at bounding box center [271, 188] width 359 height 25
click at [502, 190] on input "text" at bounding box center [522, 188] width 118 height 25
paste input "Intel Core 5 120U / up to 5 GHz Win 11 Pro Intel Graphics 16 GB RAM 512 GB SSD …"
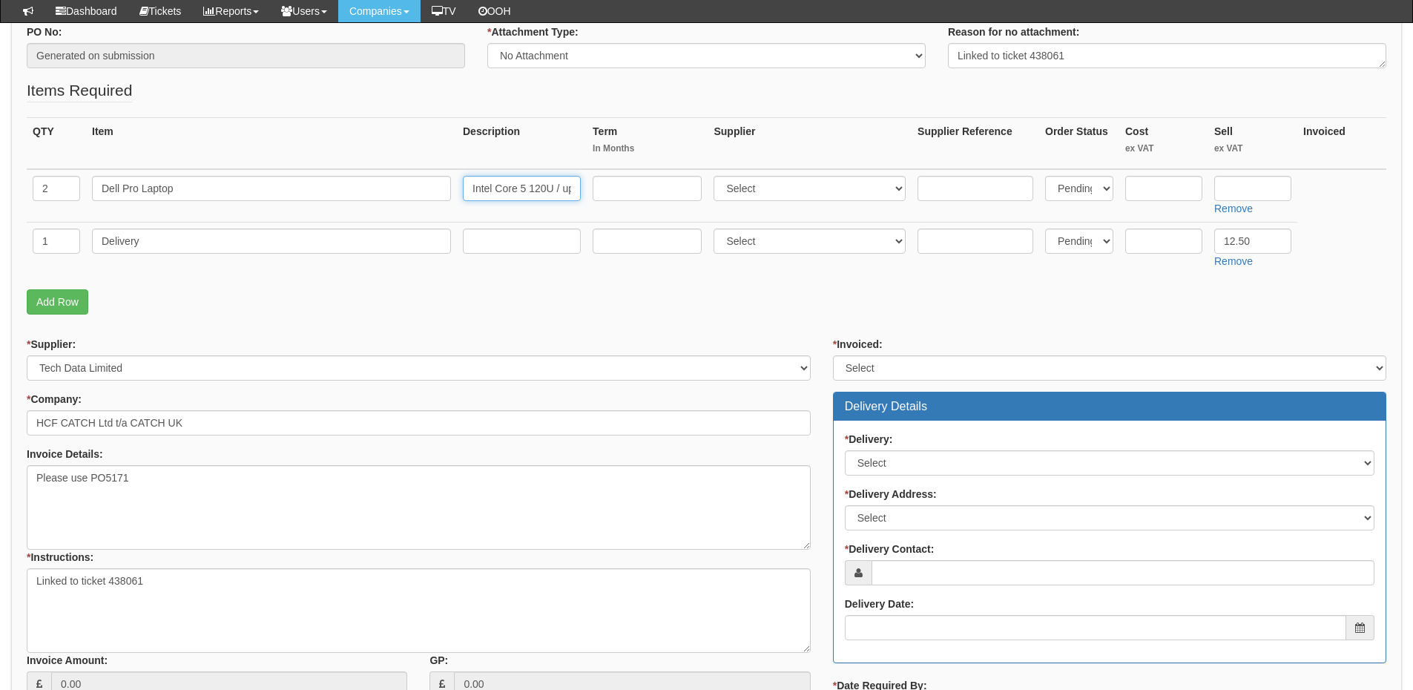
scroll to position [0, 652]
type input "Intel Core 5 120U / up to 5 GHz Win 11 Pro Intel Graphics 16 GB RAM 512 GB SSD …"
click at [956, 199] on input "text" at bounding box center [976, 188] width 116 height 25
paste input "11844046"
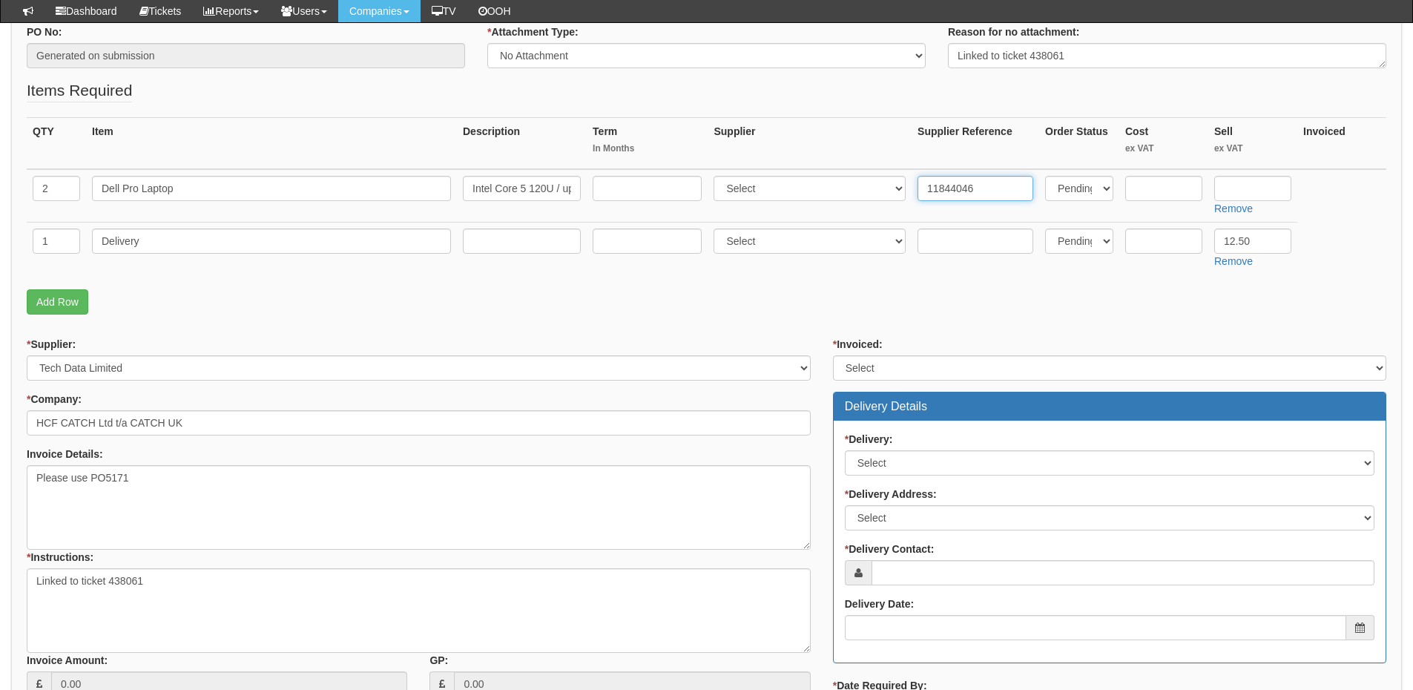
type input "11844046"
click at [834, 191] on select "Select 123 REG.co.uk 1Password 3 4Gon AA Jones Electric Ltd Abzorb Access Group…" at bounding box center [810, 188] width 192 height 25
select select "19"
click at [717, 176] on select "Select 123 REG.co.uk 1Password 3 4Gon AA Jones Electric Ltd Abzorb Access Group…" at bounding box center [810, 188] width 192 height 25
click at [1161, 187] on input "text" at bounding box center [1163, 188] width 77 height 25
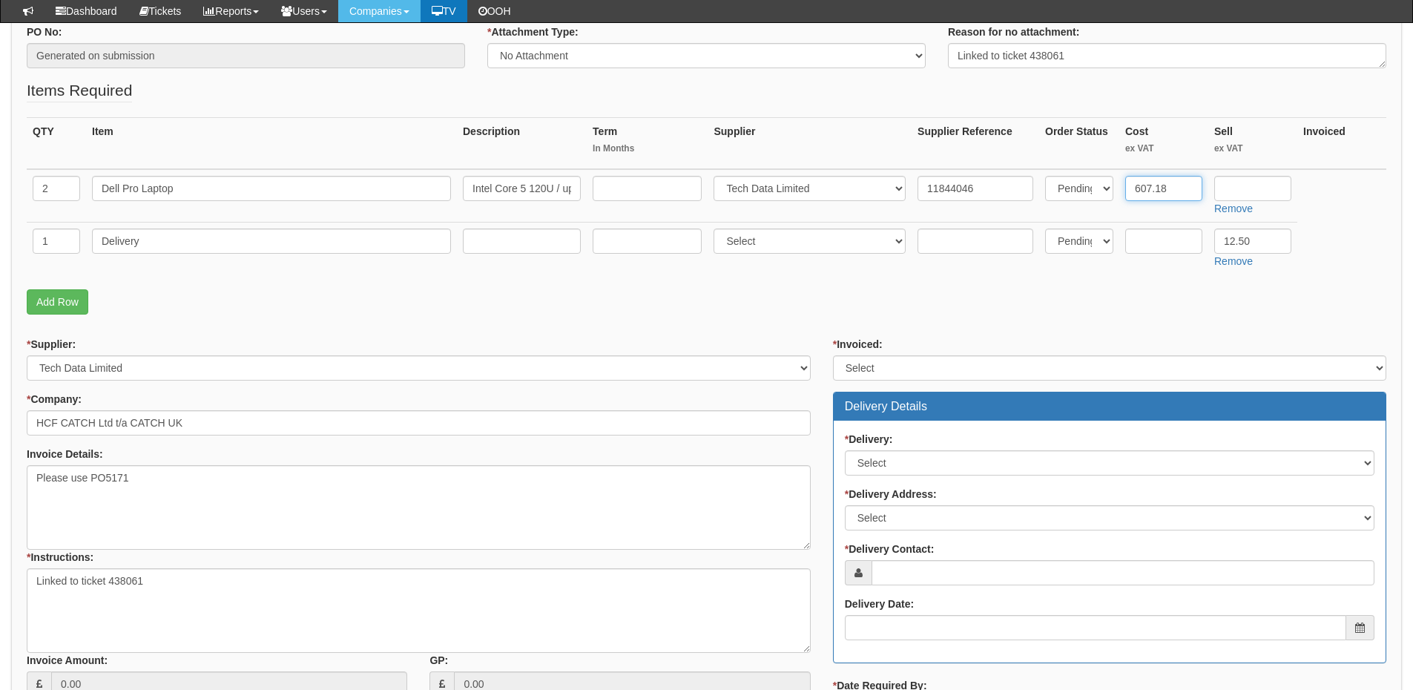
type input "607.18"
click at [1242, 190] on input "text" at bounding box center [1252, 188] width 77 height 25
paste input "693.32"
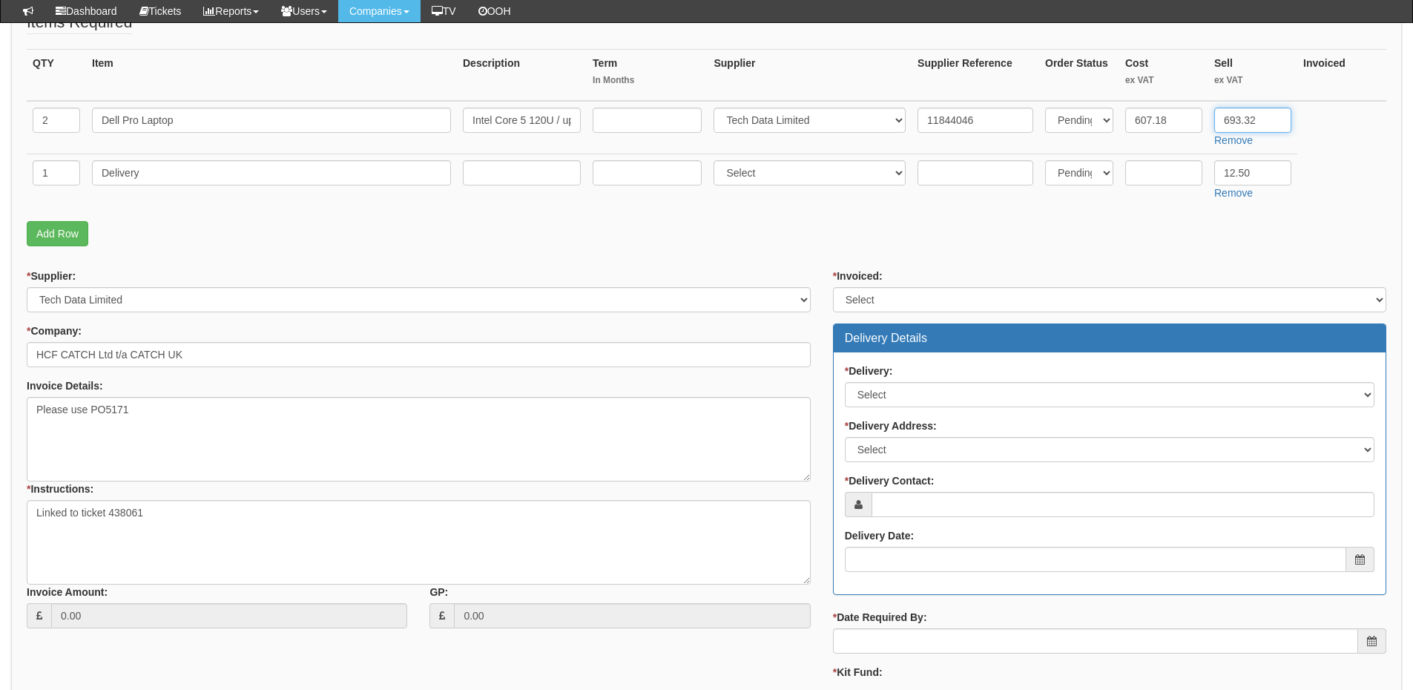
scroll to position [505, 0]
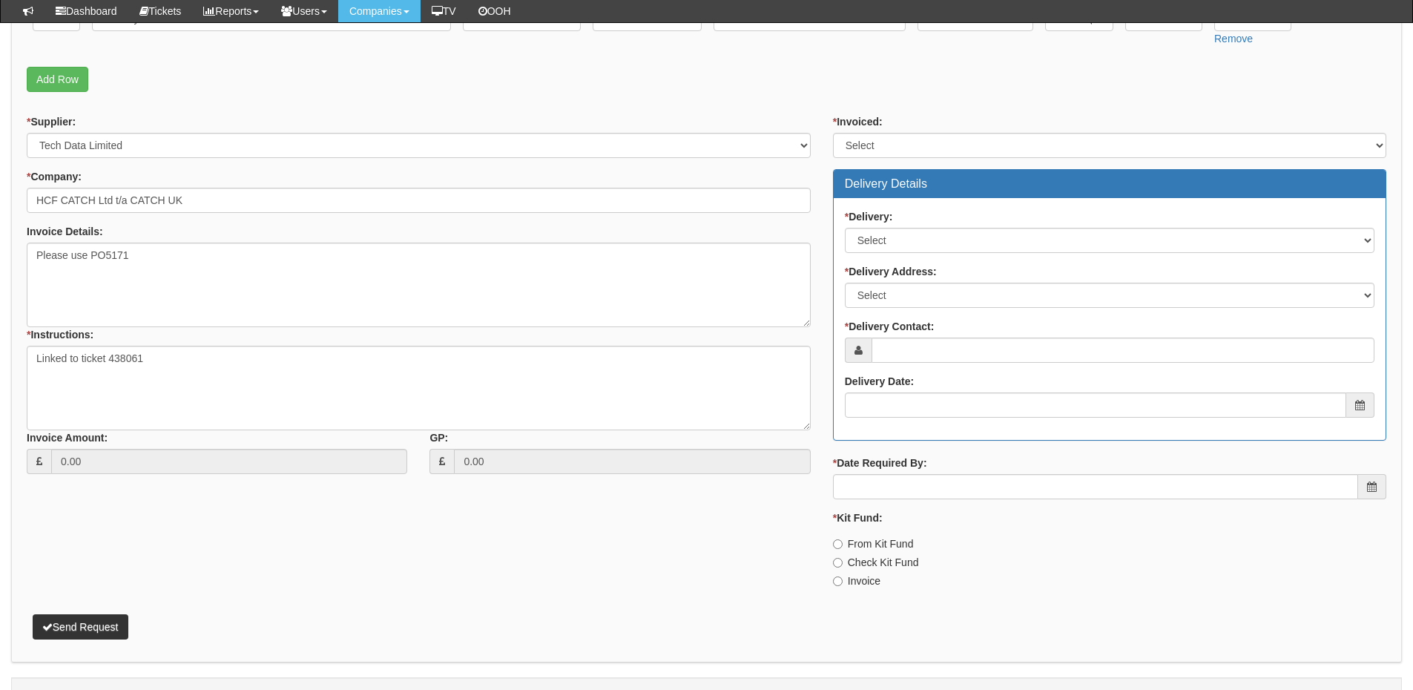
type input "693.32"
click at [888, 146] on select "Select Yes No N/A STB (part of order)" at bounding box center [1109, 145] width 553 height 25
select select "2"
click at [833, 133] on select "Select Yes No N/A STB (part of order)" at bounding box center [1109, 145] width 553 height 25
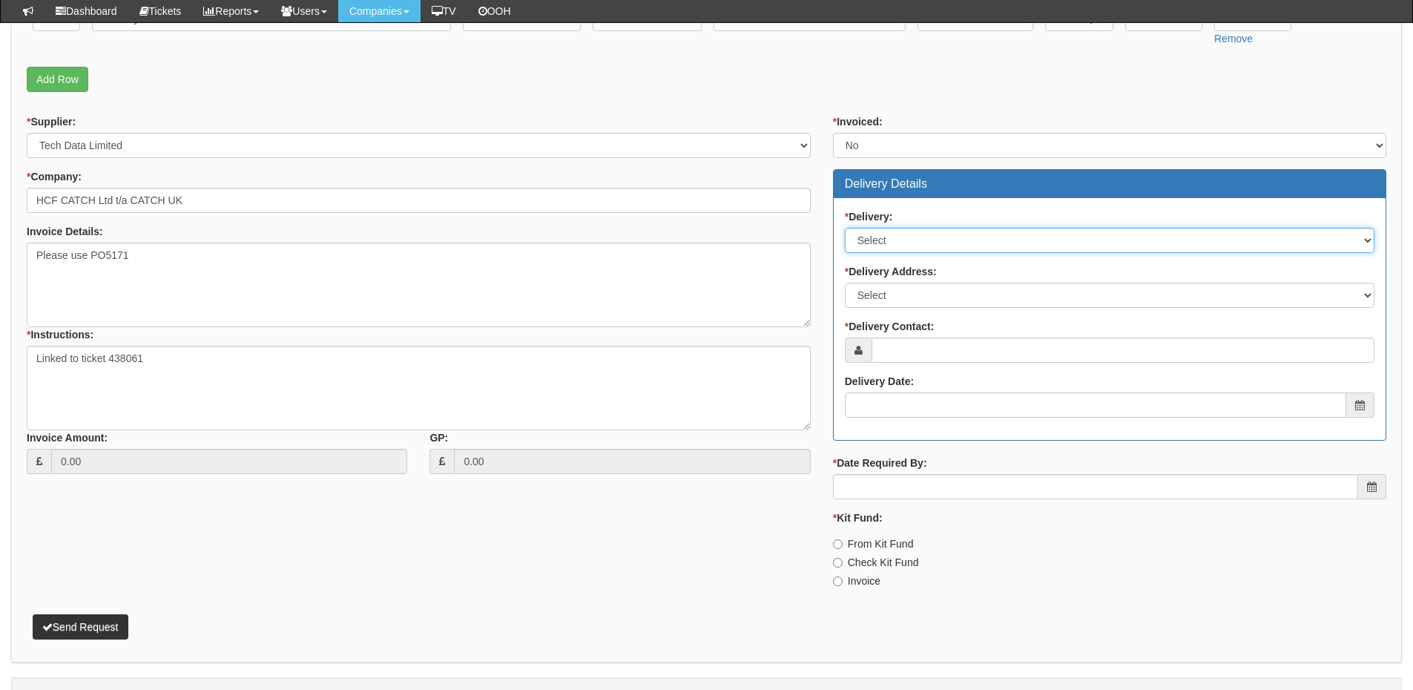
click at [892, 239] on select "Select No Not Applicable Yes" at bounding box center [1110, 240] width 530 height 25
select select "1"
click at [845, 228] on select "Select No Not Applicable Yes" at bounding box center [1110, 240] width 530 height 25
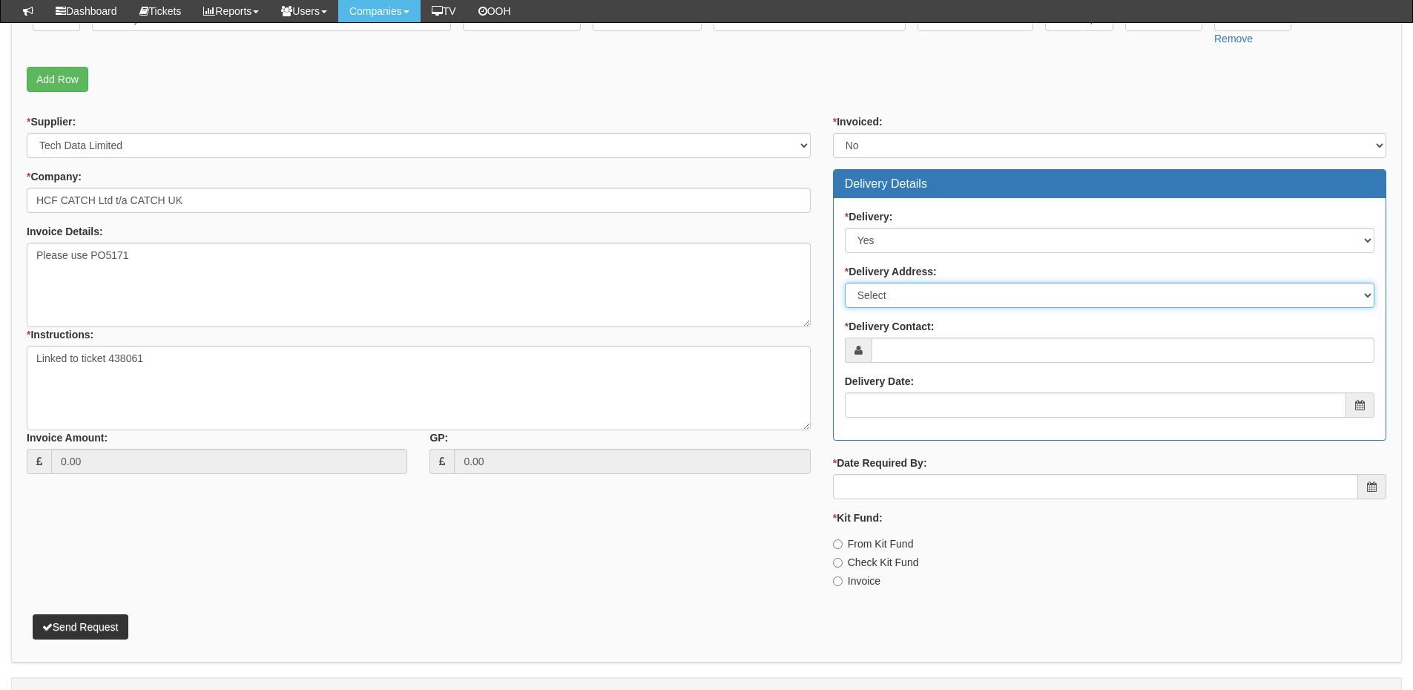
click at [883, 299] on select "Select Not Applicable Main Address - DN41 8TH Other" at bounding box center [1110, 295] width 530 height 25
select select "other"
click at [845, 283] on select "Select Not Applicable Main Address - DN41 8TH Other" at bounding box center [1110, 295] width 530 height 25
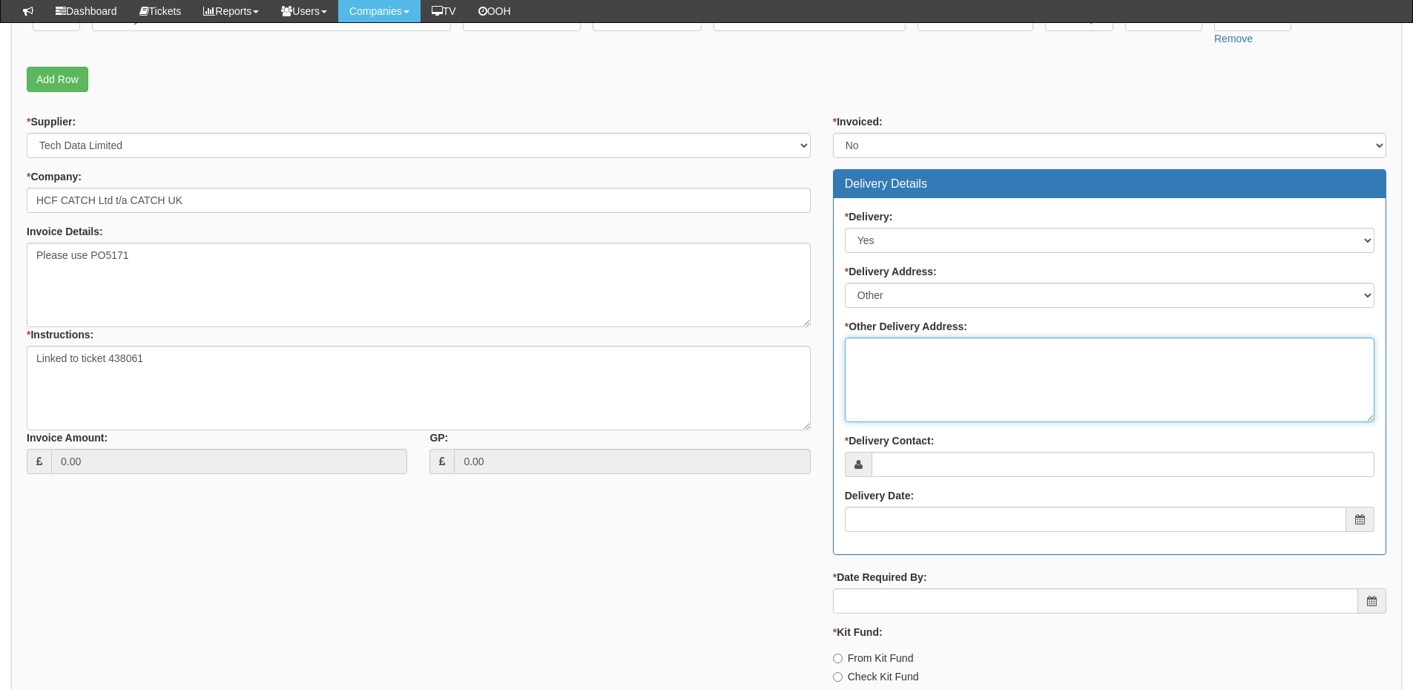
click at [890, 359] on textarea "* Other Delivery Address:" at bounding box center [1110, 379] width 530 height 85
type textarea "To TOP"
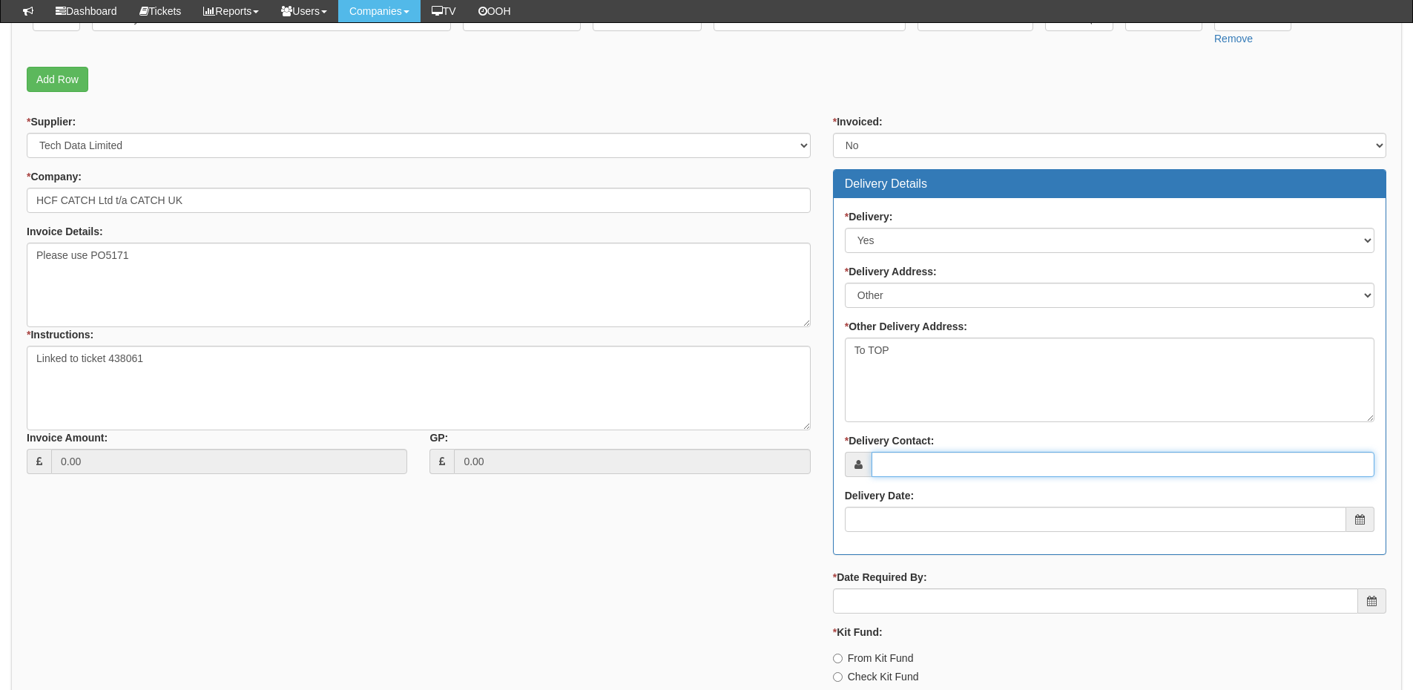
click at [964, 471] on input "* Delivery Contact:" at bounding box center [1123, 464] width 503 height 25
click at [994, 466] on input "* Delivery Contact:" at bounding box center [1123, 464] width 503 height 25
paste input "Lily Beeken ​​​​"
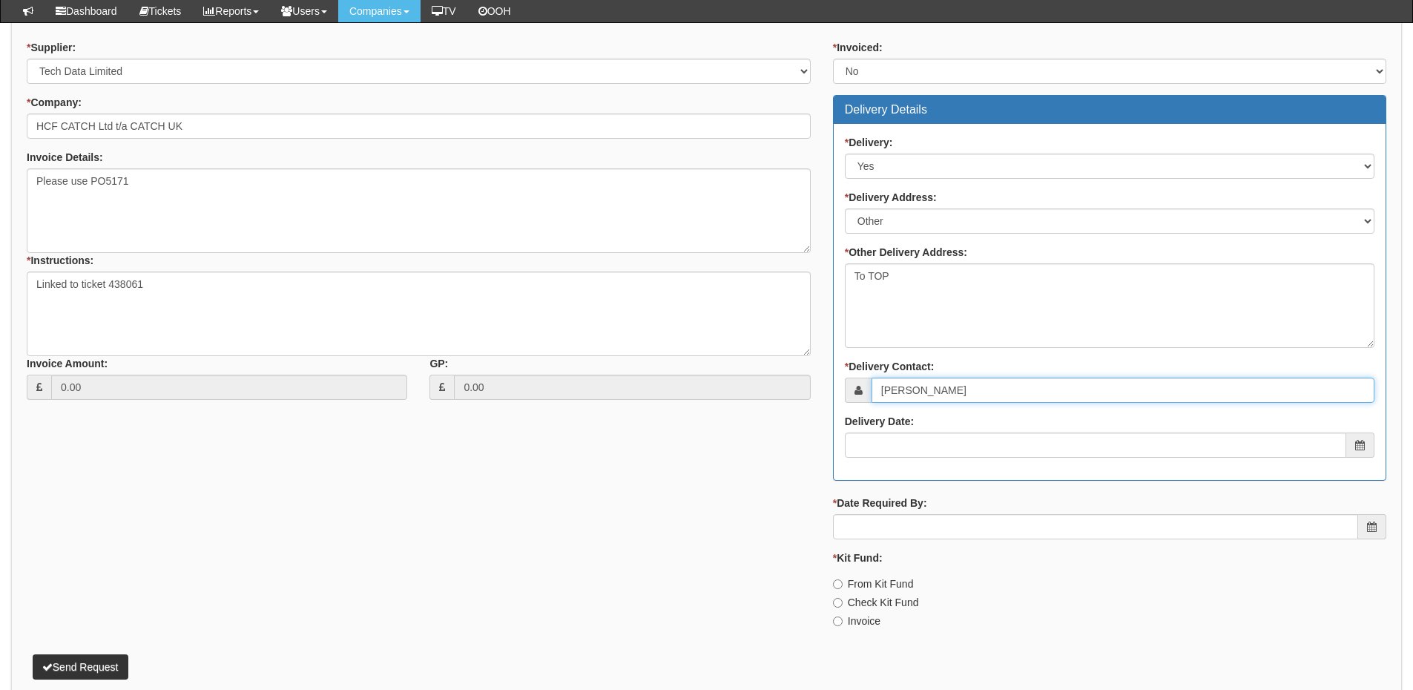
click at [911, 386] on input "Lily Beeken ​​​​" at bounding box center [1123, 390] width 503 height 25
type input "Lily Beeken ​​​​"
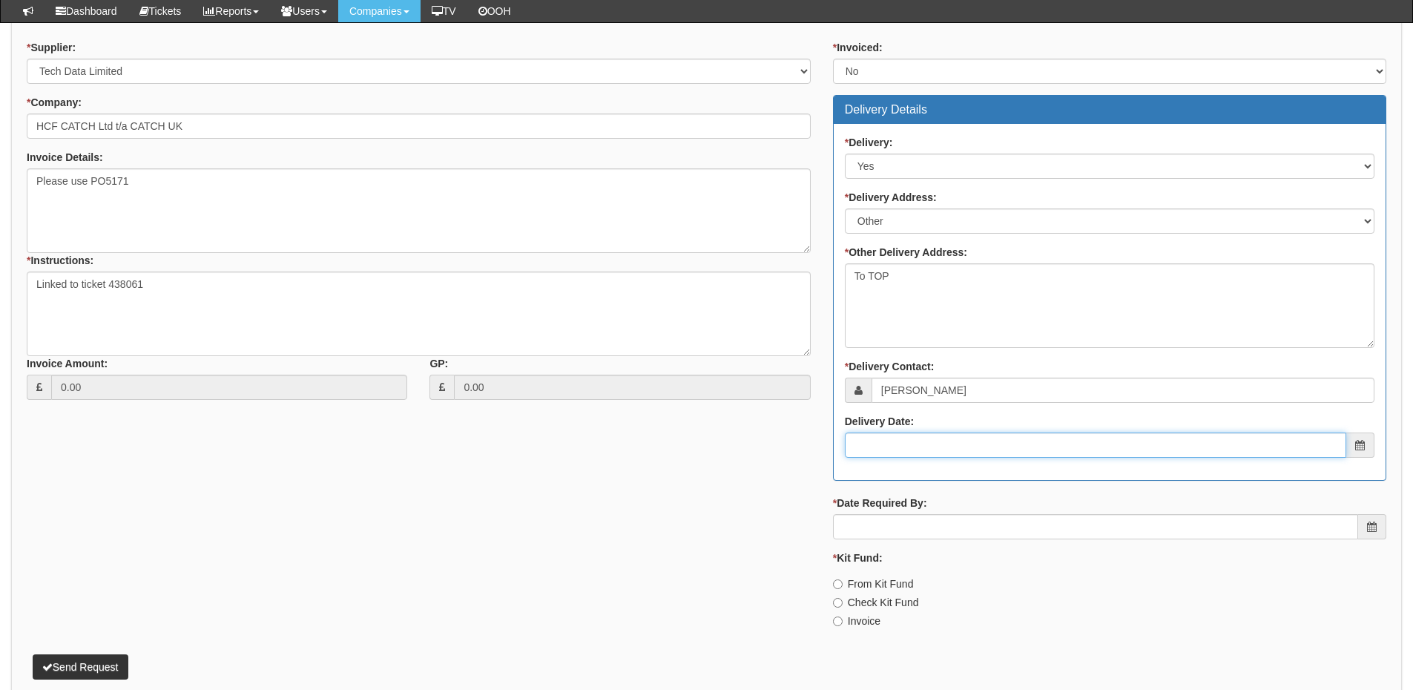
click at [909, 453] on input "Delivery Date:" at bounding box center [1095, 444] width 501 height 25
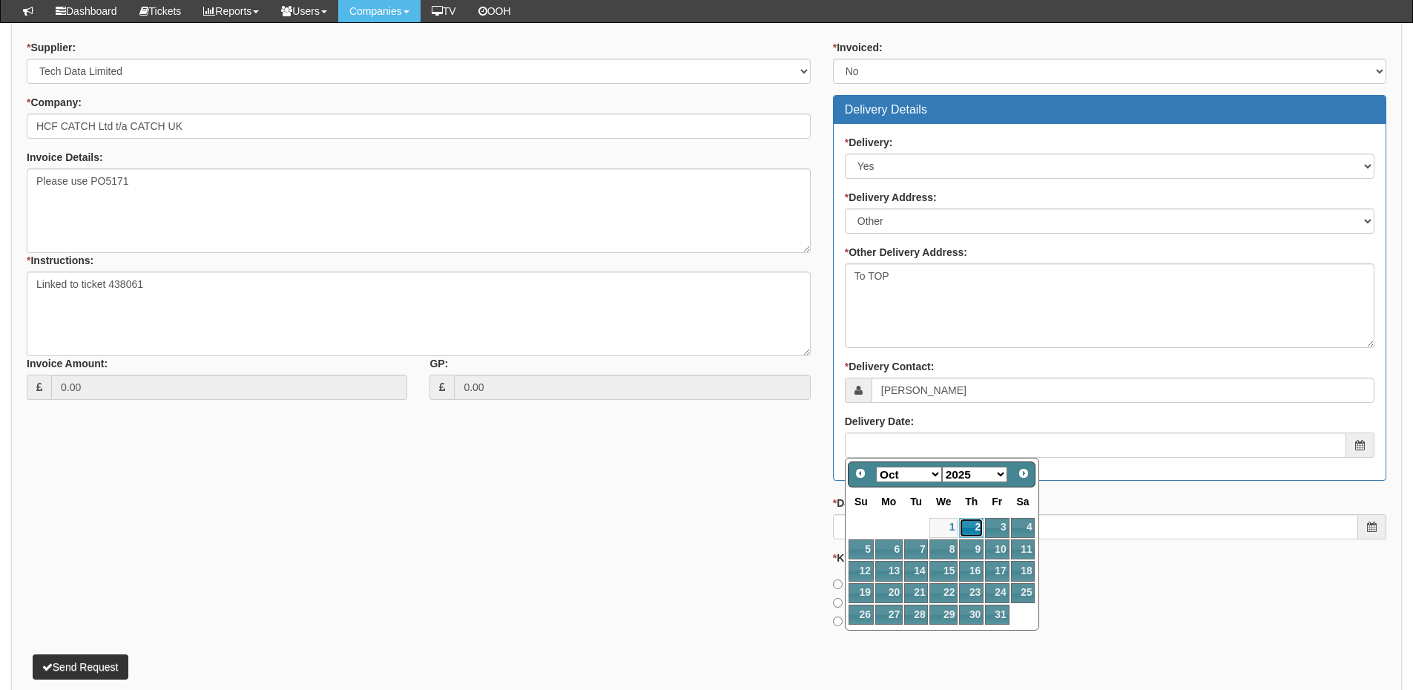
click at [967, 530] on link "2" at bounding box center [971, 528] width 24 height 20
type input "2025-10-02"
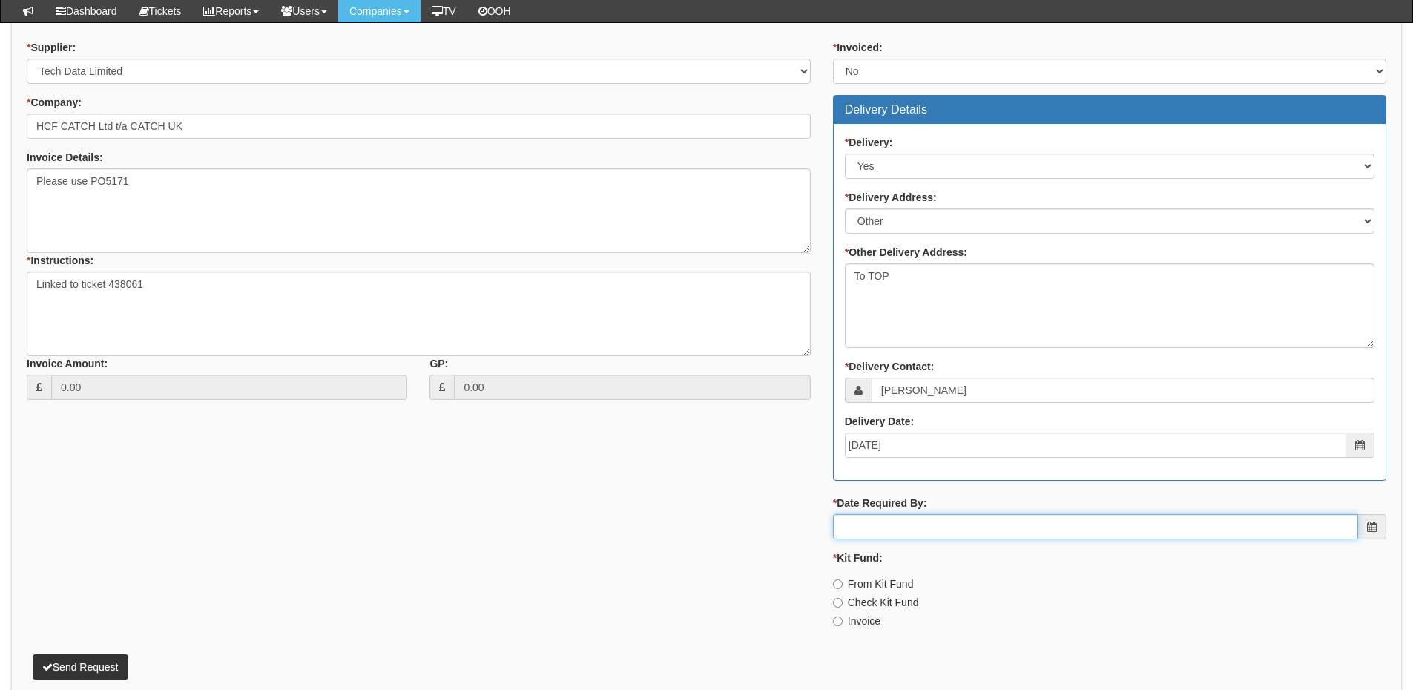
click at [963, 515] on input "* Date Required By:" at bounding box center [1095, 526] width 525 height 25
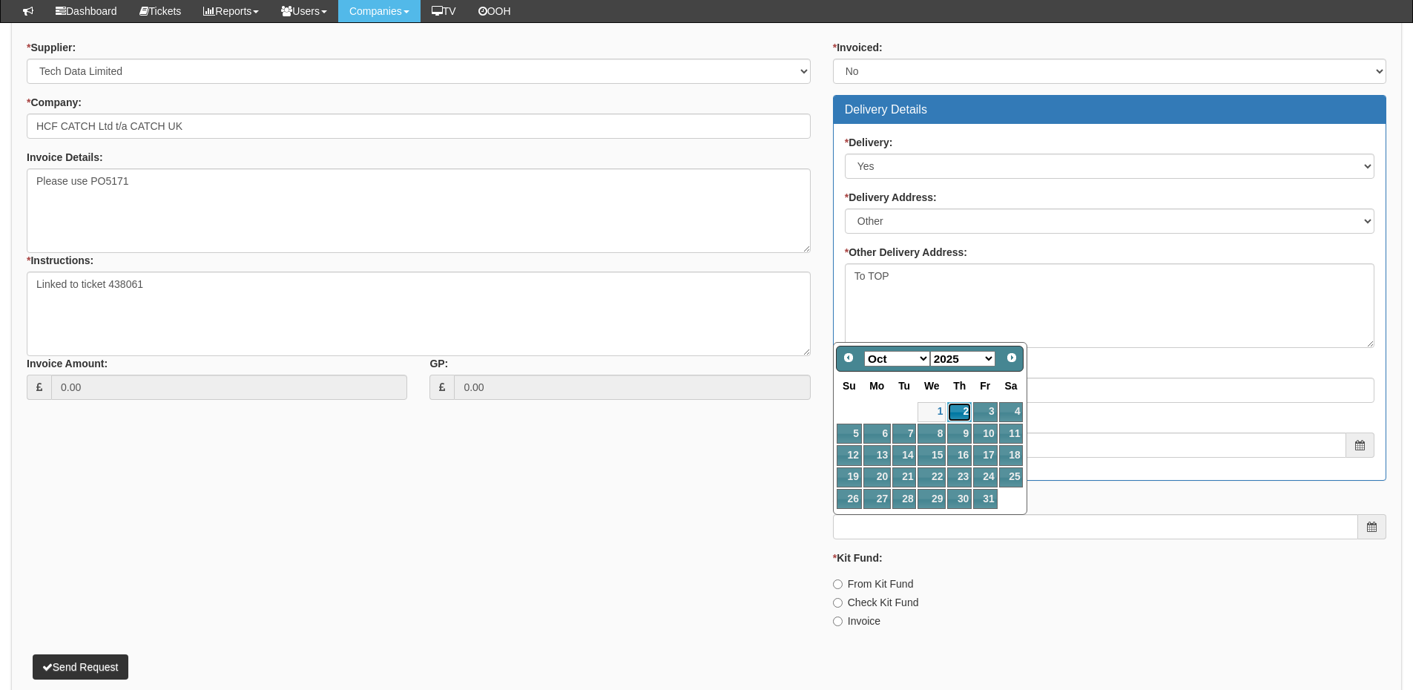
click at [959, 407] on link "2" at bounding box center [959, 412] width 24 height 20
type input "2025-10-02"
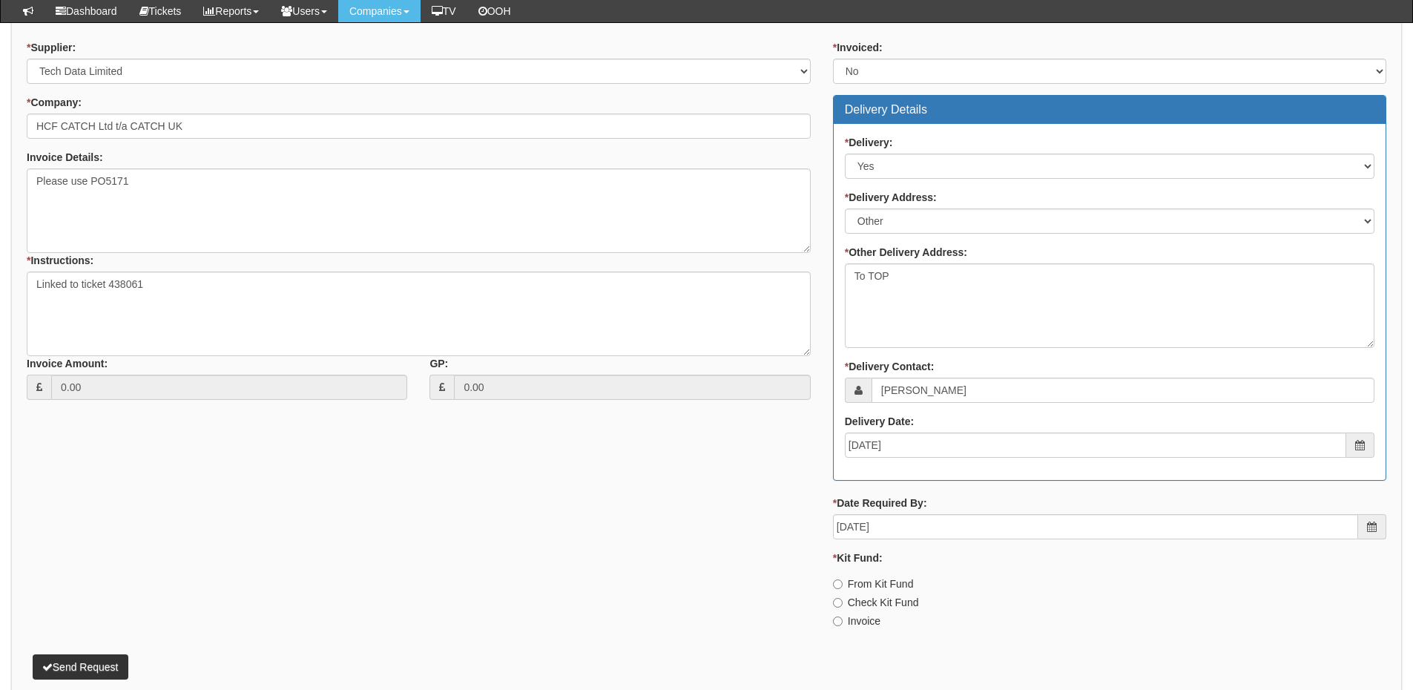
click at [866, 616] on label "Invoice" at bounding box center [856, 620] width 47 height 15
click at [843, 616] on input "Invoice" at bounding box center [838, 621] width 10 height 10
radio input "true"
click at [90, 655] on button "Send Request" at bounding box center [81, 666] width 96 height 25
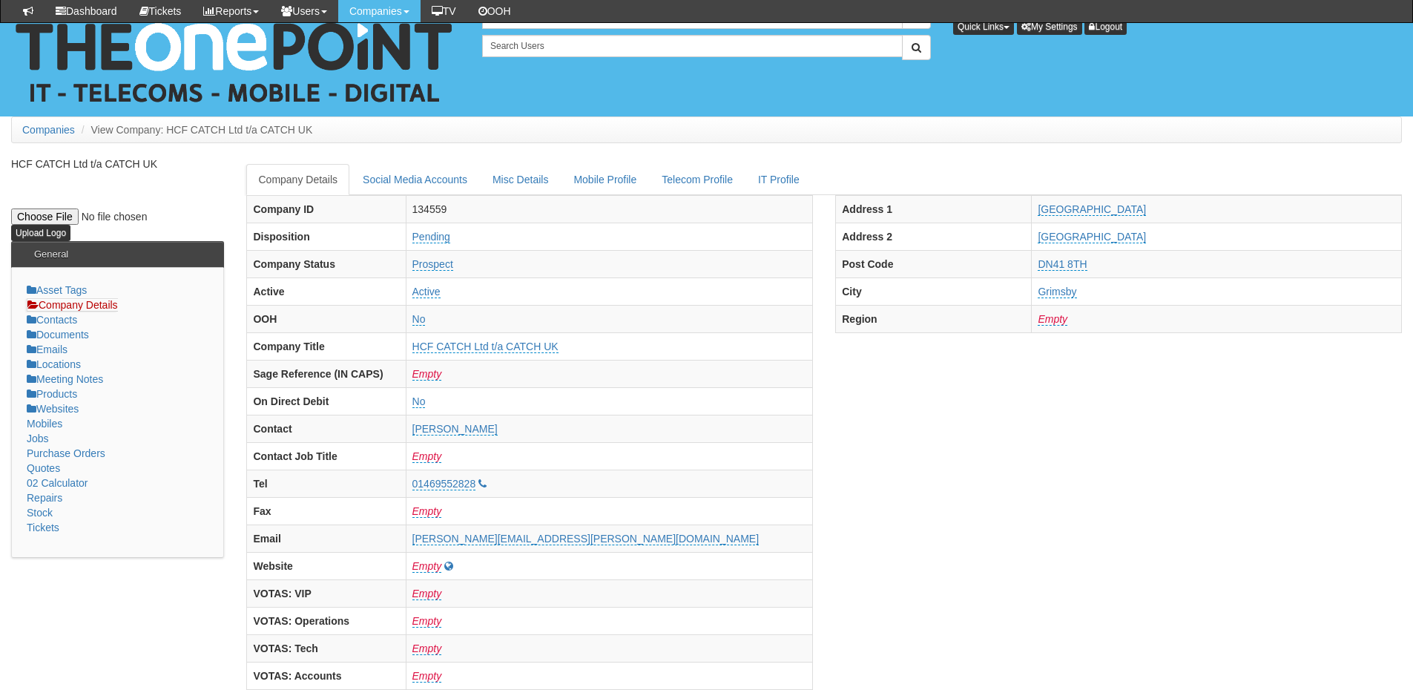
scroll to position [840, 0]
